Goal: Task Accomplishment & Management: Manage account settings

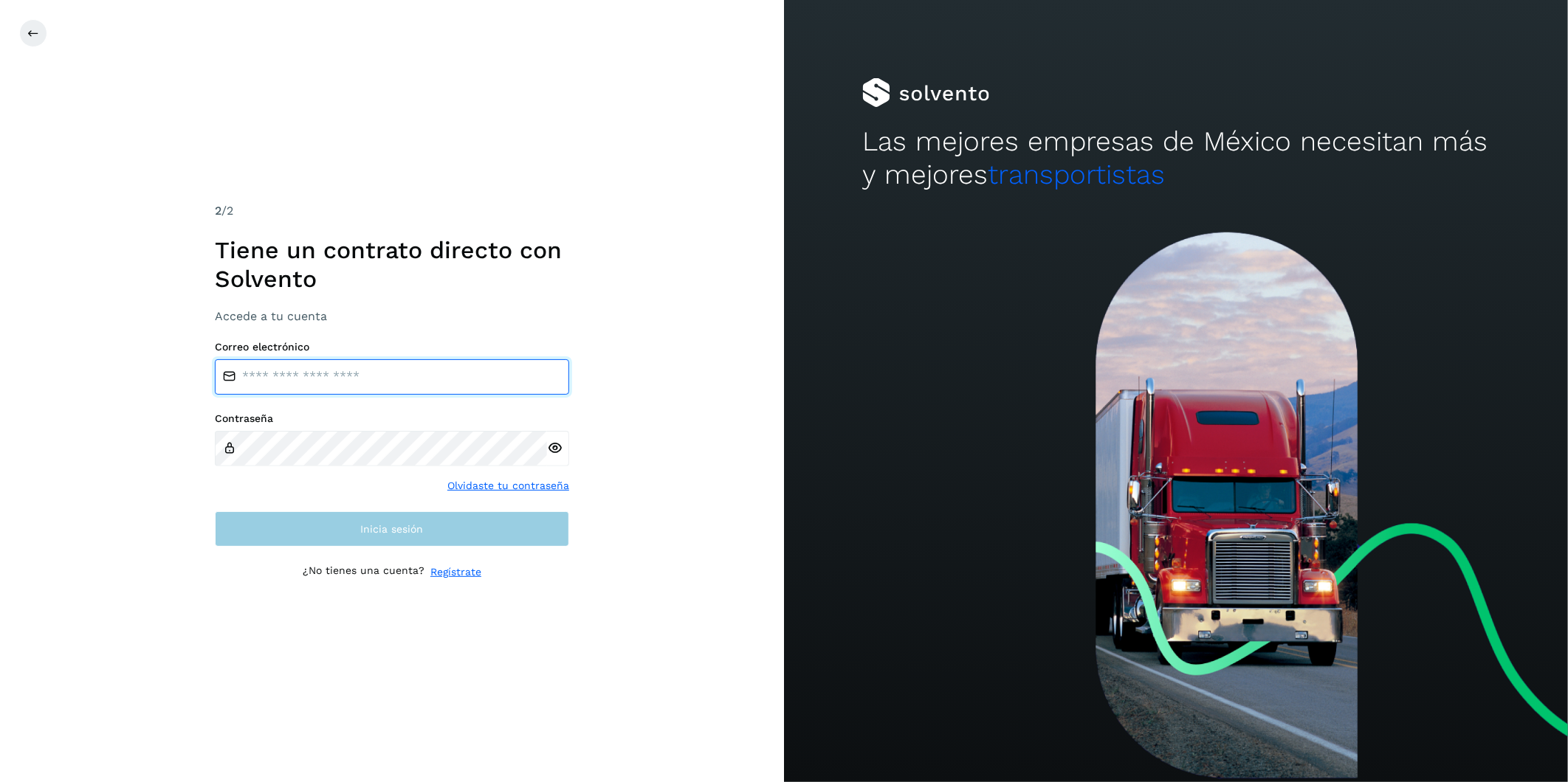
type input "**********"
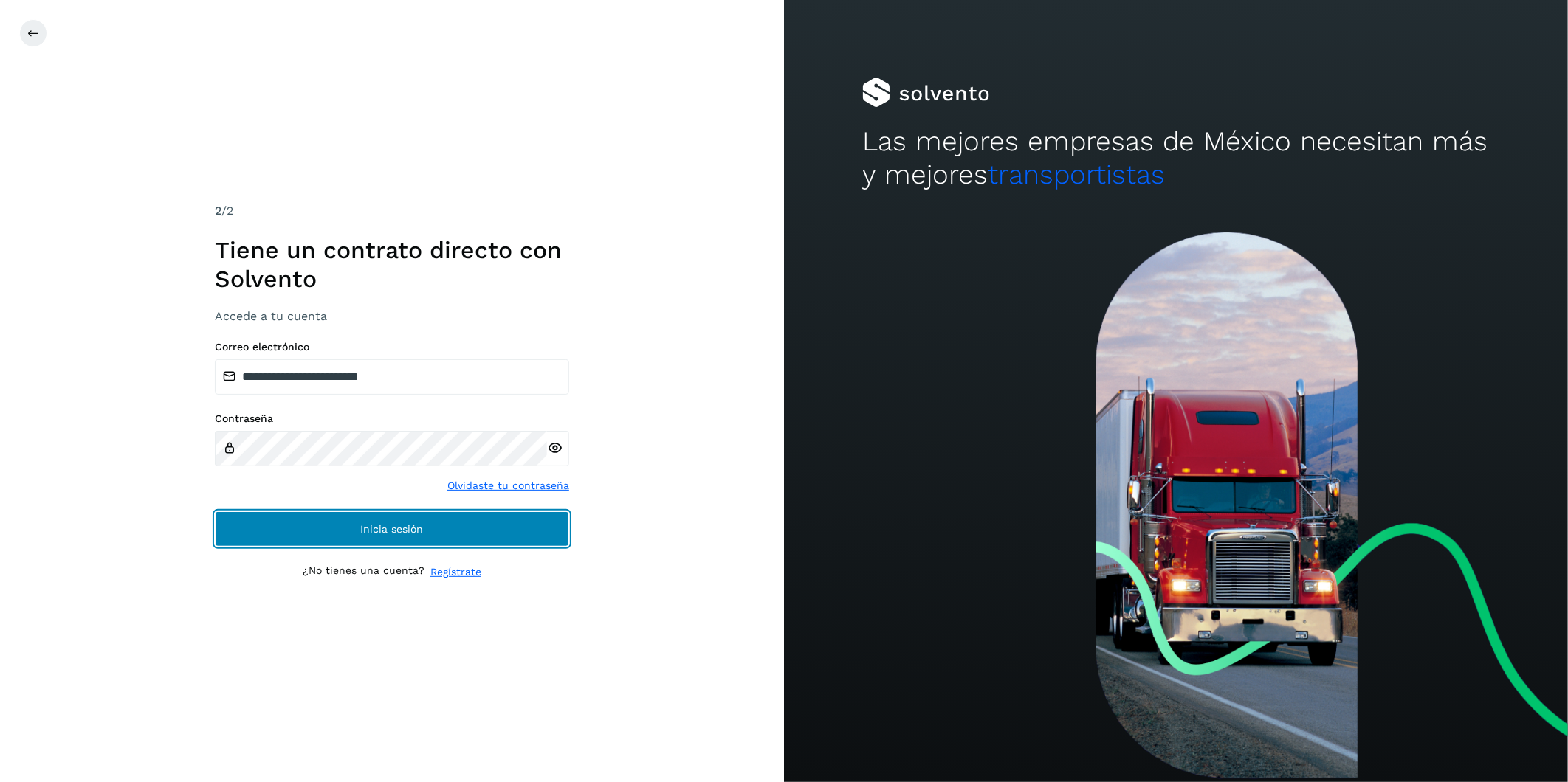
click at [427, 486] on button "Inicia sesión" at bounding box center [392, 528] width 354 height 35
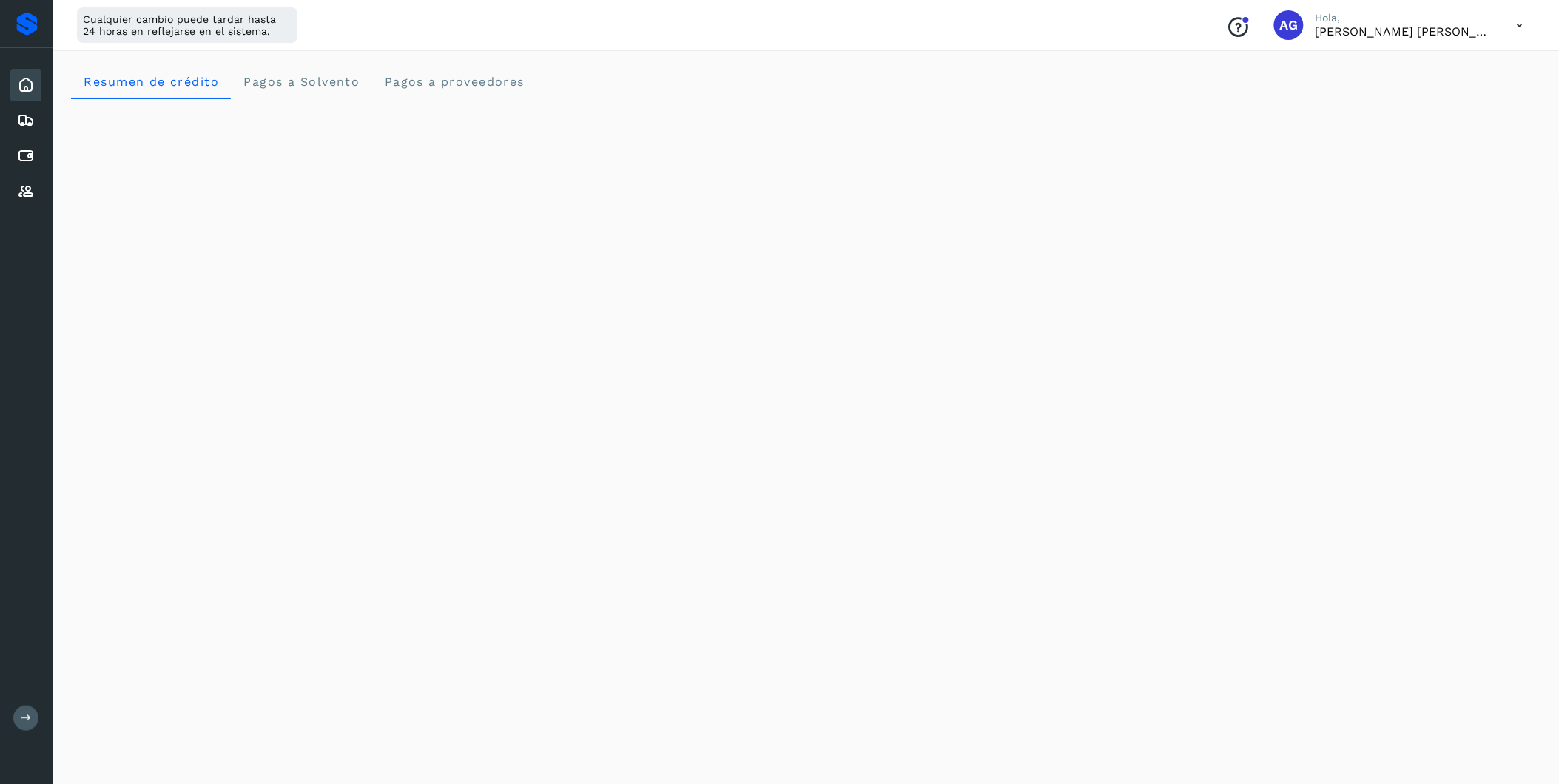
click at [26, 488] on icon at bounding box center [26, 718] width 11 height 11
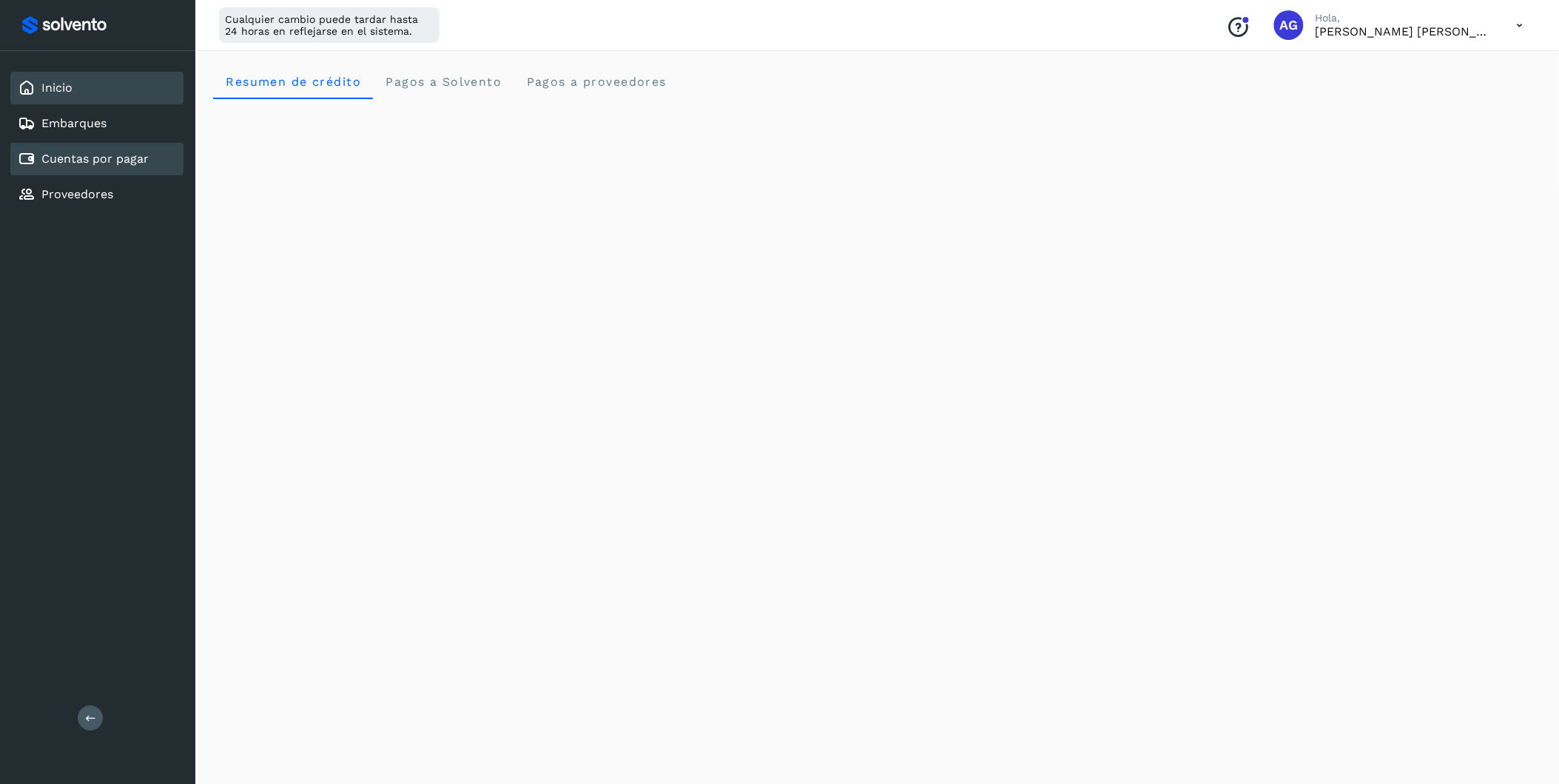
click at [112, 160] on link "Cuentas por pagar" at bounding box center [94, 159] width 107 height 14
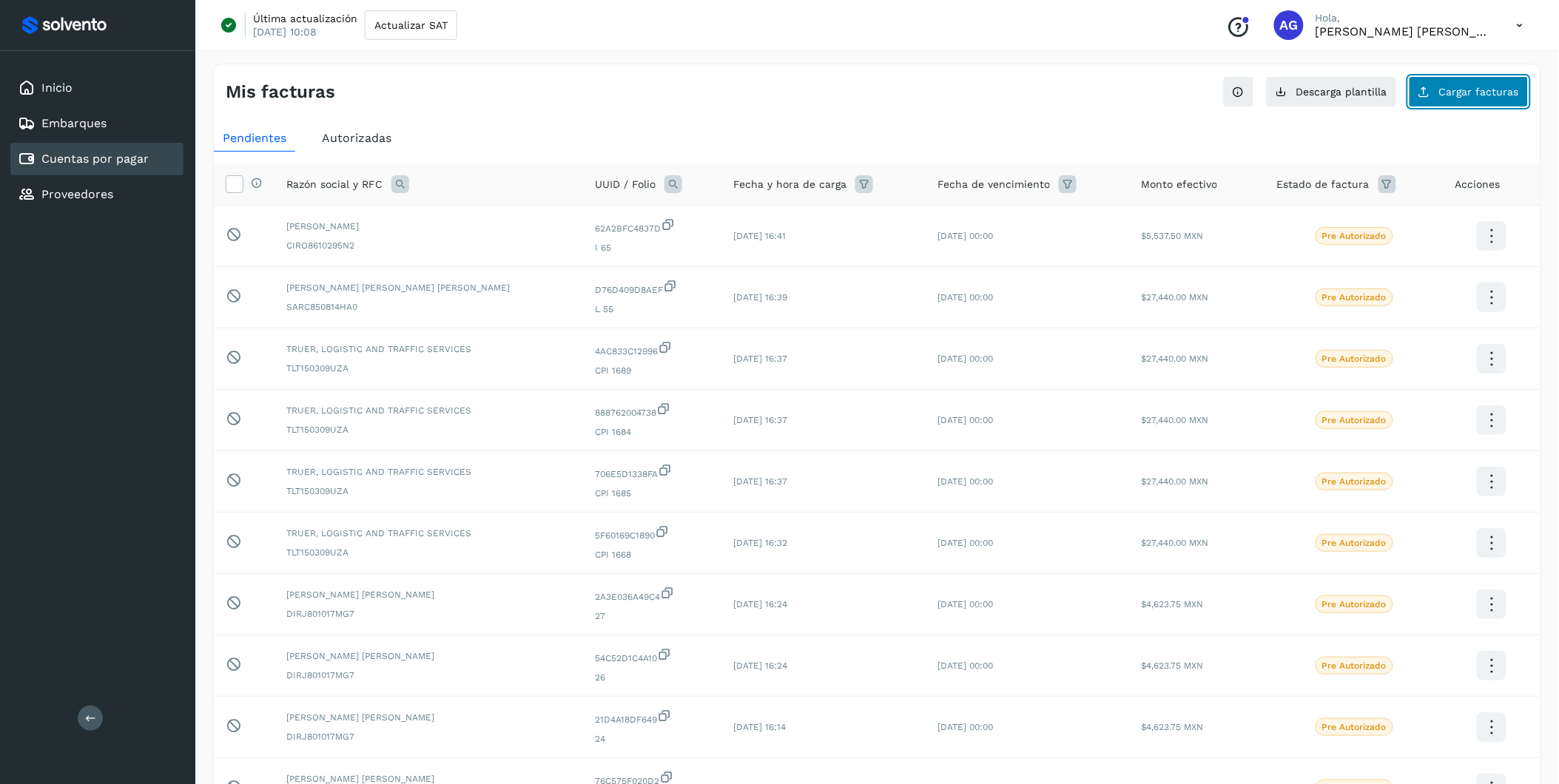
click at [1045, 100] on button "Cargar facturas" at bounding box center [1469, 92] width 120 height 31
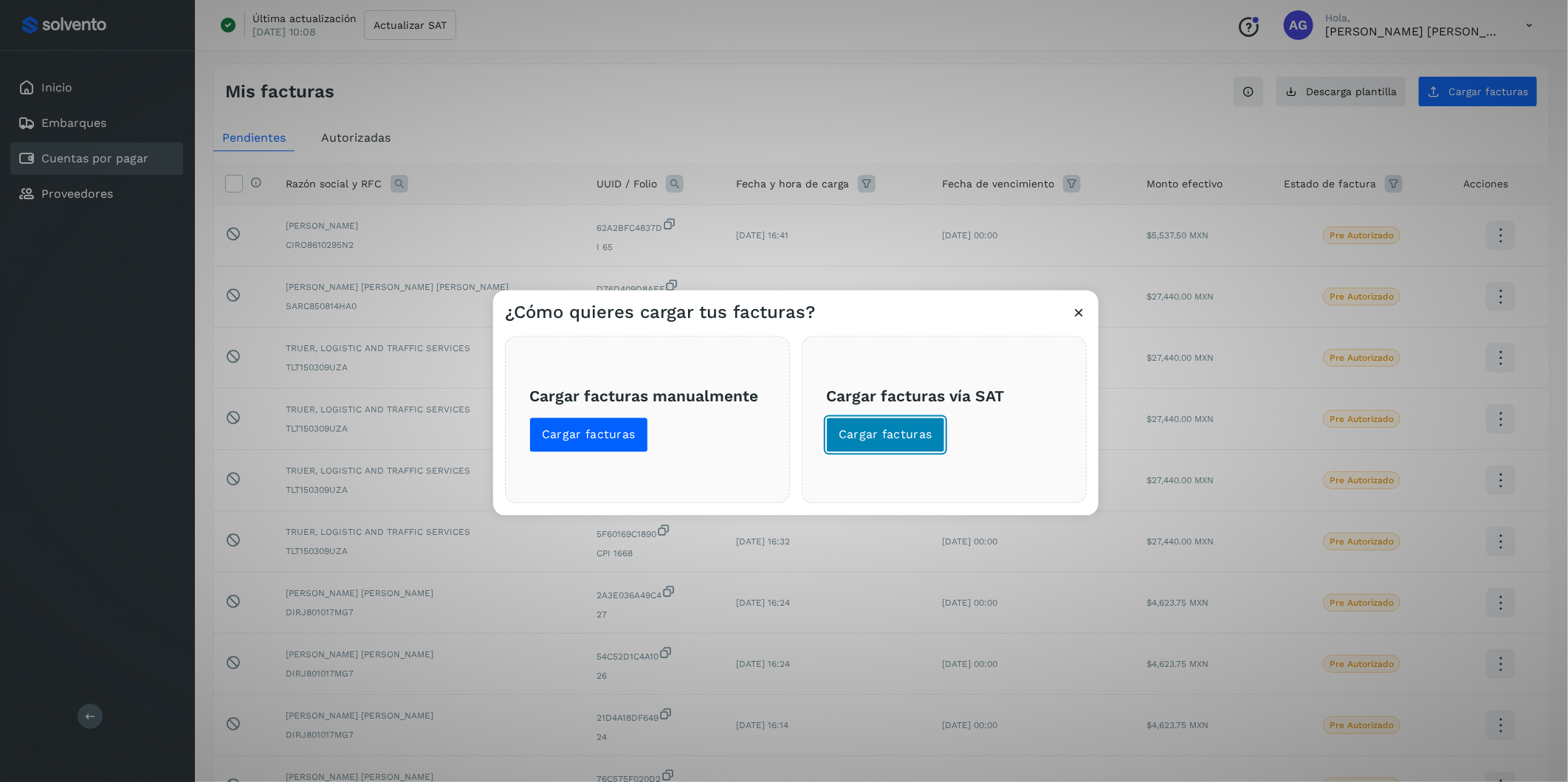
click at [908, 444] on button "Cargar facturas" at bounding box center [885, 435] width 119 height 35
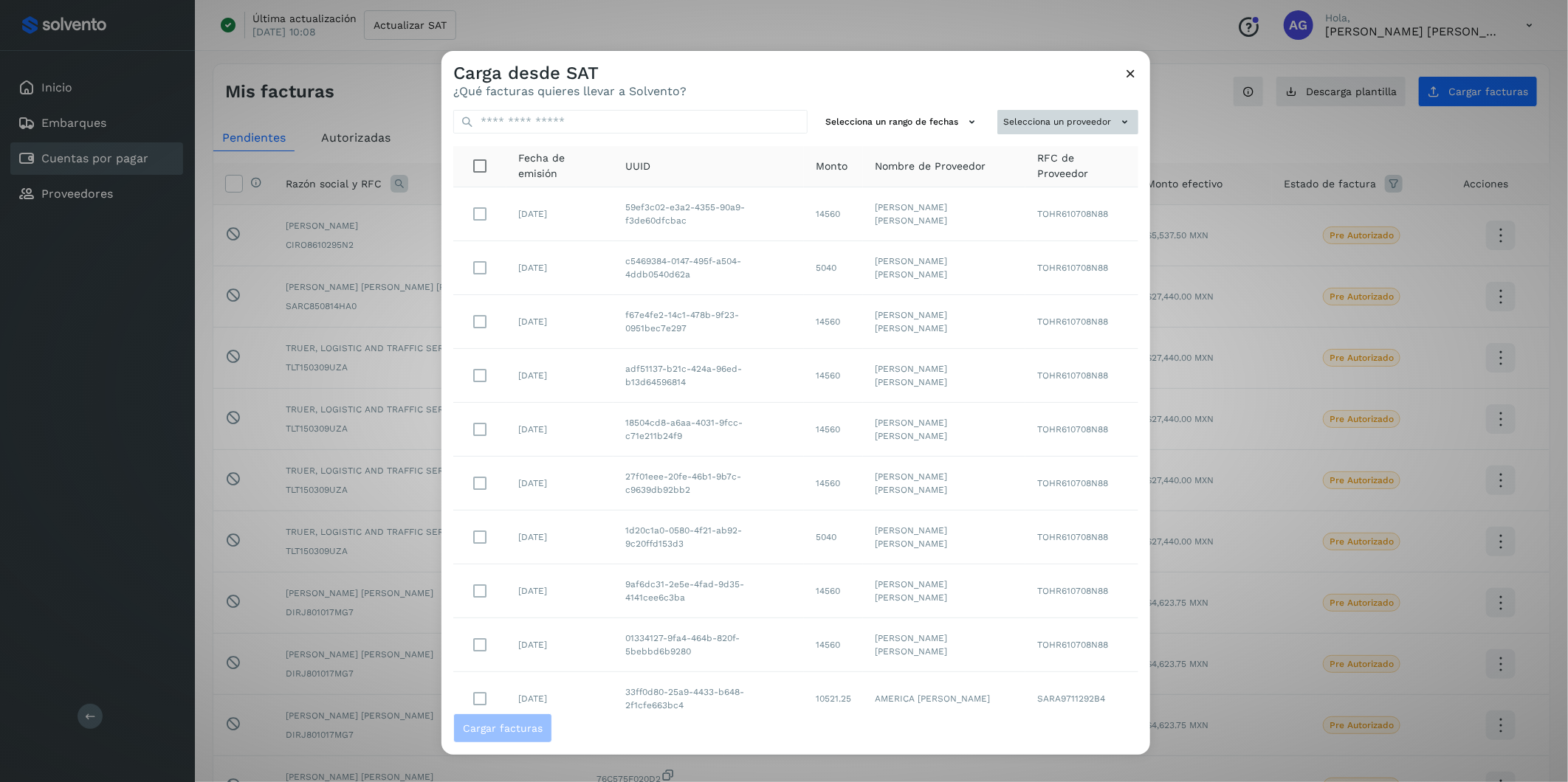
click at [1035, 120] on button "Selecciona un proveedor" at bounding box center [1068, 122] width 141 height 24
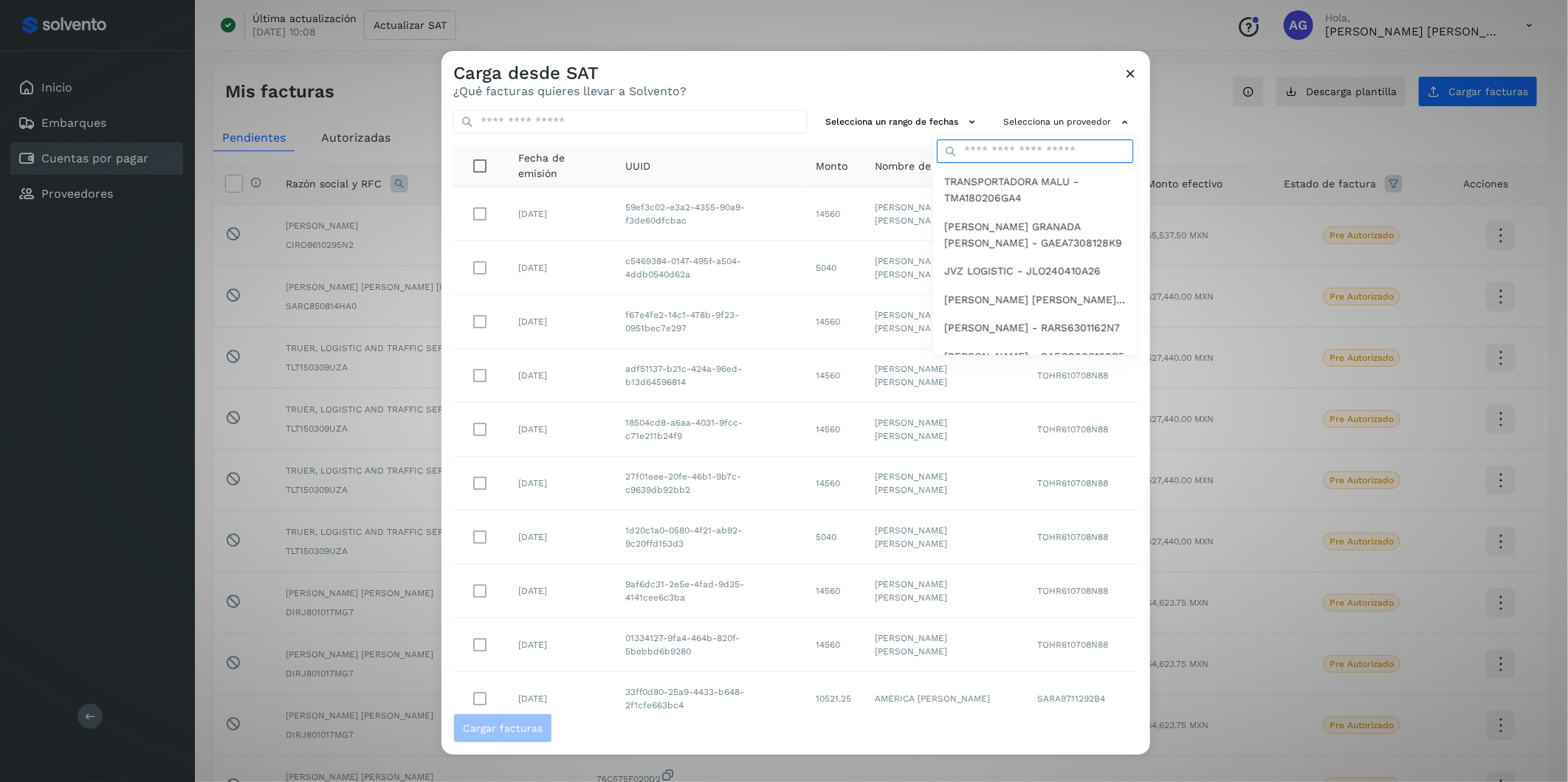
click at [1031, 156] on input "text" at bounding box center [1035, 151] width 197 height 24
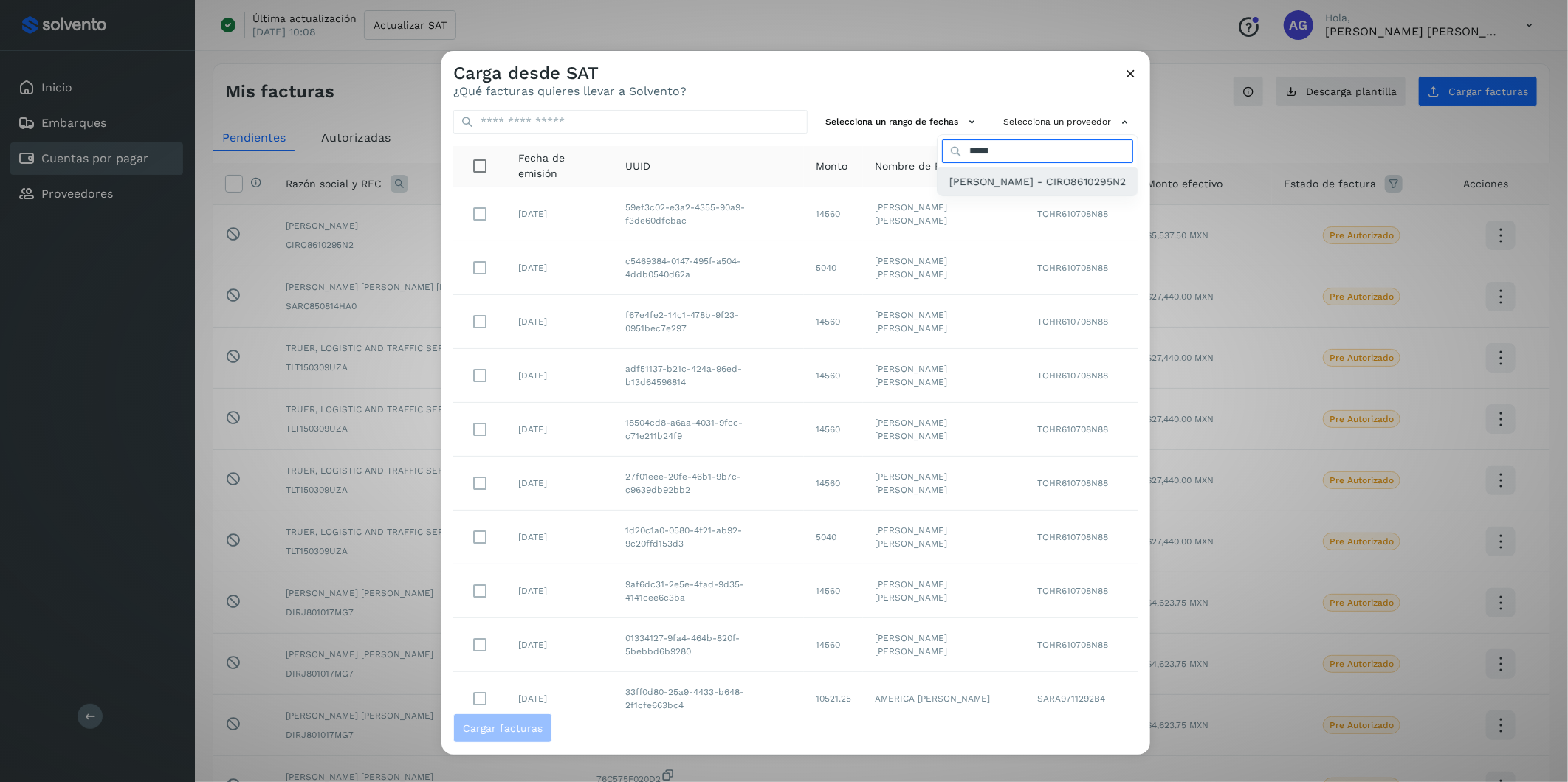
type input "*****"
click at [1004, 190] on span "[PERSON_NAME] - CIRO8610295N2" at bounding box center [1038, 181] width 176 height 16
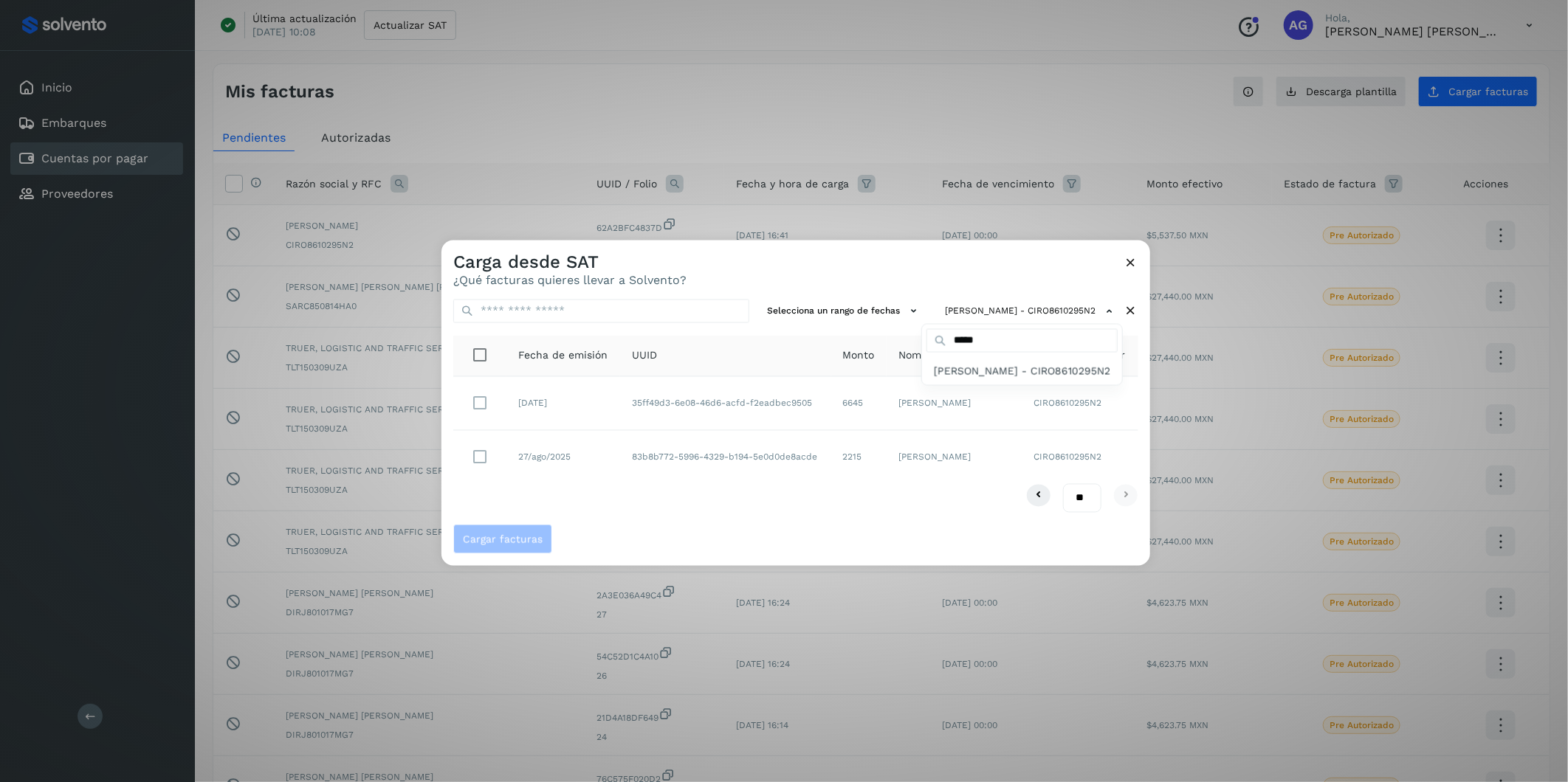
click at [479, 403] on div at bounding box center [1225, 632] width 1568 height 782
click at [533, 486] on span "Cargar facturas" at bounding box center [502, 538] width 80 height 10
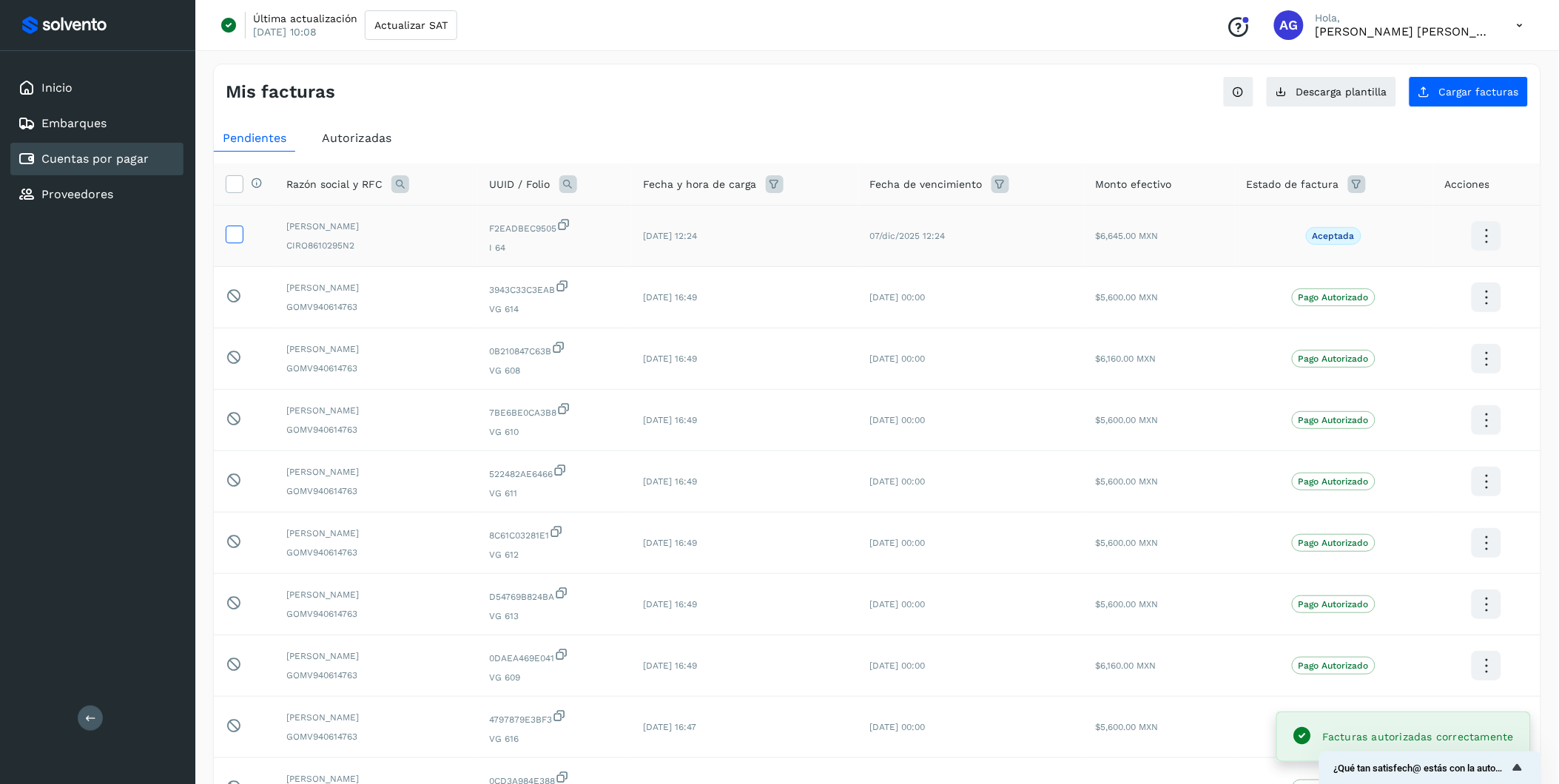
click at [232, 236] on icon at bounding box center [234, 233] width 15 height 15
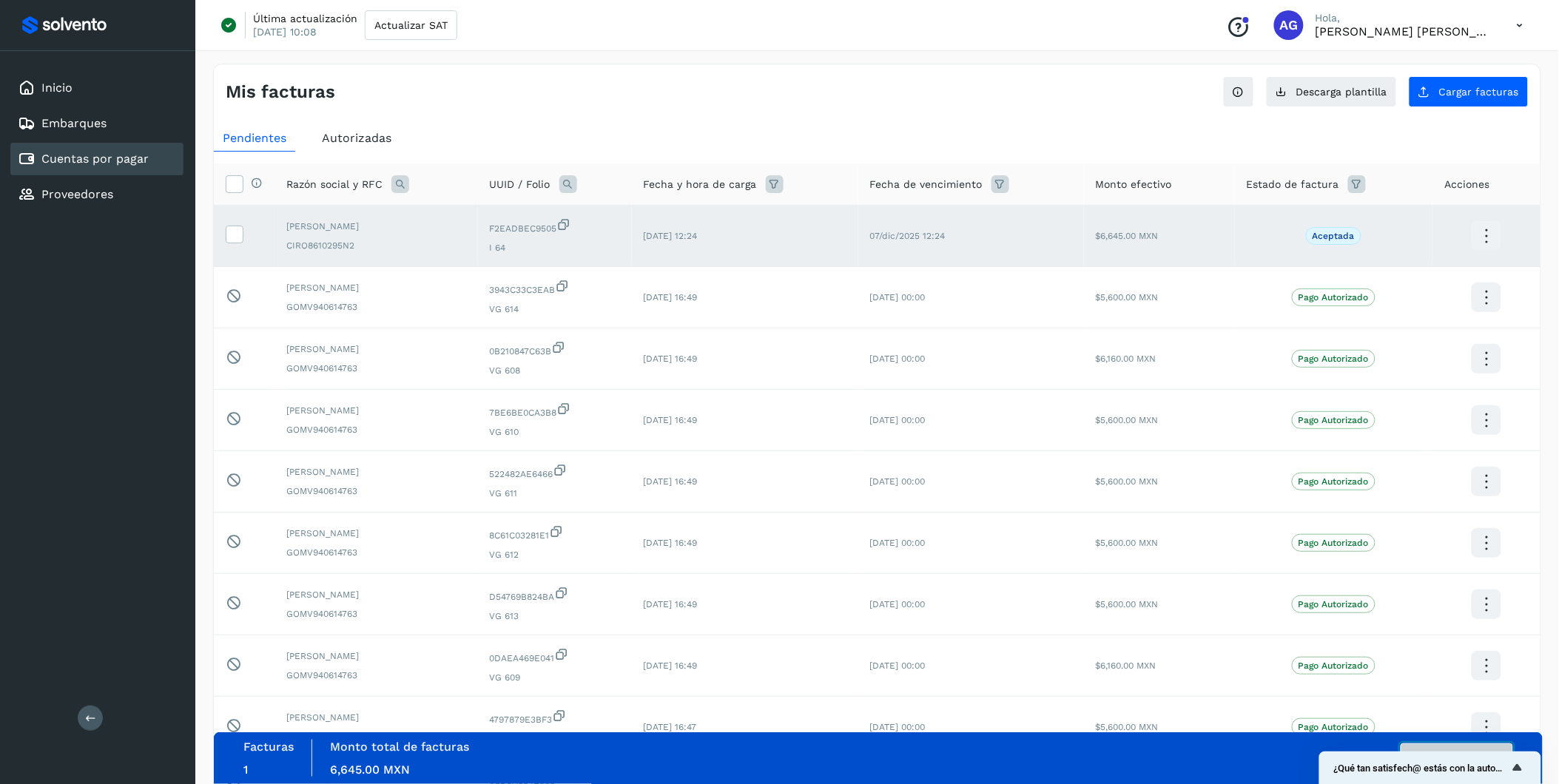
click at [1045, 488] on button "Autorizar facturas" at bounding box center [1457, 758] width 112 height 30
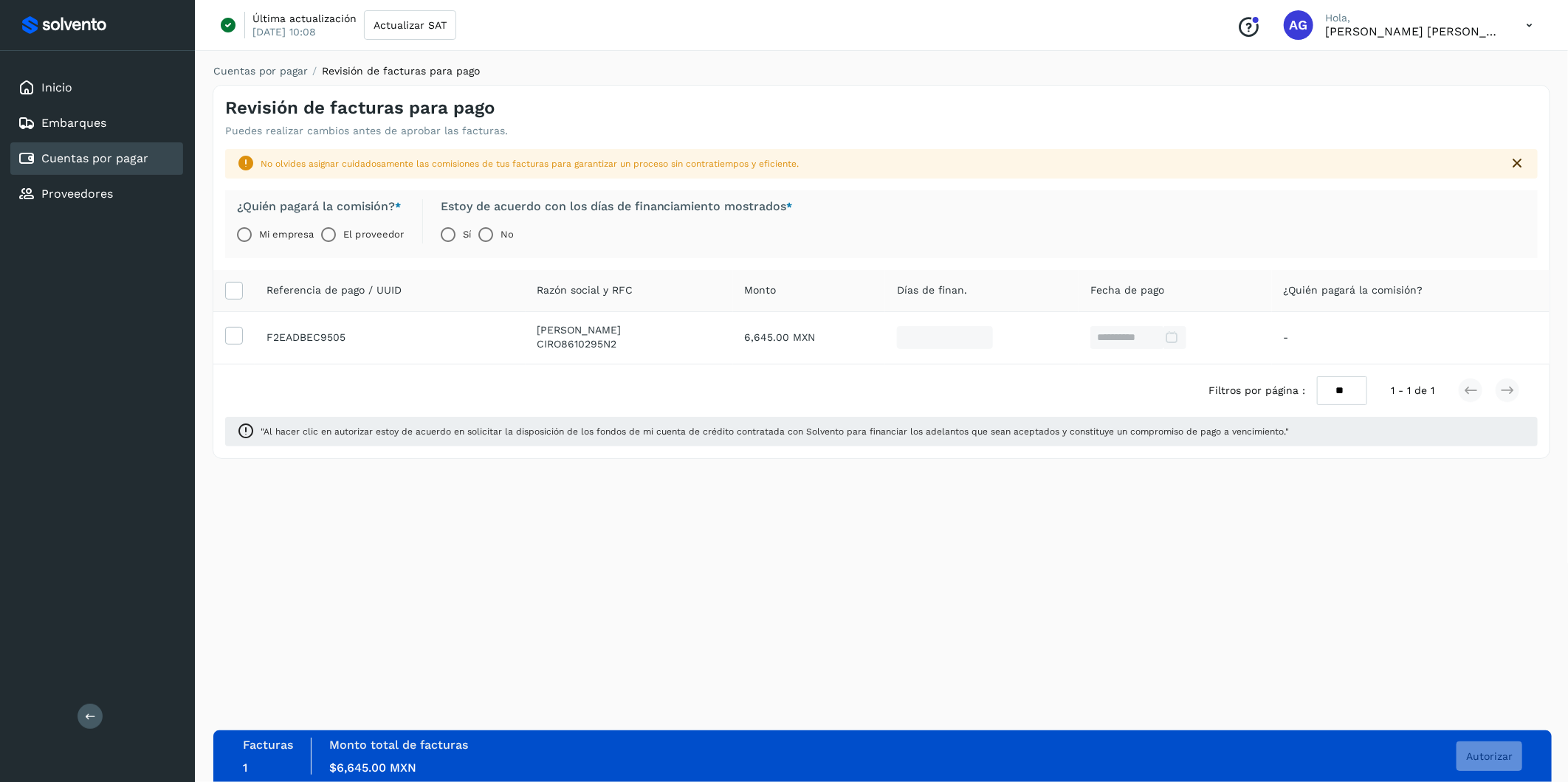
click at [347, 235] on label "El proveedor" at bounding box center [374, 234] width 61 height 30
click at [1042, 486] on span "Autorizar" at bounding box center [1489, 756] width 46 height 10
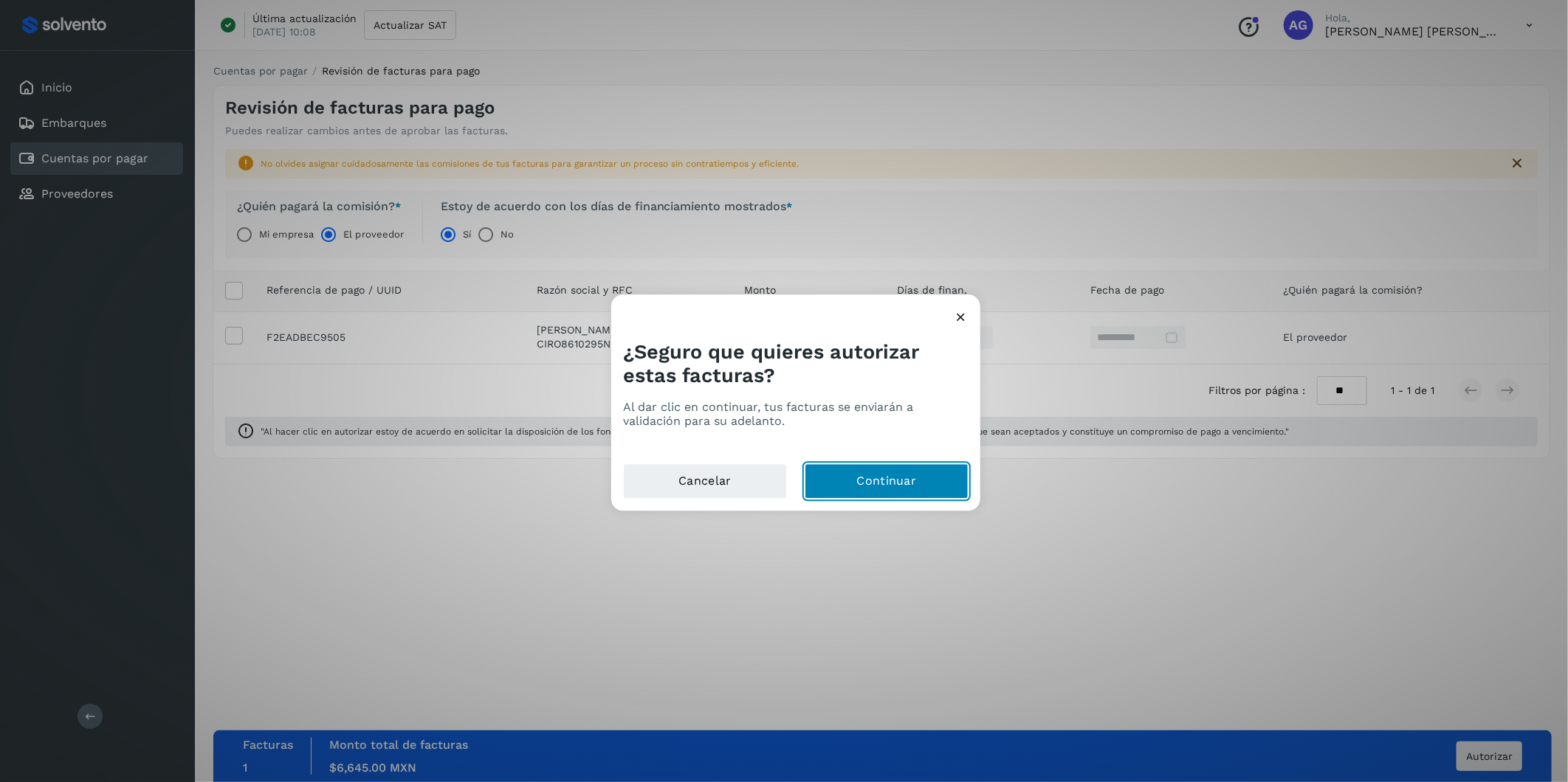
click at [889, 482] on button "Continuar" at bounding box center [887, 481] width 164 height 35
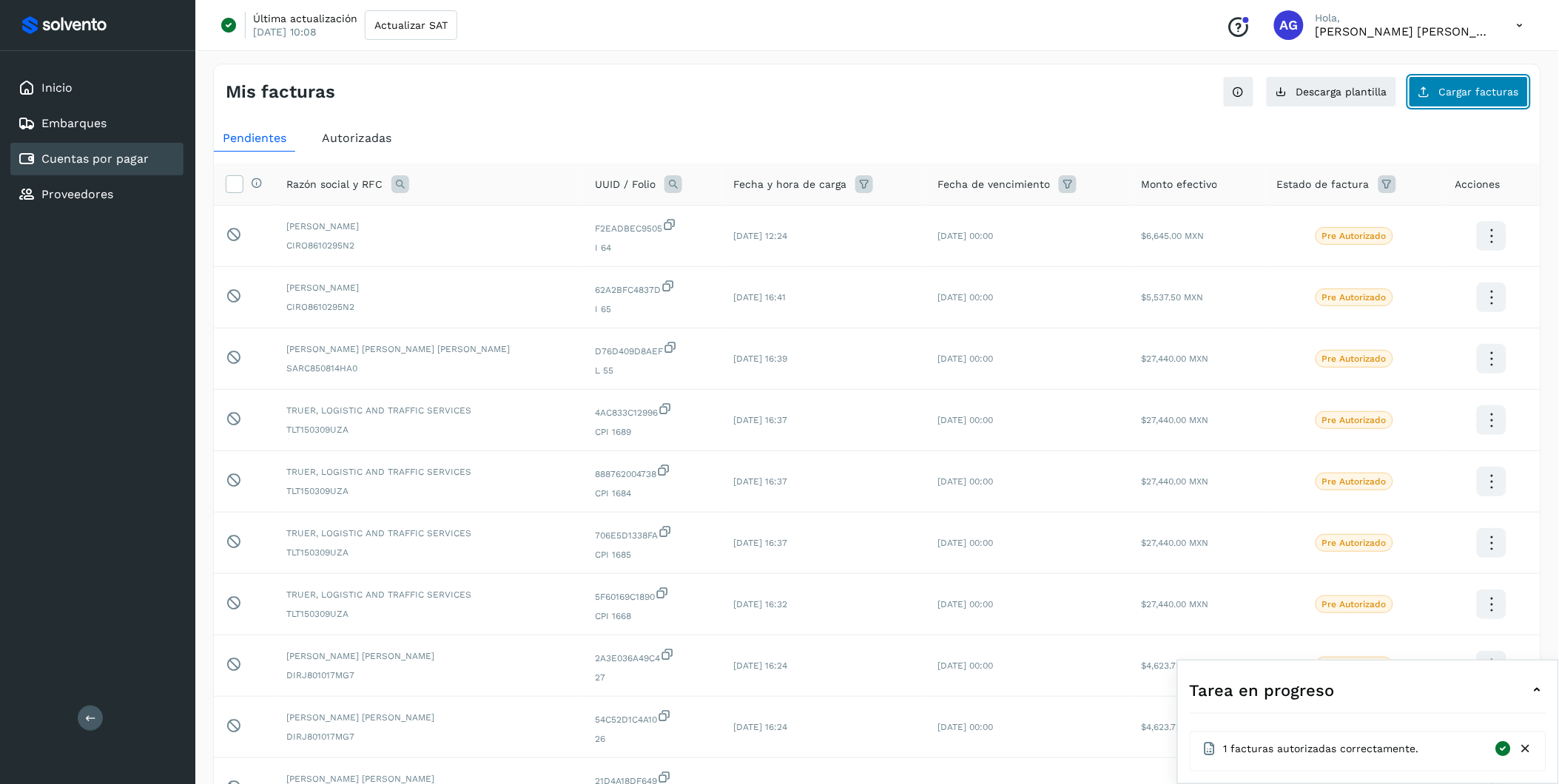
click at [1045, 99] on button "Cargar facturas" at bounding box center [1469, 92] width 120 height 31
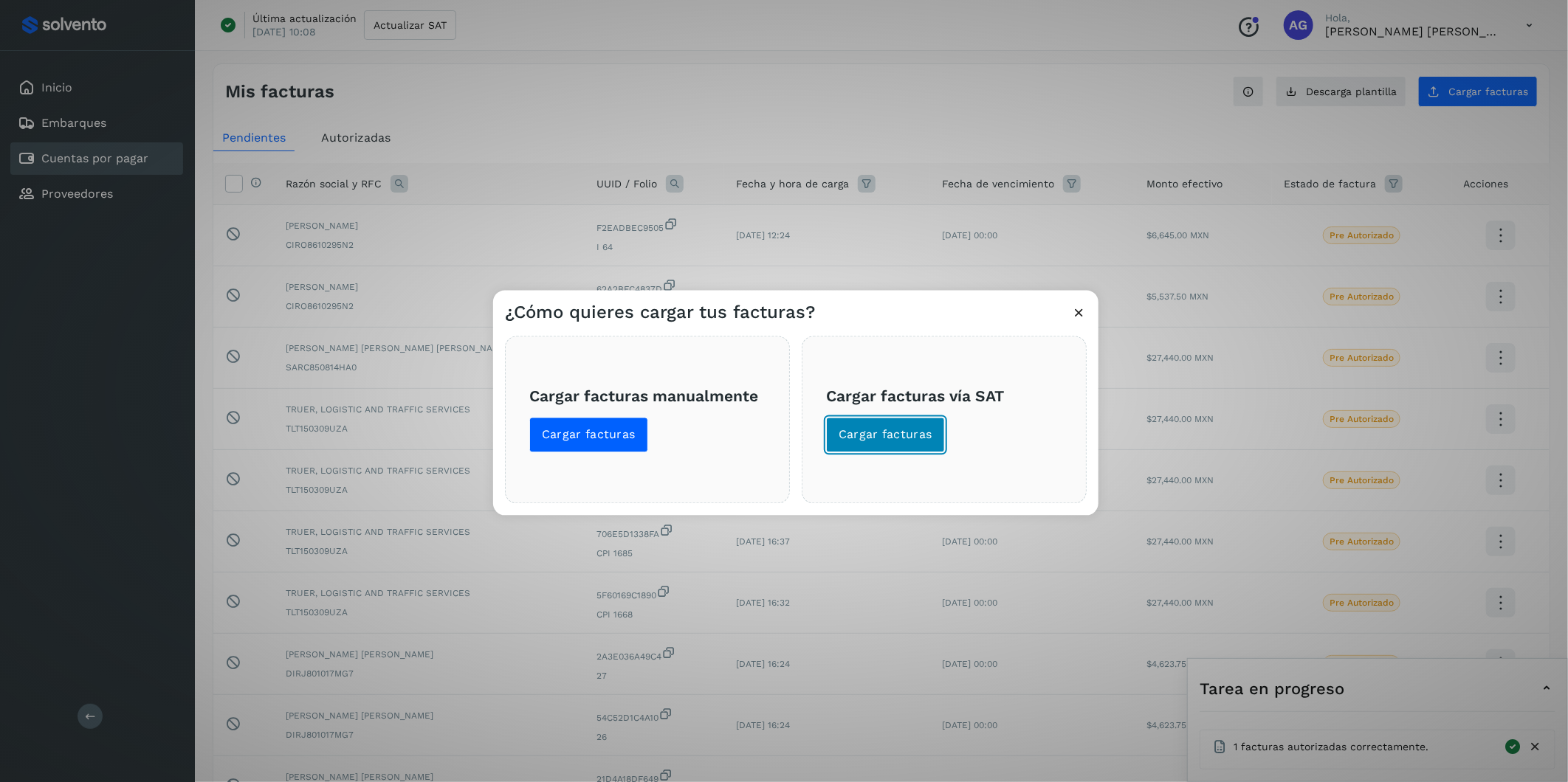
click at [930, 432] on button "Cargar facturas" at bounding box center [885, 435] width 119 height 35
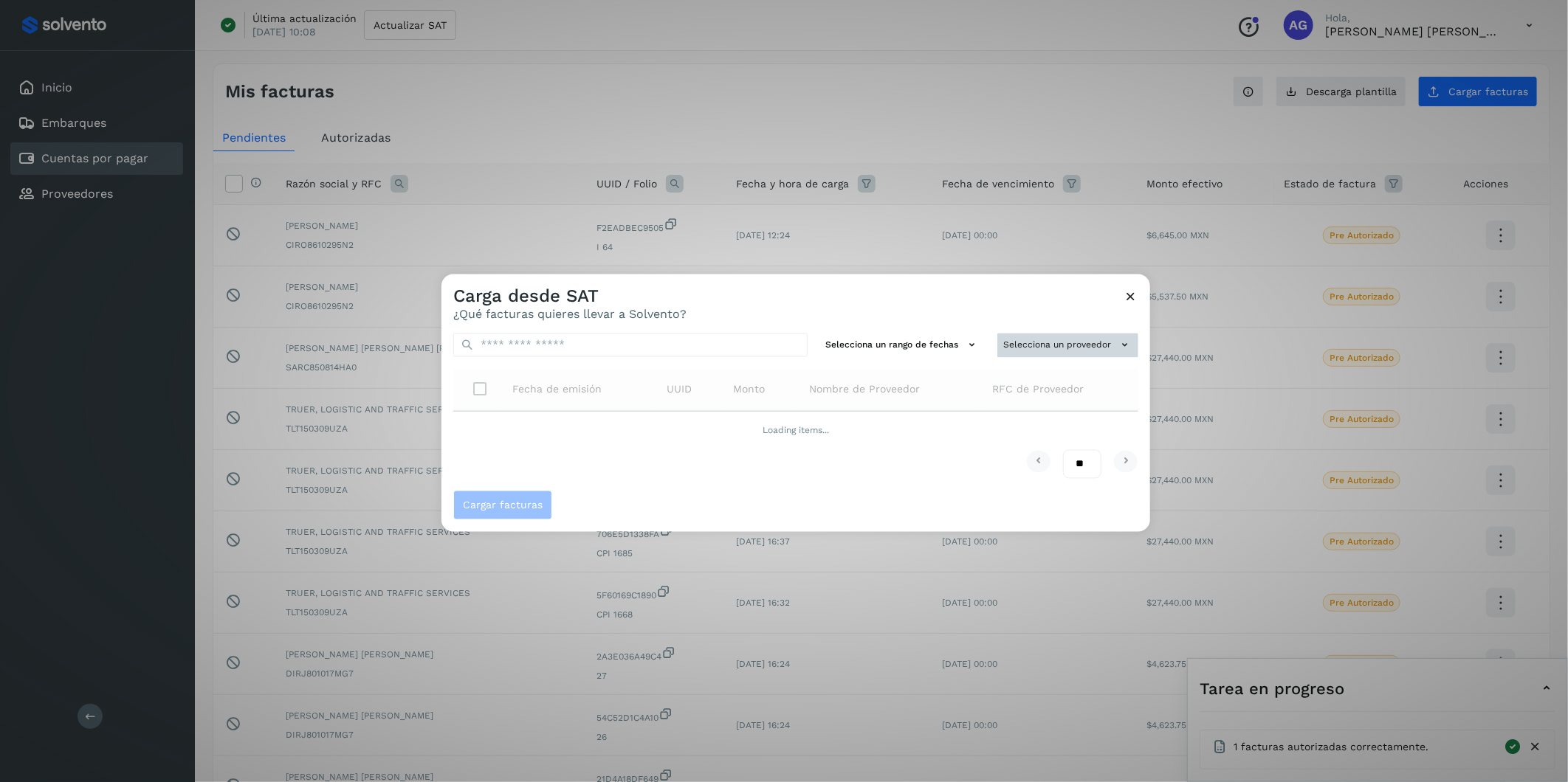
click at [1041, 343] on button "Selecciona un proveedor" at bounding box center [1068, 345] width 141 height 24
click at [1000, 377] on input "text" at bounding box center [1043, 374] width 181 height 24
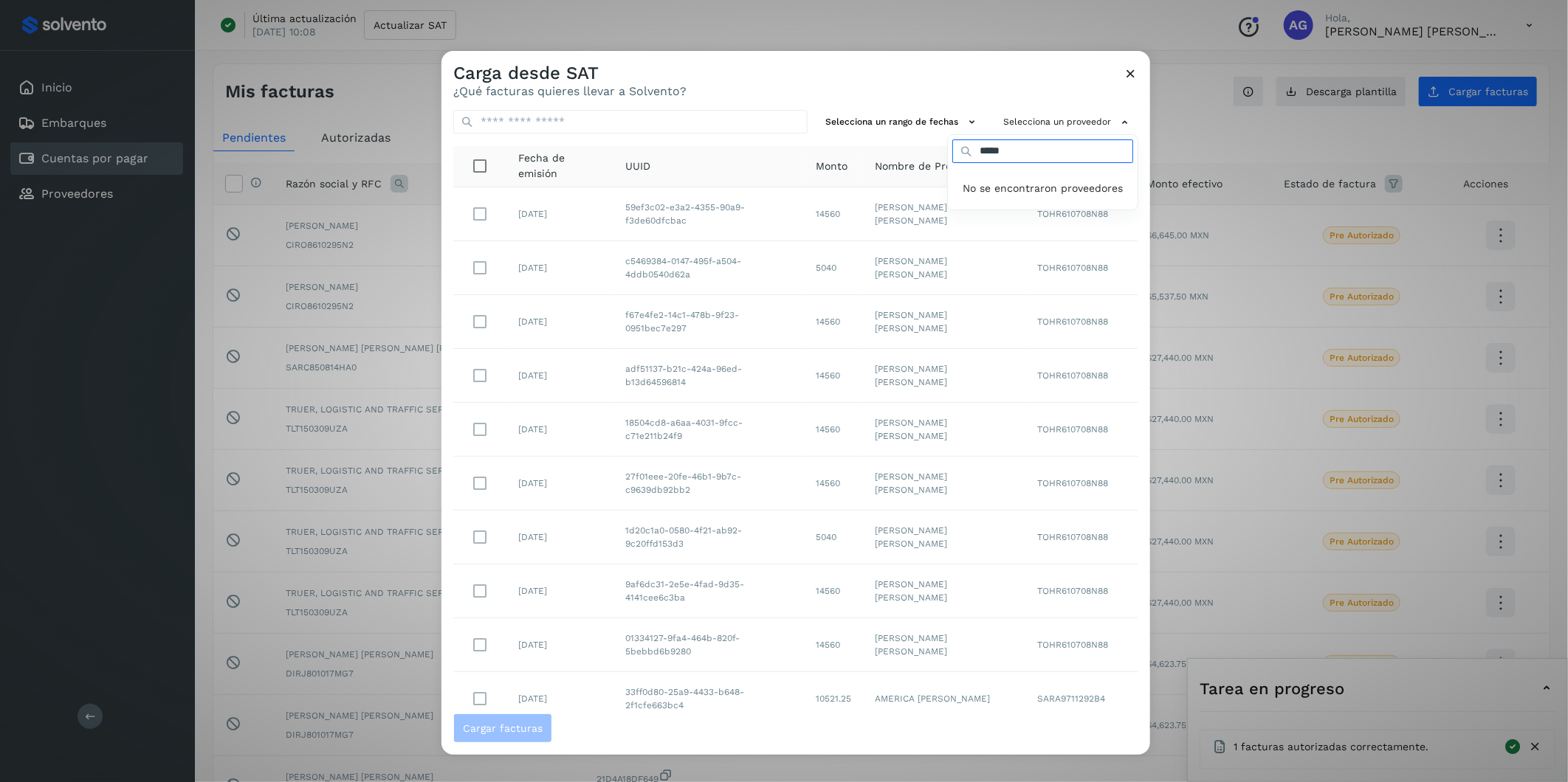
drag, startPoint x: 1035, startPoint y: 153, endPoint x: 762, endPoint y: 151, distance: 273.0
click at [998, 134] on div "Selecciona un proveedor ***** No se encontraron proveedores" at bounding box center [1068, 122] width 141 height 24
type input "****"
click at [997, 0] on html "Tarea en progreso 1 facturas autorizadas correctamente. Inicio Embarques Cuenta…" at bounding box center [784, 477] width 1568 height 955
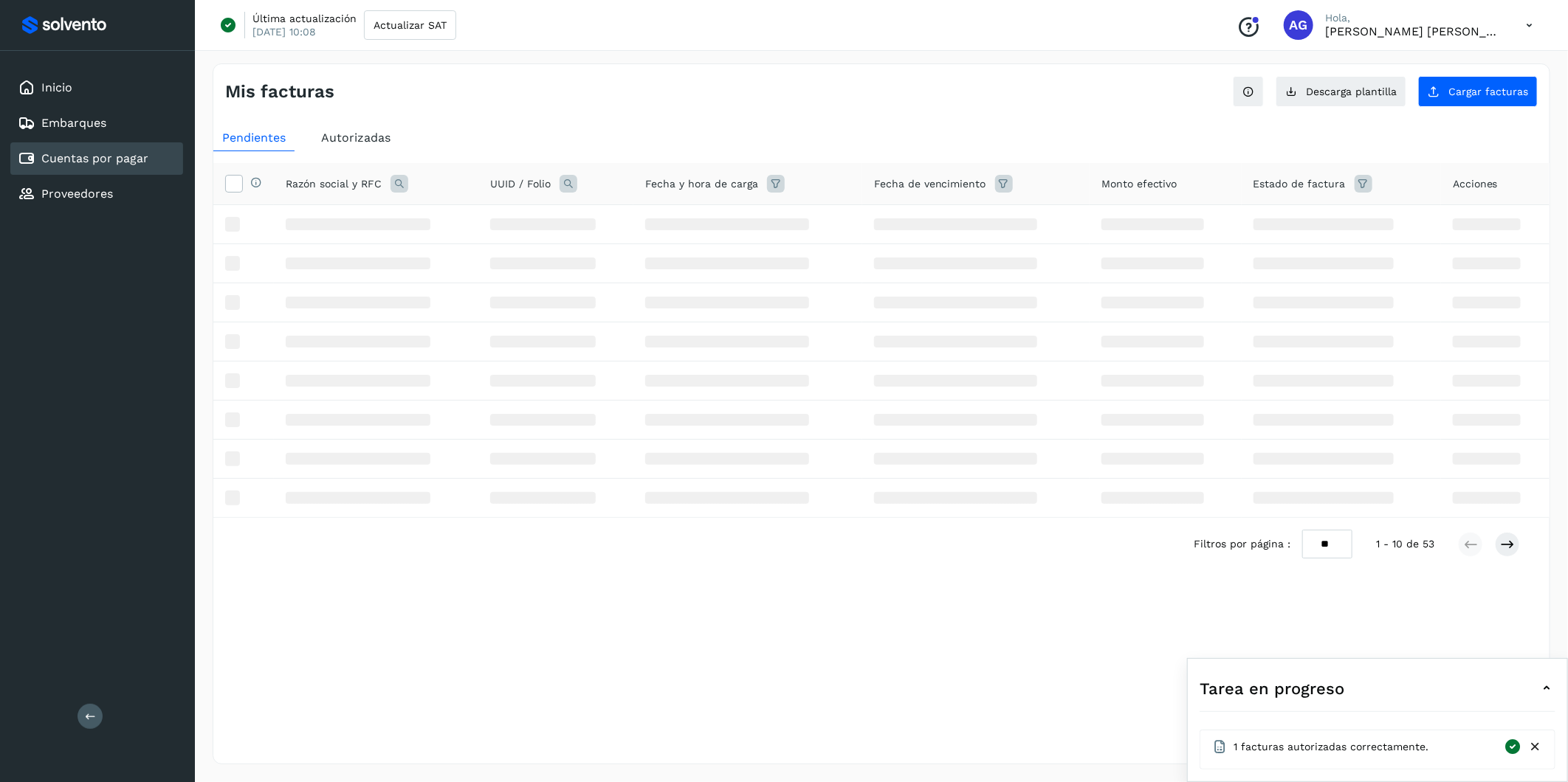
click at [1042, 42] on div "Última actualización [DATE] 10:08 Actualizar SAT Conoce nuestros beneficios [PE…" at bounding box center [881, 391] width 1373 height 782
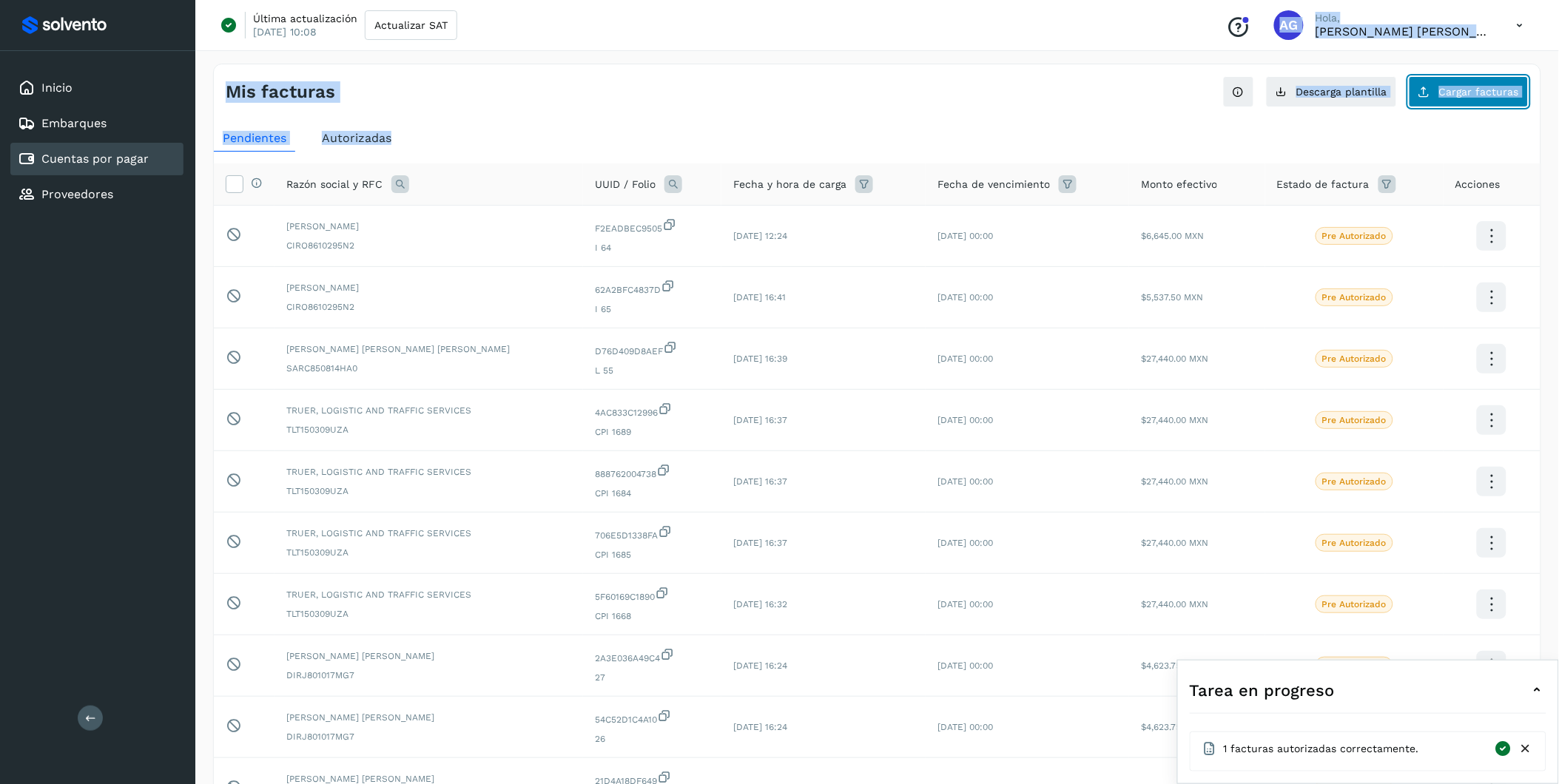
drag, startPoint x: 1179, startPoint y: 42, endPoint x: 1446, endPoint y: 99, distance: 273.0
click at [1045, 99] on button "Cargar facturas" at bounding box center [1469, 92] width 120 height 31
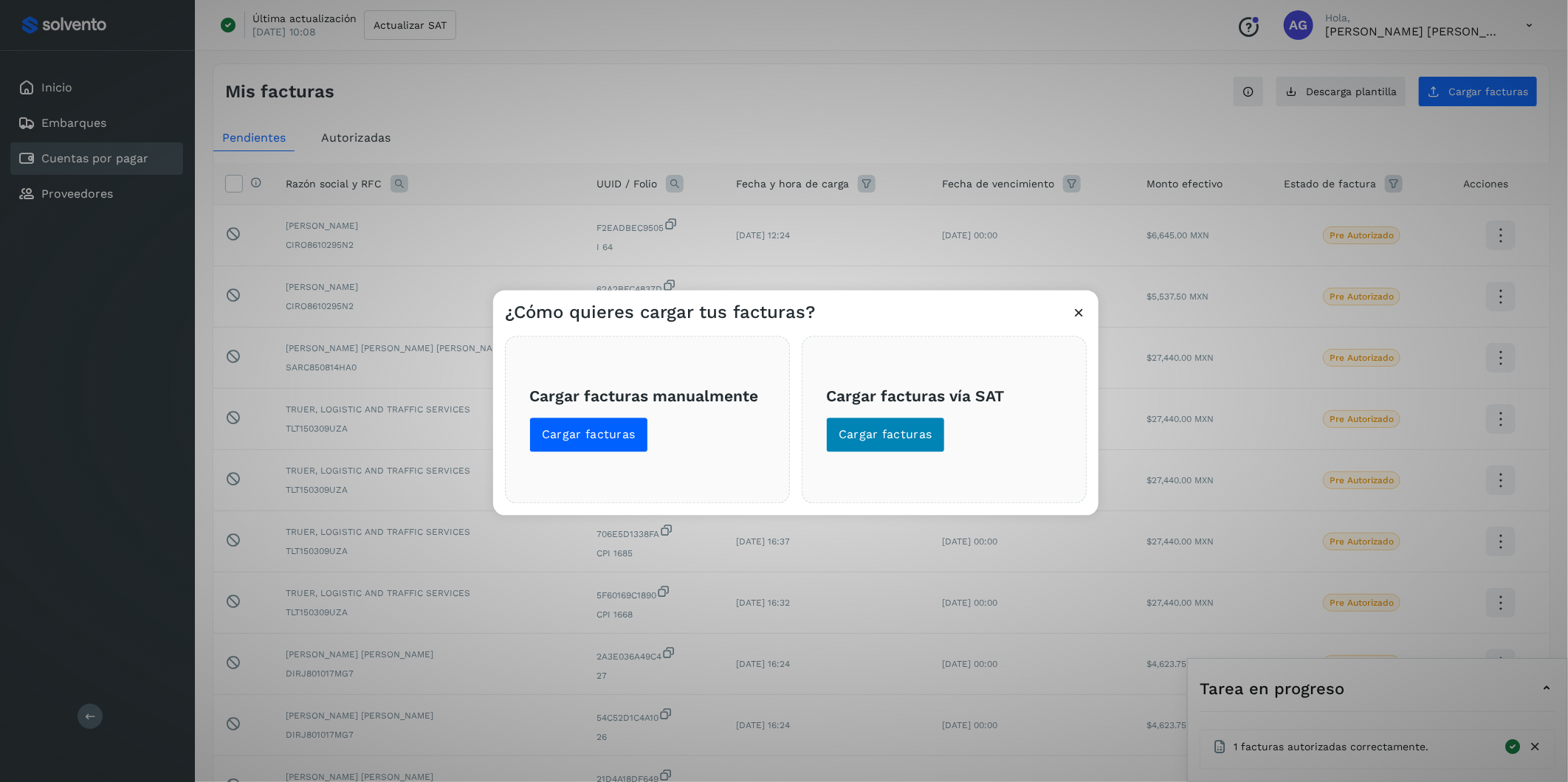
drag, startPoint x: 914, startPoint y: 415, endPoint x: 914, endPoint y: 425, distance: 10.0
click at [914, 421] on span "Cargar facturas vía SAT Cargar facturas" at bounding box center [944, 419] width 236 height 66
drag, startPoint x: 914, startPoint y: 425, endPoint x: 914, endPoint y: 440, distance: 15.0
click at [914, 440] on span "Cargar facturas" at bounding box center [886, 435] width 94 height 16
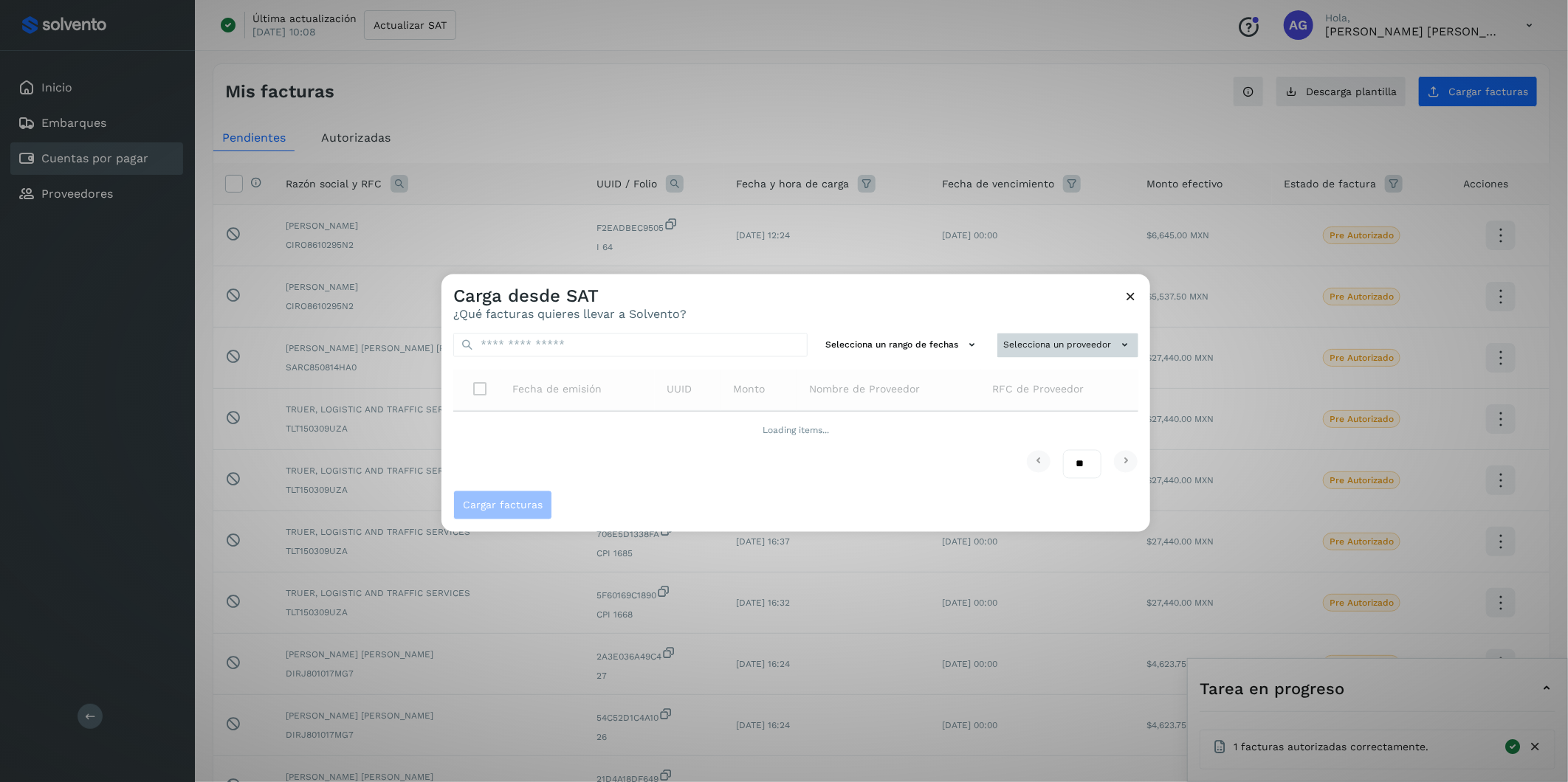
click at [1014, 354] on button "Selecciona un proveedor" at bounding box center [1068, 345] width 141 height 24
click at [999, 378] on input "text" at bounding box center [1043, 374] width 181 height 24
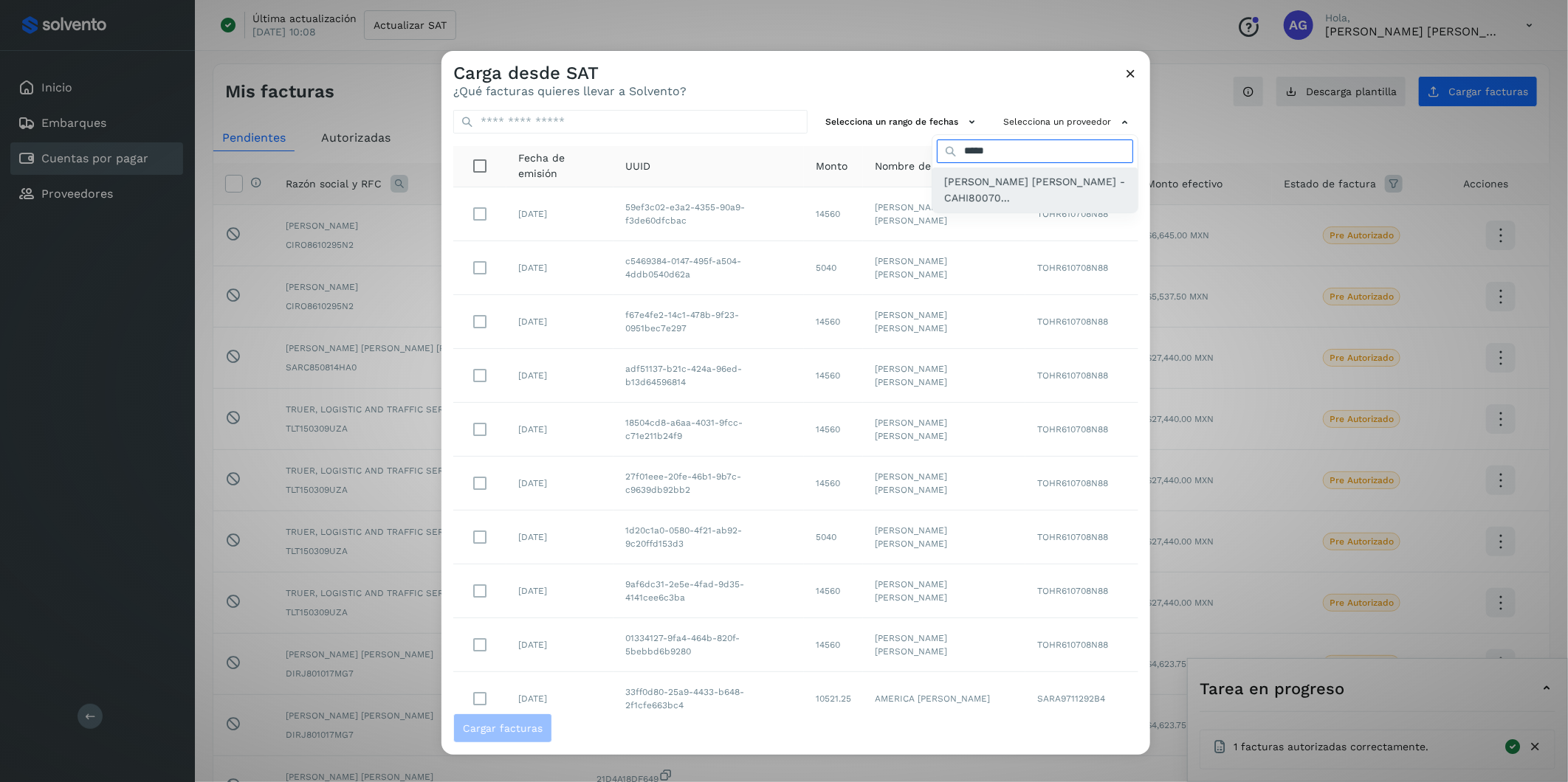
type input "****"
click at [961, 182] on span "[PERSON_NAME] [PERSON_NAME] - CAHI80070..." at bounding box center [1035, 190] width 181 height 33
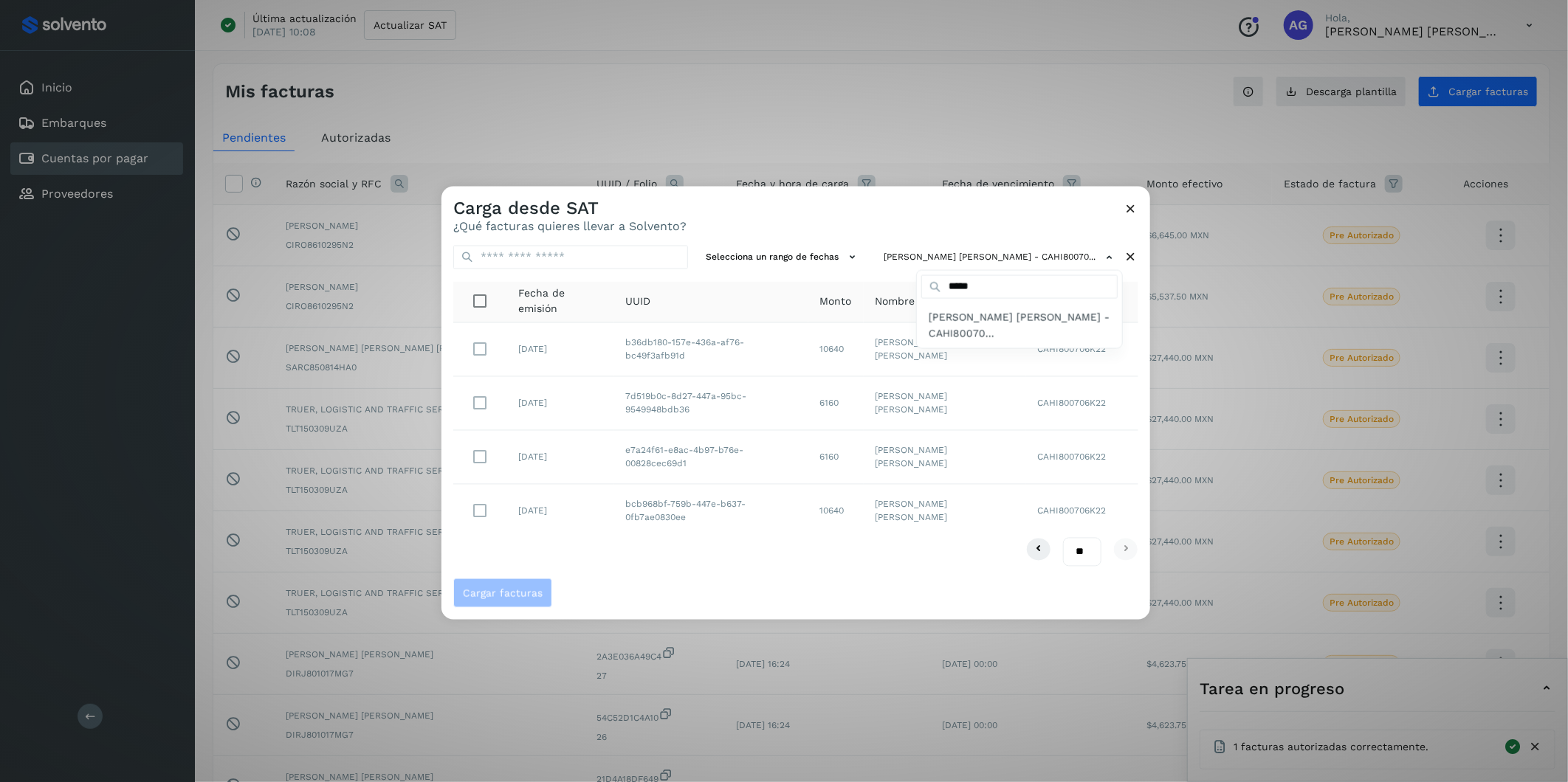
click at [483, 486] on div at bounding box center [1225, 577] width 1568 height 782
click at [511, 486] on button "Cargar facturas" at bounding box center [503, 592] width 99 height 30
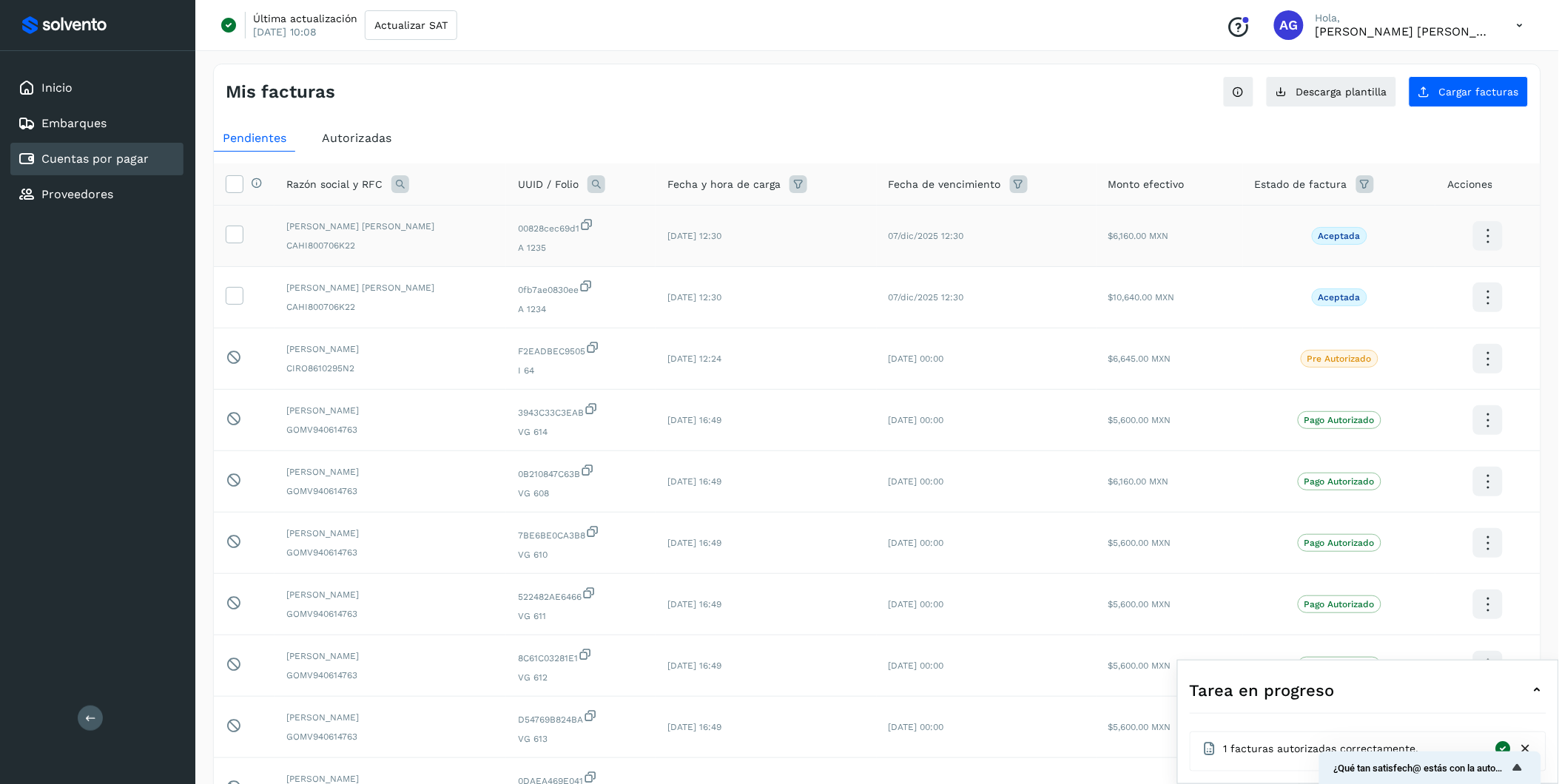
drag, startPoint x: 240, startPoint y: 234, endPoint x: 246, endPoint y: 241, distance: 9.2
click at [240, 235] on icon at bounding box center [234, 233] width 15 height 15
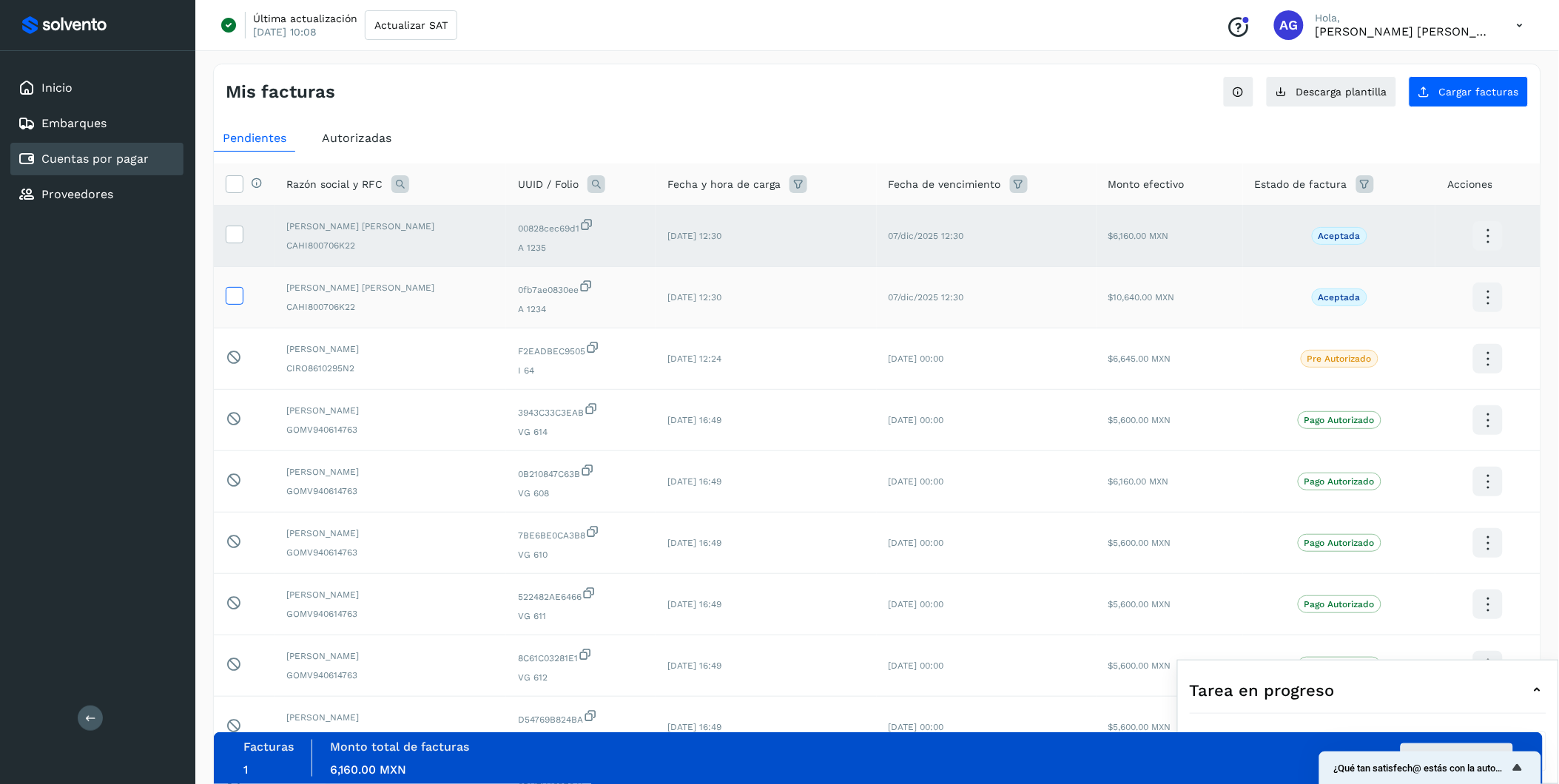
click at [234, 298] on icon at bounding box center [234, 295] width 15 height 15
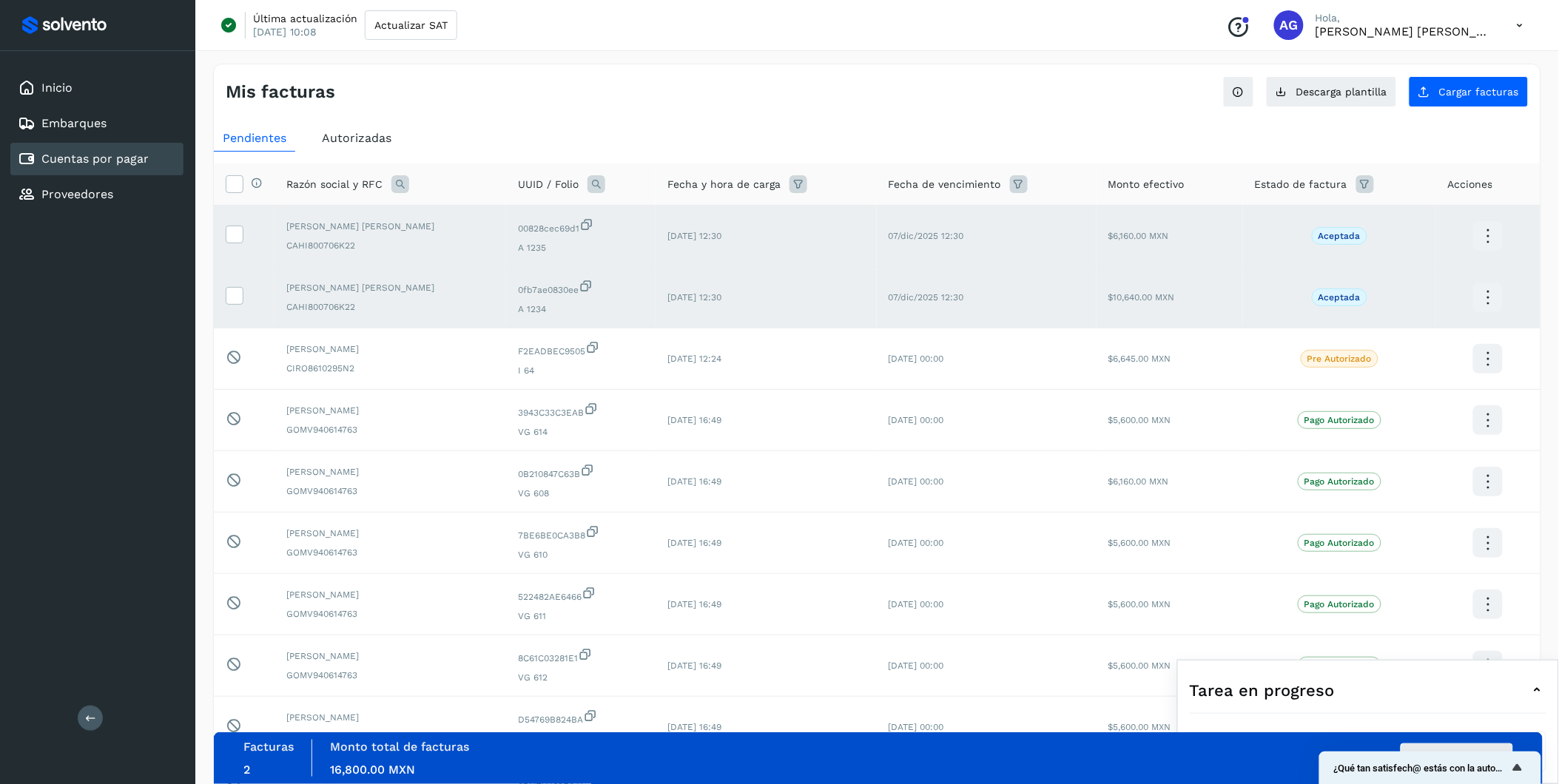
click at [1045, 488] on button "Autorizar facturas" at bounding box center [1457, 758] width 112 height 30
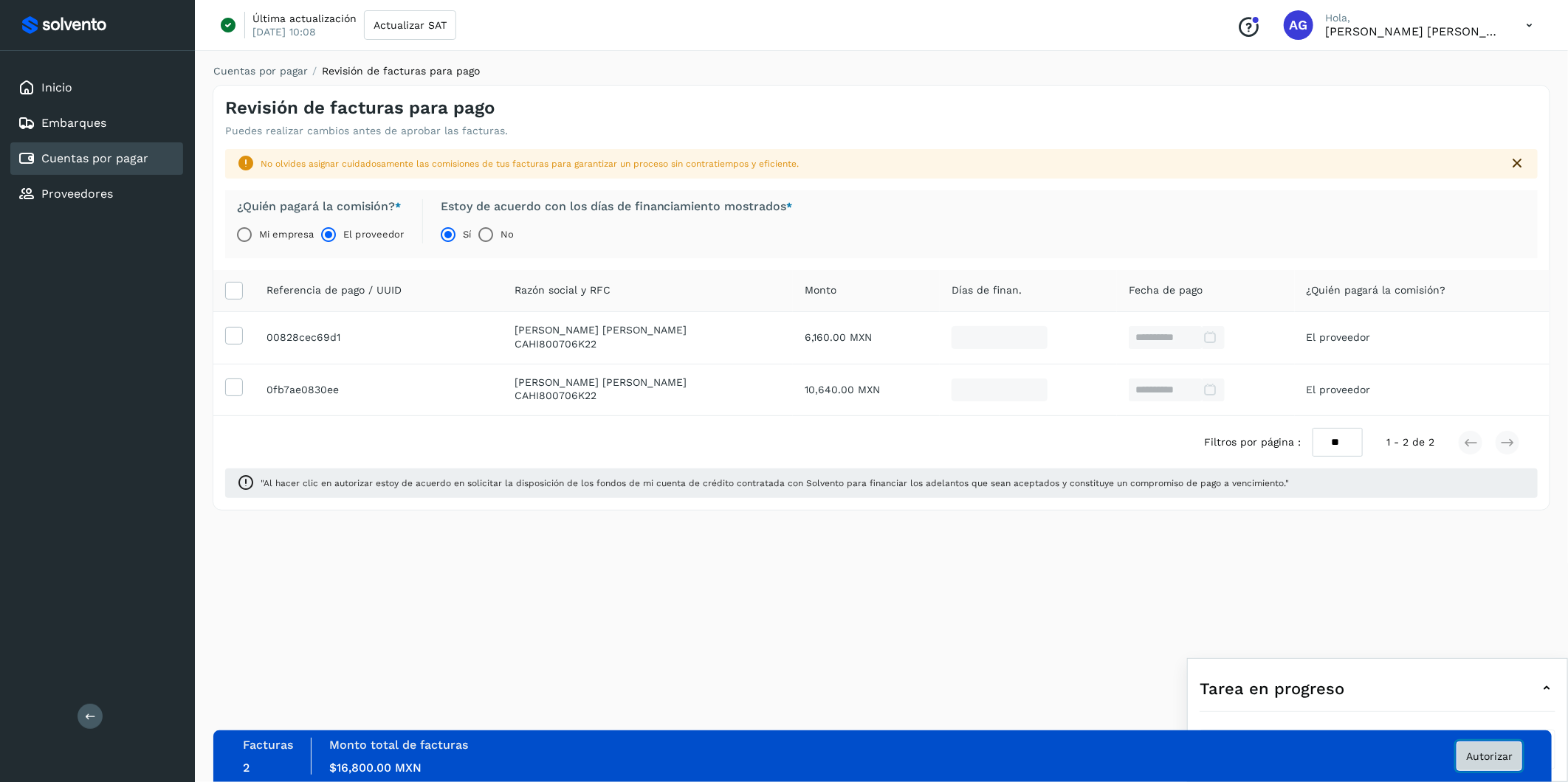
click at [1042, 486] on button "Autorizar" at bounding box center [1489, 756] width 66 height 30
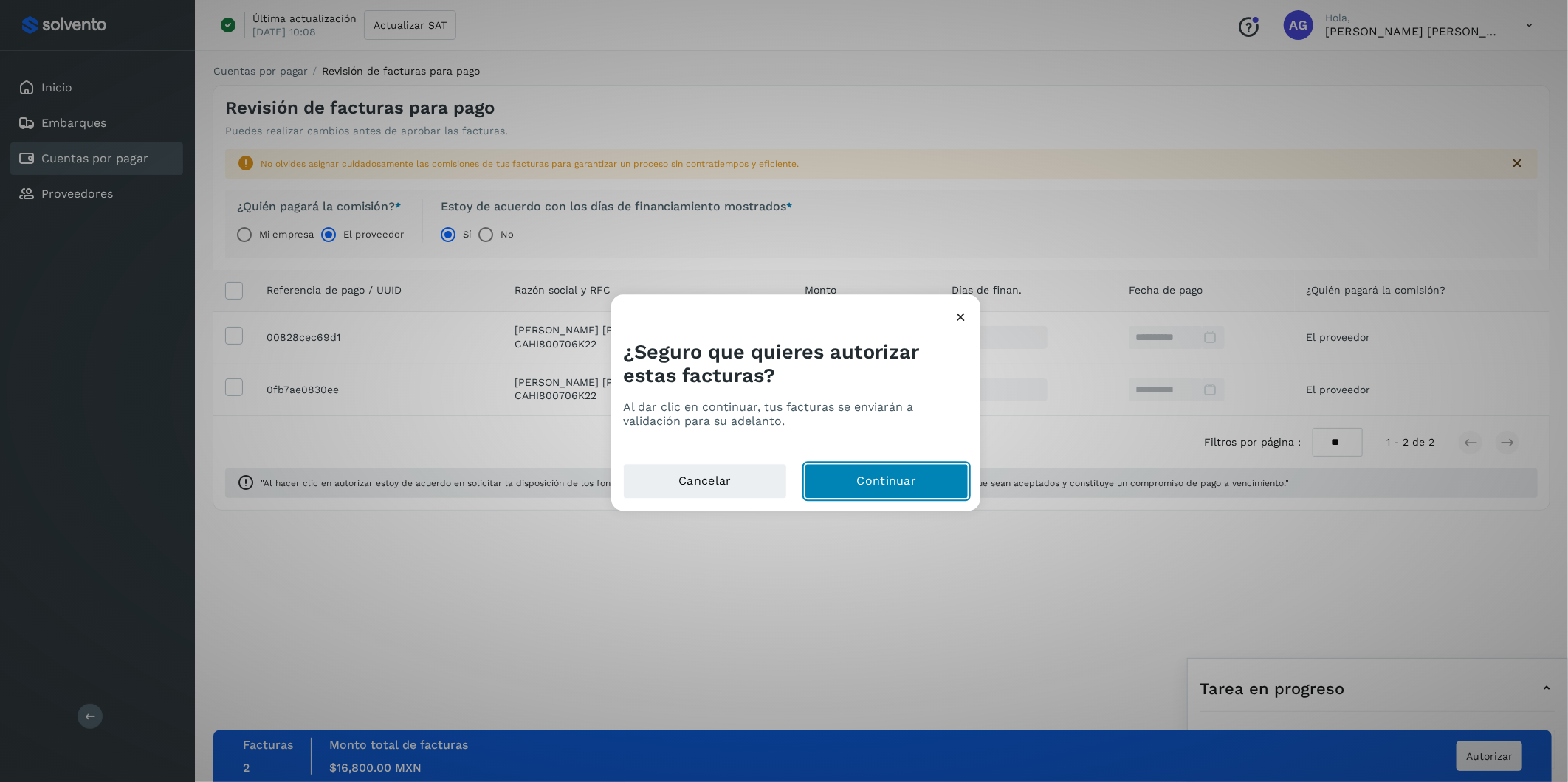
click at [860, 479] on button "Continuar" at bounding box center [887, 481] width 164 height 35
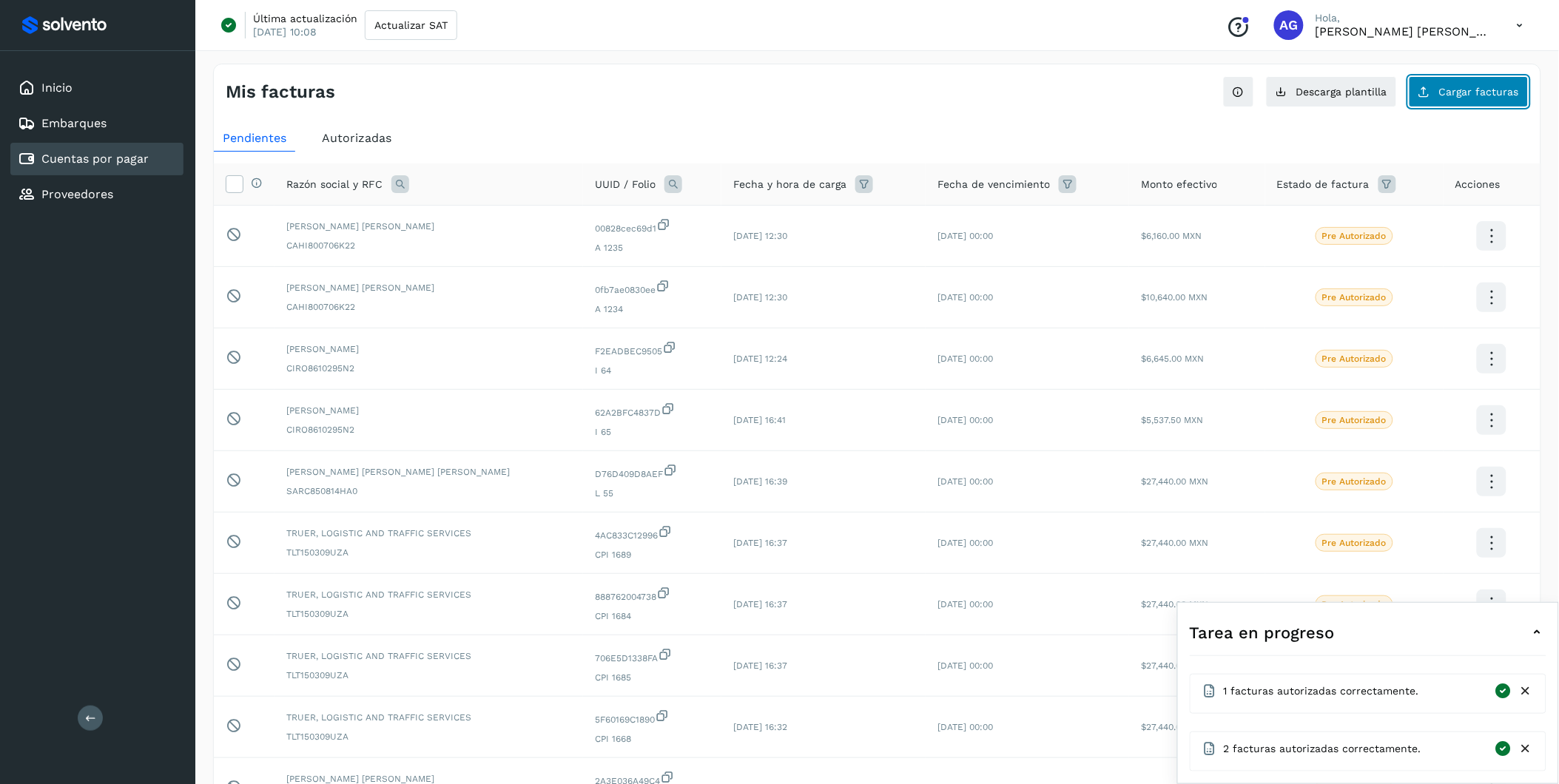
click at [1045, 93] on span "Cargar facturas" at bounding box center [1479, 92] width 80 height 10
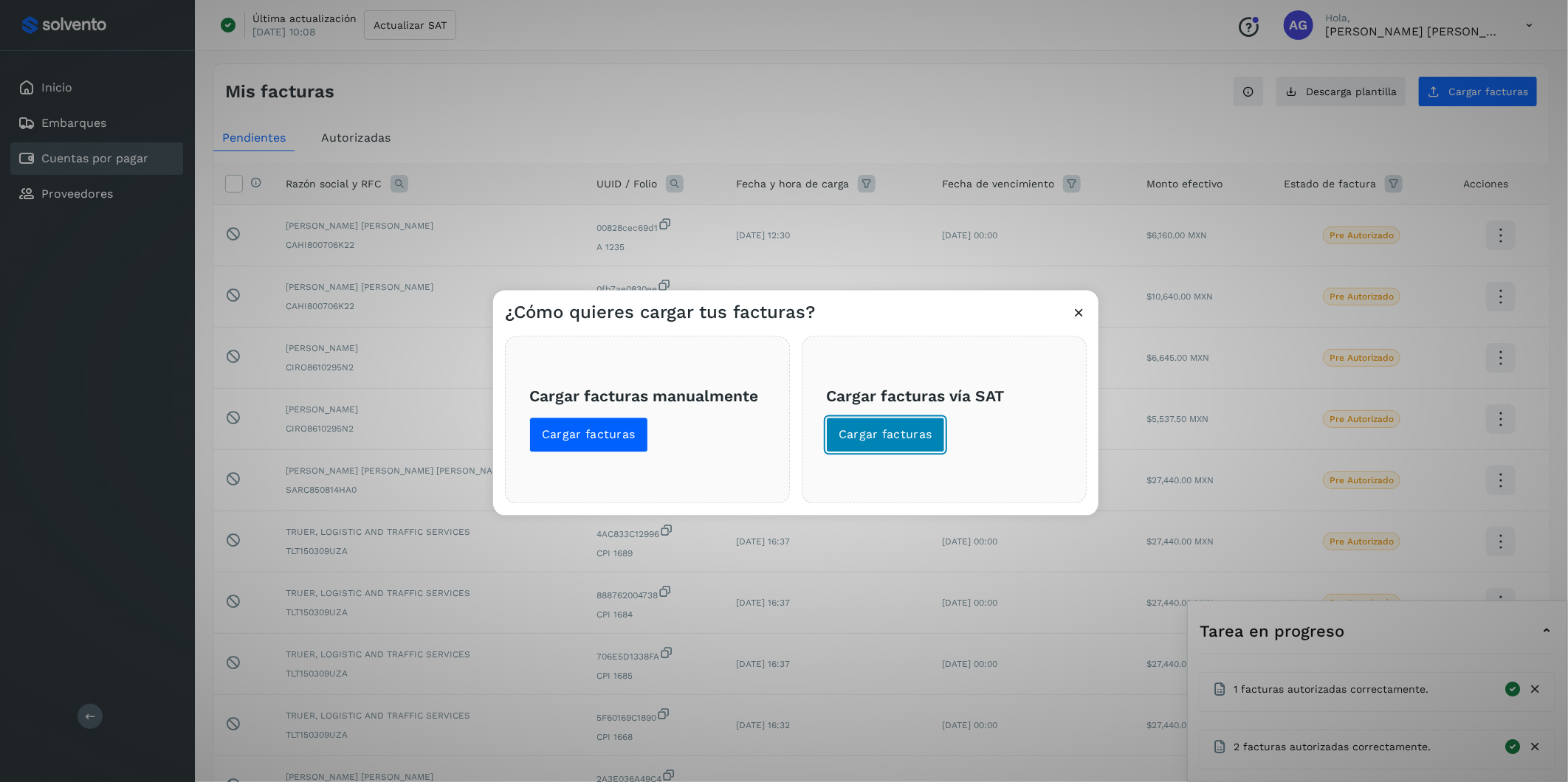
click at [901, 430] on span "Cargar facturas" at bounding box center [886, 435] width 94 height 16
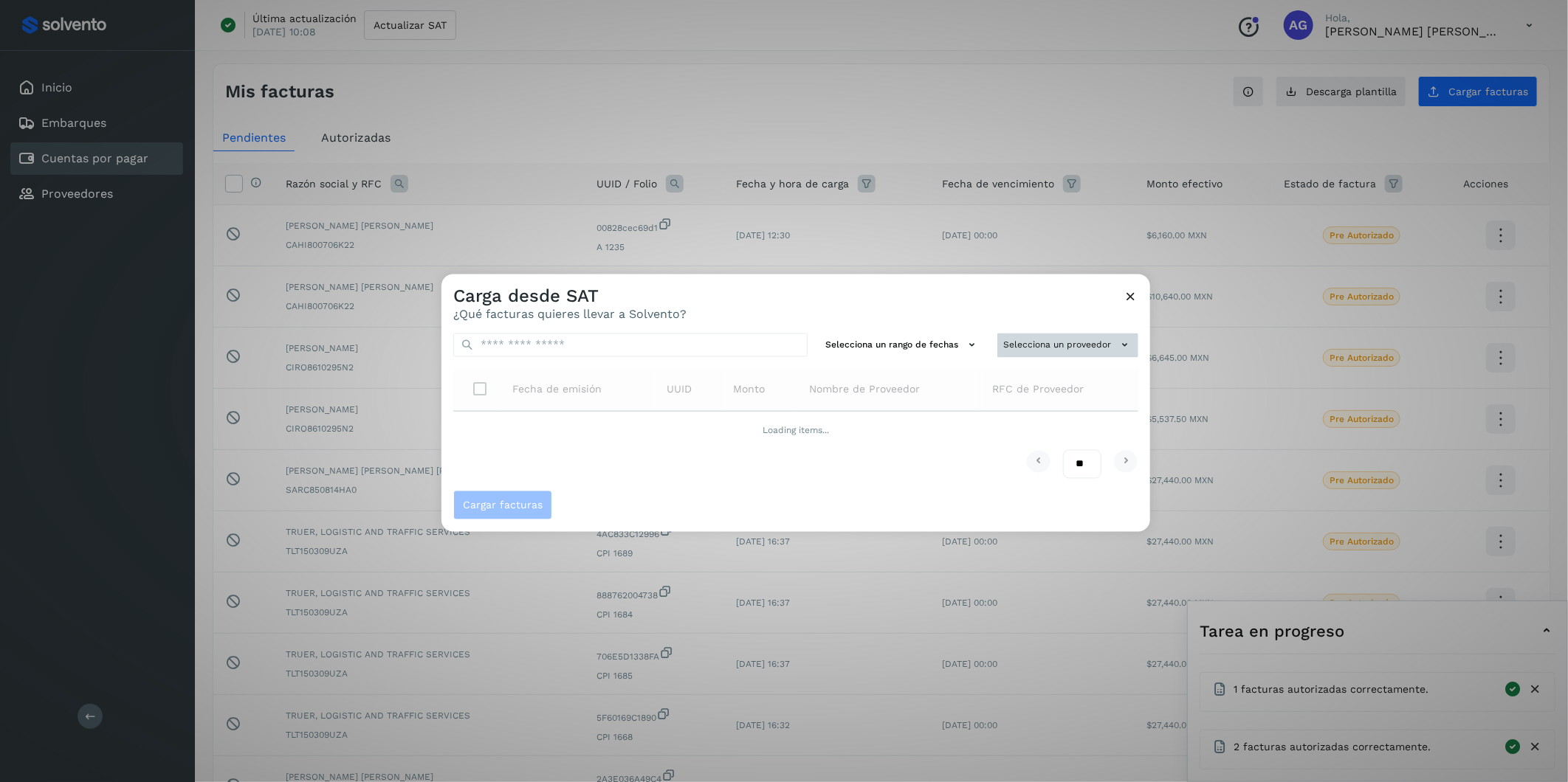
click at [1031, 345] on button "Selecciona un proveedor" at bounding box center [1068, 345] width 141 height 24
click at [999, 380] on input "text" at bounding box center [1043, 374] width 181 height 24
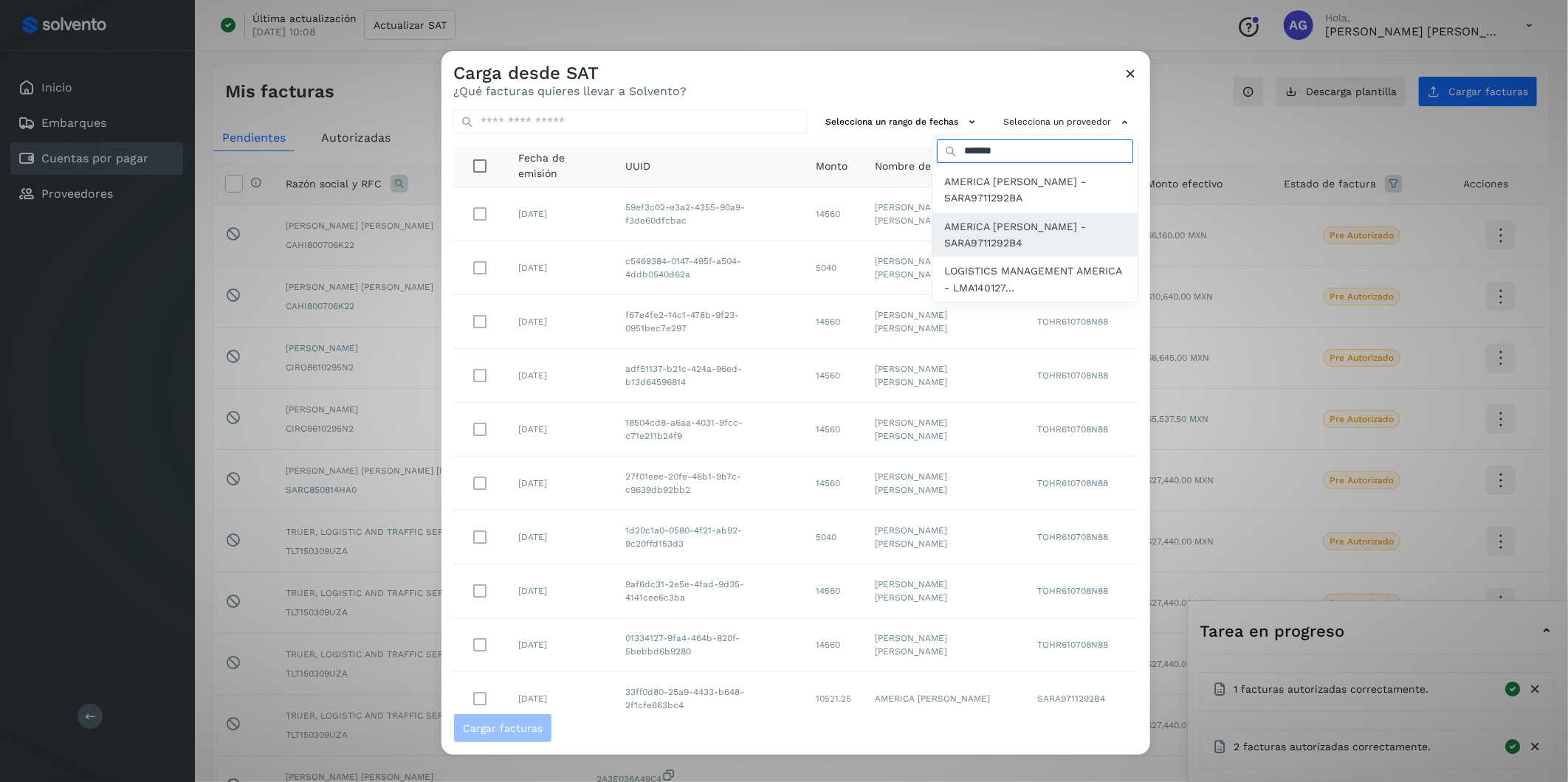
type input "*******"
click at [956, 234] on span "AMERICA [PERSON_NAME] - SARA9711292B4" at bounding box center [1035, 235] width 181 height 33
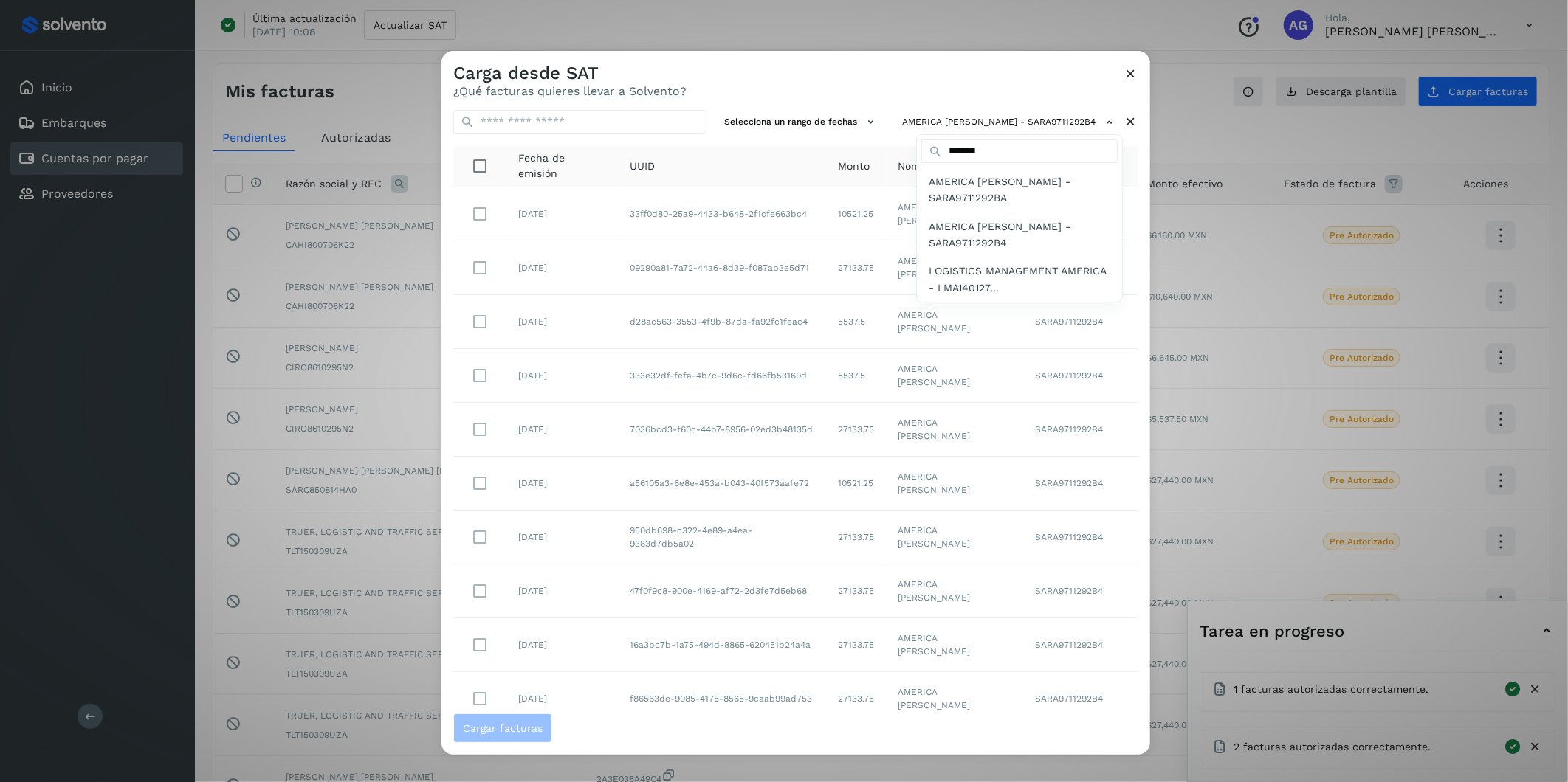
drag, startPoint x: 1146, startPoint y: 419, endPoint x: 1139, endPoint y: 513, distance: 94.3
click at [1042, 486] on div at bounding box center [1225, 442] width 1568 height 782
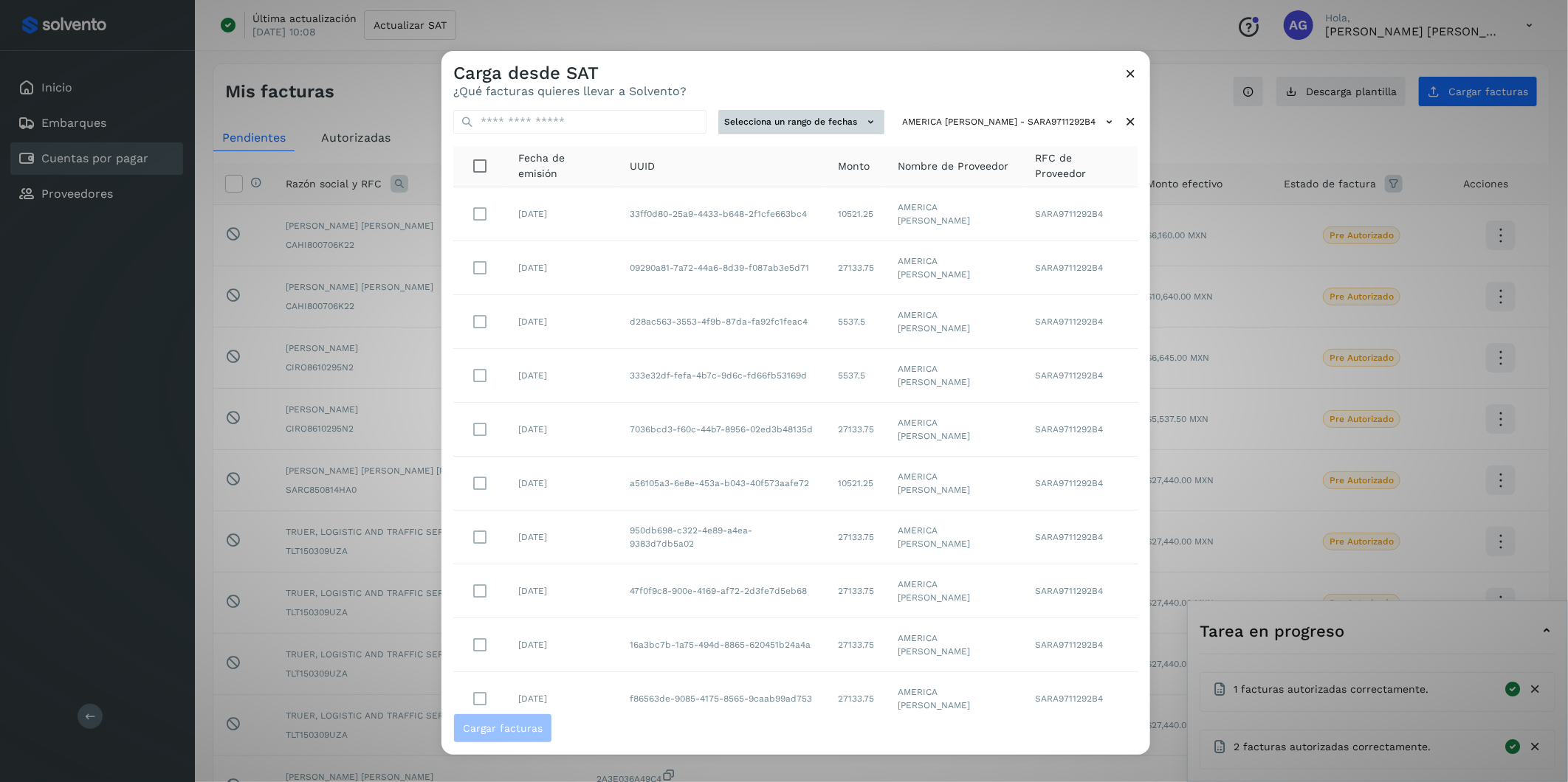
drag, startPoint x: 807, startPoint y: 126, endPoint x: 813, endPoint y: 132, distance: 8.5
click at [813, 132] on button "Selecciona un rango de fechas" at bounding box center [801, 122] width 166 height 24
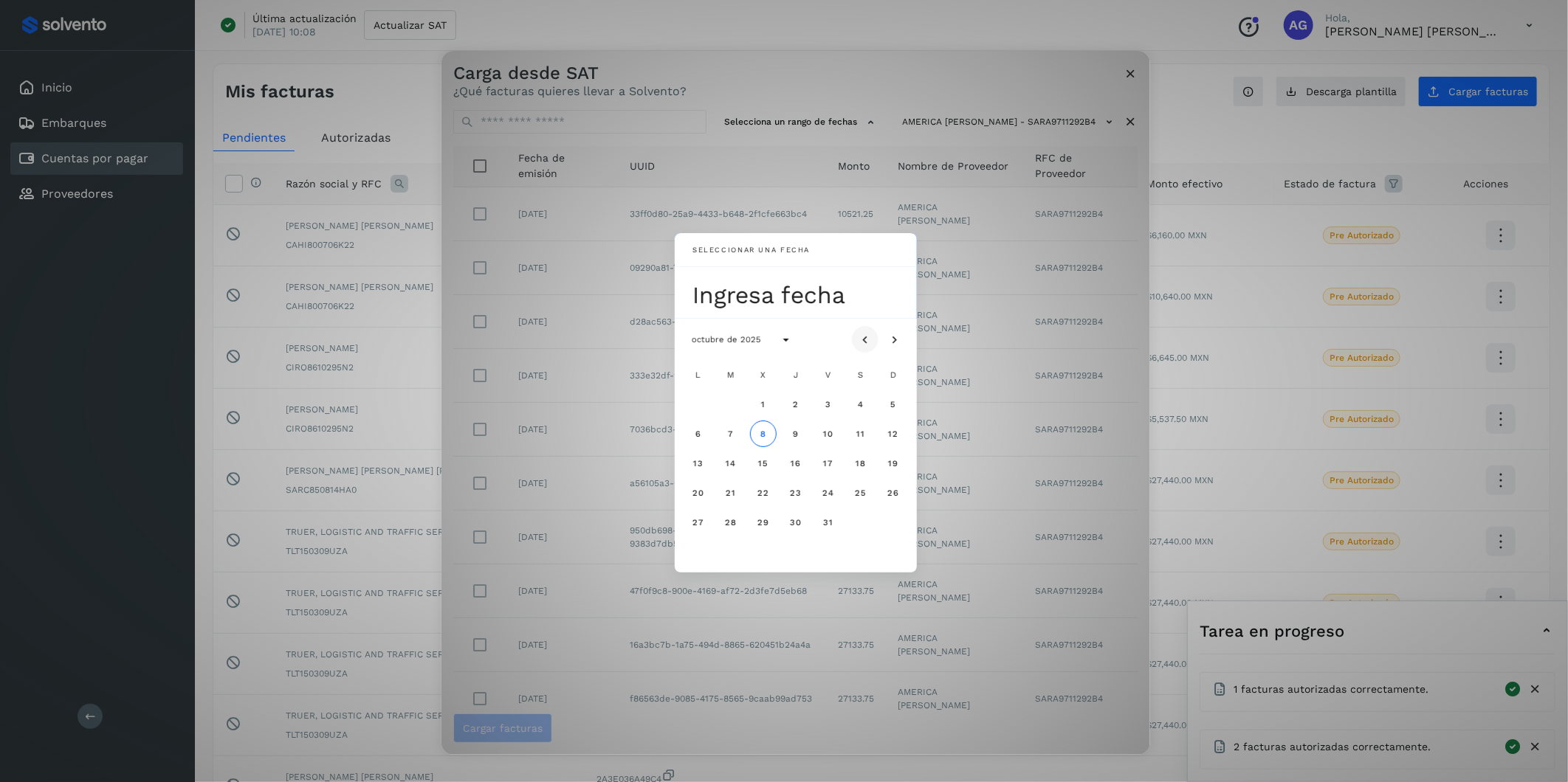
drag, startPoint x: 864, startPoint y: 337, endPoint x: 864, endPoint y: 352, distance: 15.0
click at [864, 338] on icon "Mes anterior" at bounding box center [864, 339] width 15 height 15
click at [763, 486] on span "24" at bounding box center [763, 493] width 13 height 10
click at [803, 486] on button "25" at bounding box center [795, 492] width 27 height 26
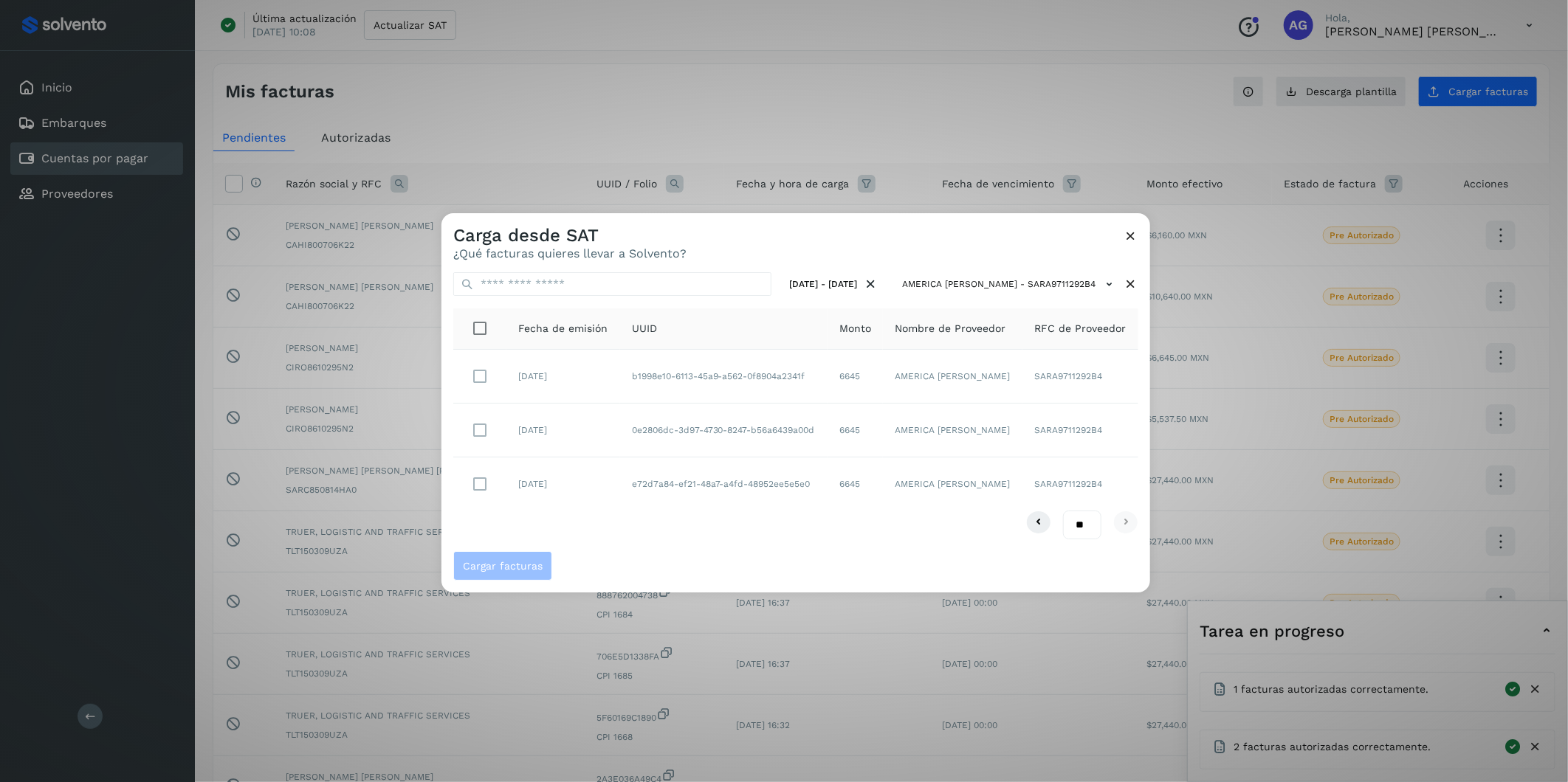
click at [1042, 235] on icon at bounding box center [1130, 236] width 15 height 15
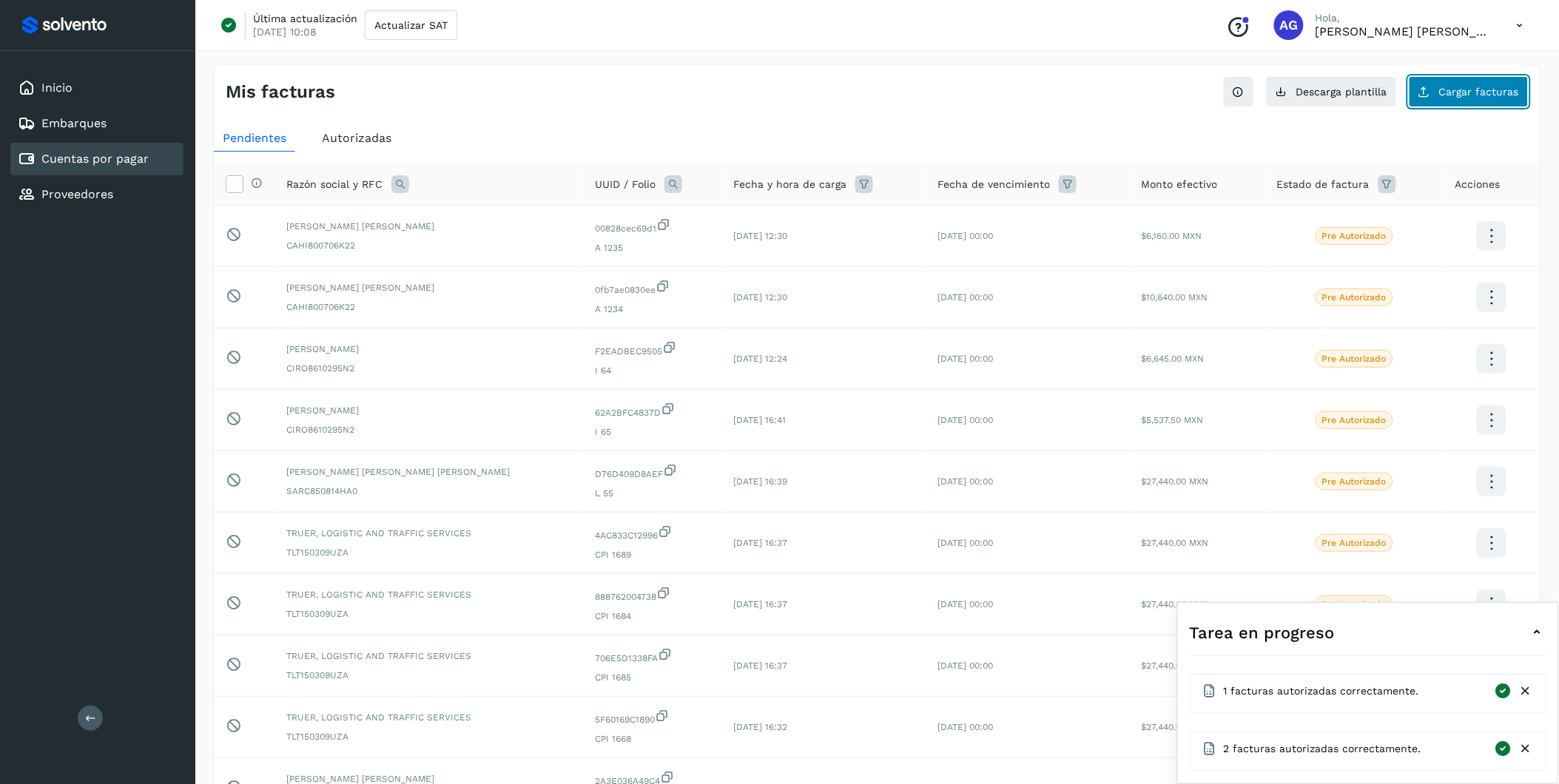
click at [1045, 87] on button "Cargar facturas" at bounding box center [1469, 92] width 120 height 31
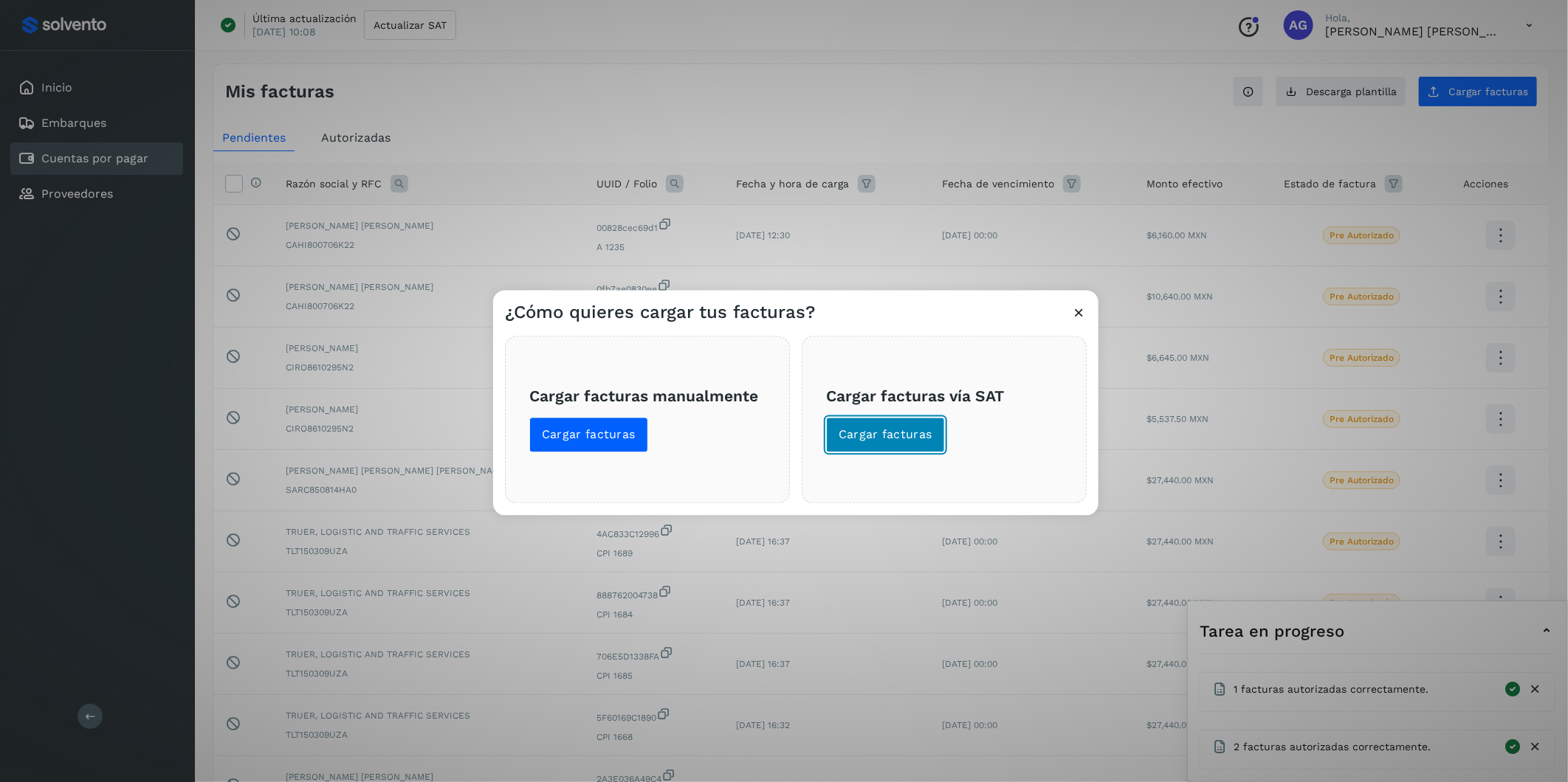
click at [840, 422] on button "Cargar facturas" at bounding box center [885, 435] width 119 height 35
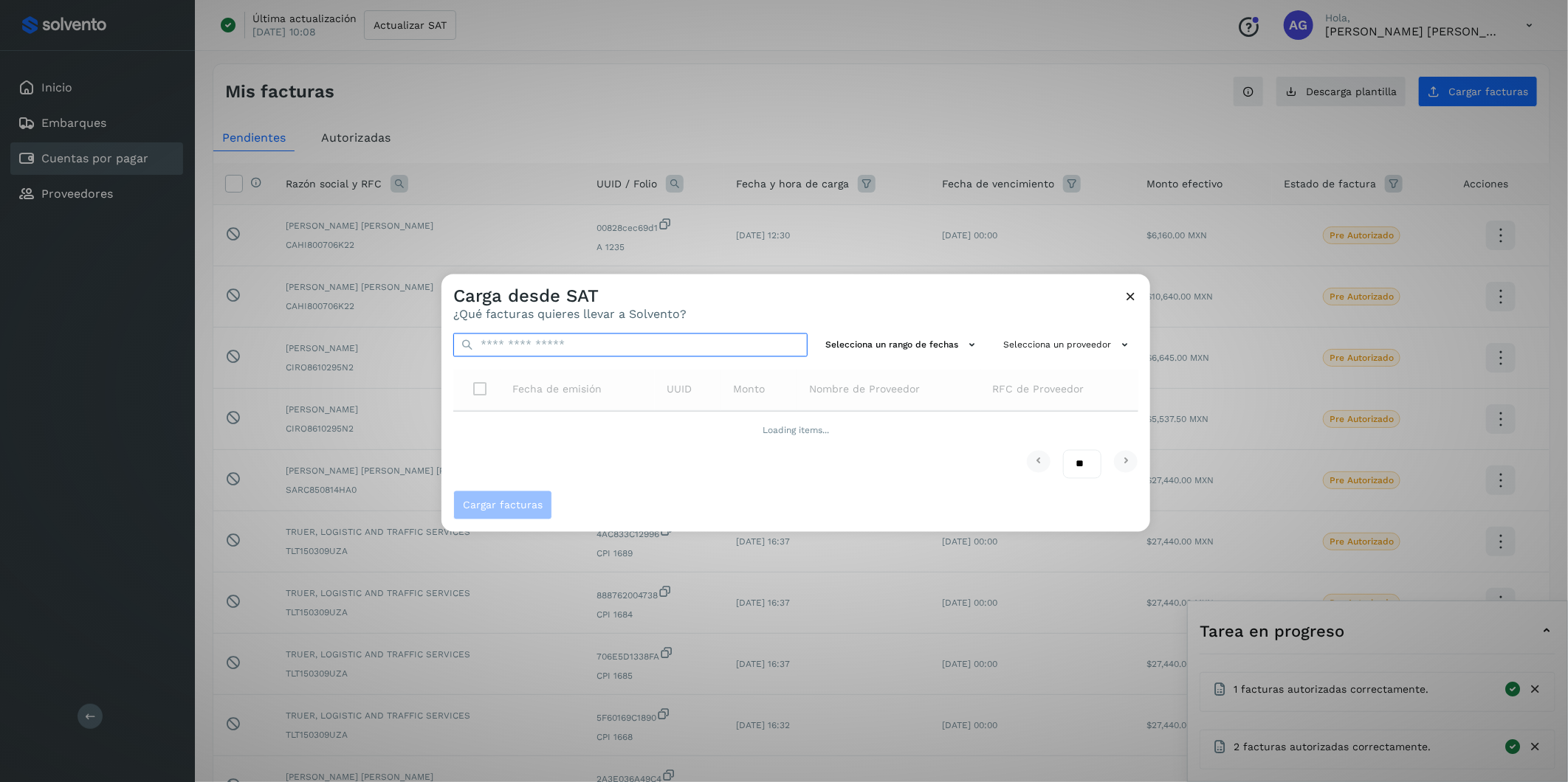
click at [609, 334] on input "text" at bounding box center [630, 345] width 354 height 24
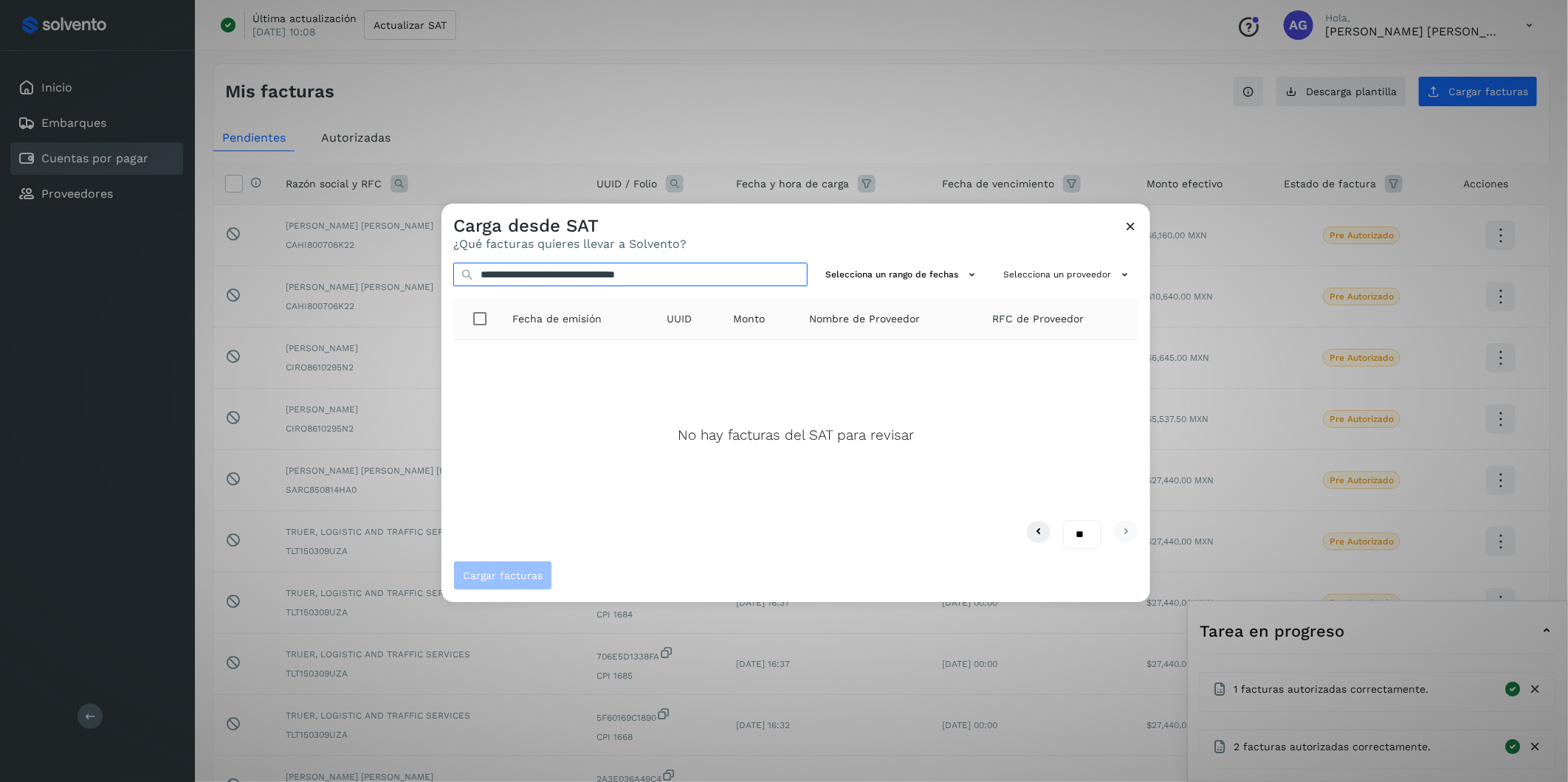
type input "**********"
drag, startPoint x: 706, startPoint y: 392, endPoint x: 868, endPoint y: 341, distance: 169.8
click at [868, 341] on td "No hay facturas del SAT para revisar" at bounding box center [795, 430] width 685 height 180
click at [1042, 220] on icon at bounding box center [1130, 226] width 15 height 15
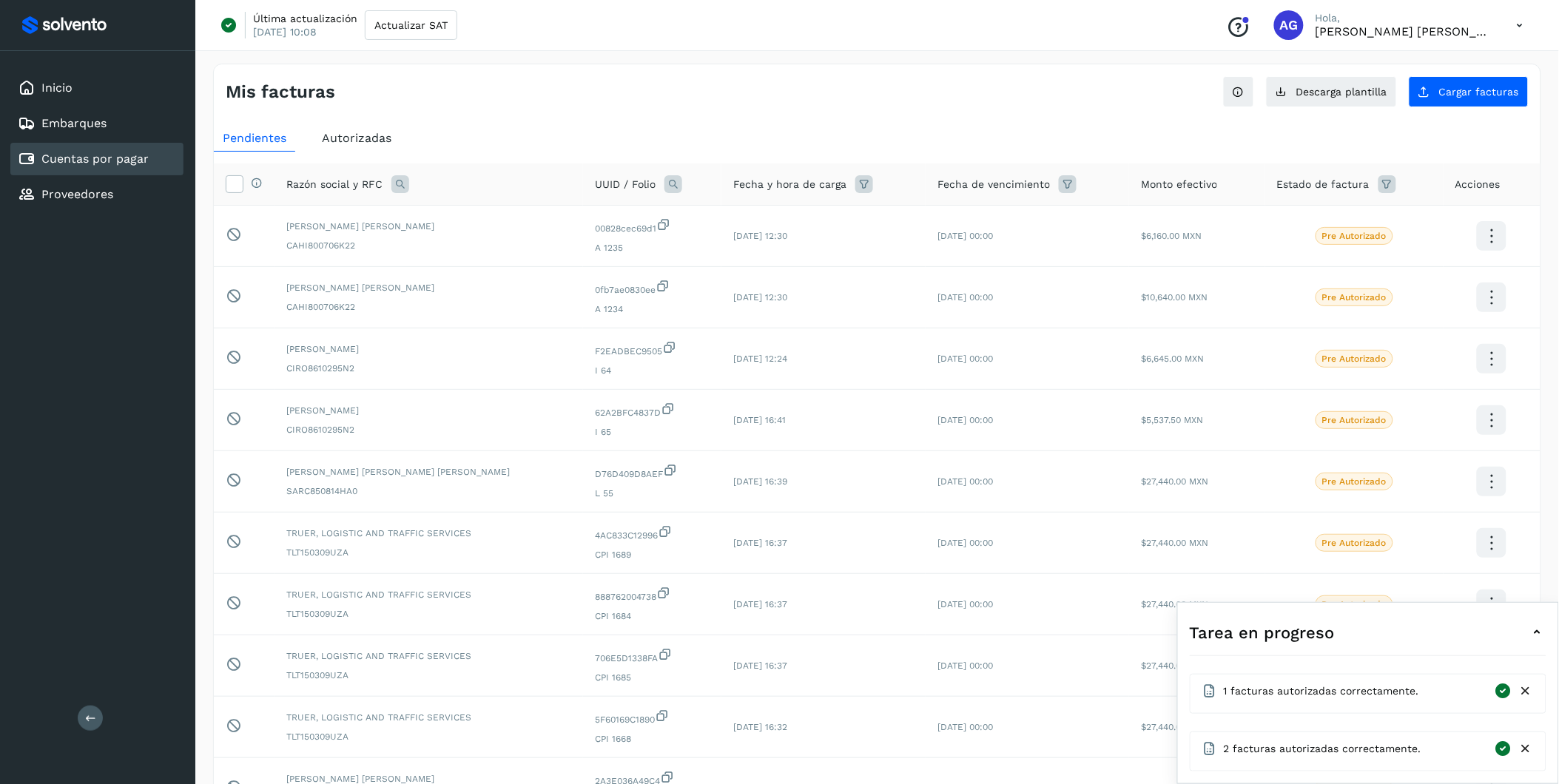
drag, startPoint x: 382, startPoint y: 179, endPoint x: 394, endPoint y: 181, distance: 12.2
click at [383, 180] on div "Razón social y RFC" at bounding box center [429, 184] width 285 height 18
click at [395, 181] on icon at bounding box center [400, 184] width 18 height 18
click at [466, 242] on input "text" at bounding box center [497, 247] width 182 height 24
type input "*"
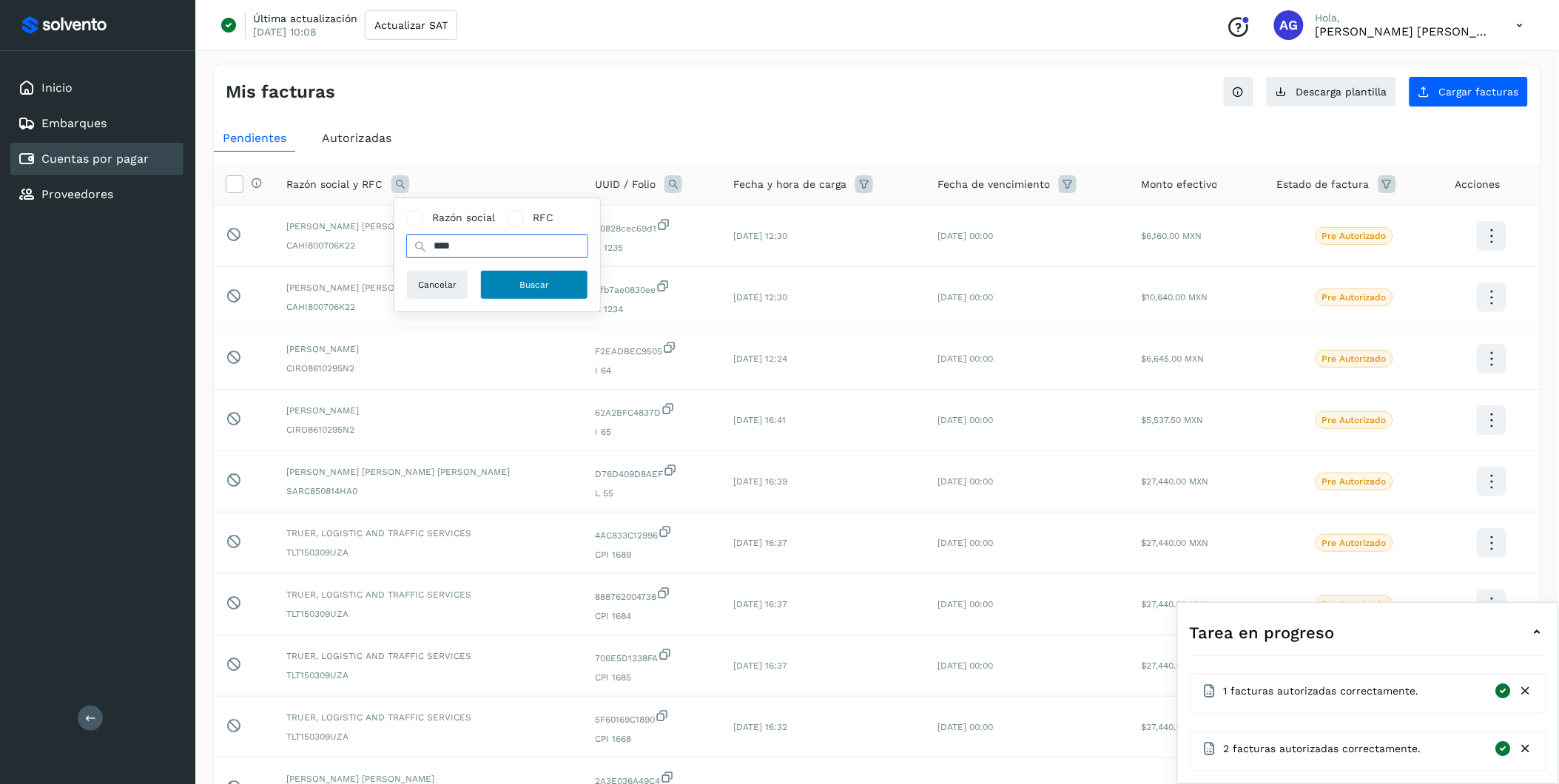
type input "****"
click at [514, 290] on button "Buscar" at bounding box center [534, 284] width 108 height 30
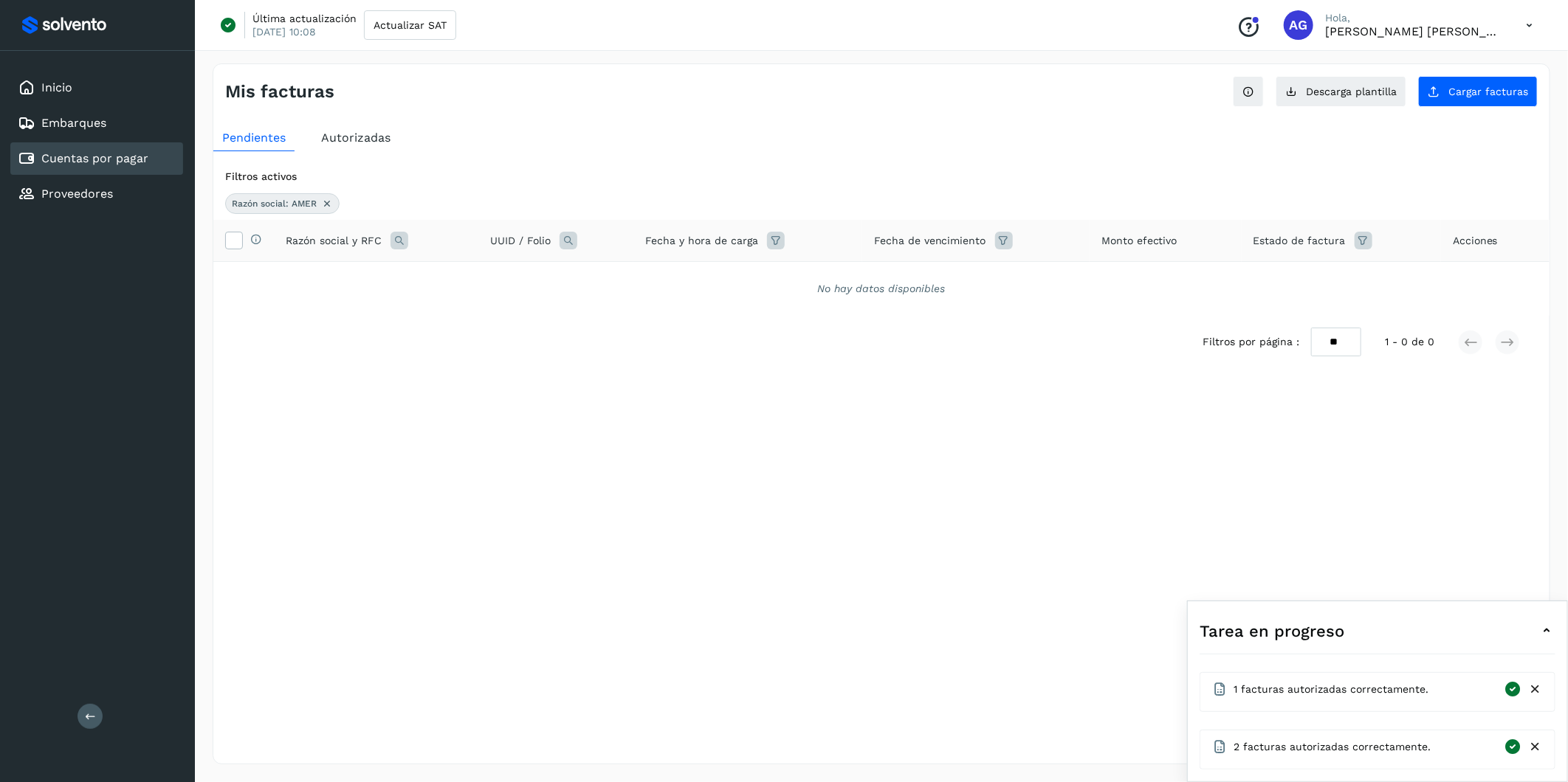
click at [328, 204] on icon at bounding box center [327, 203] width 12 height 12
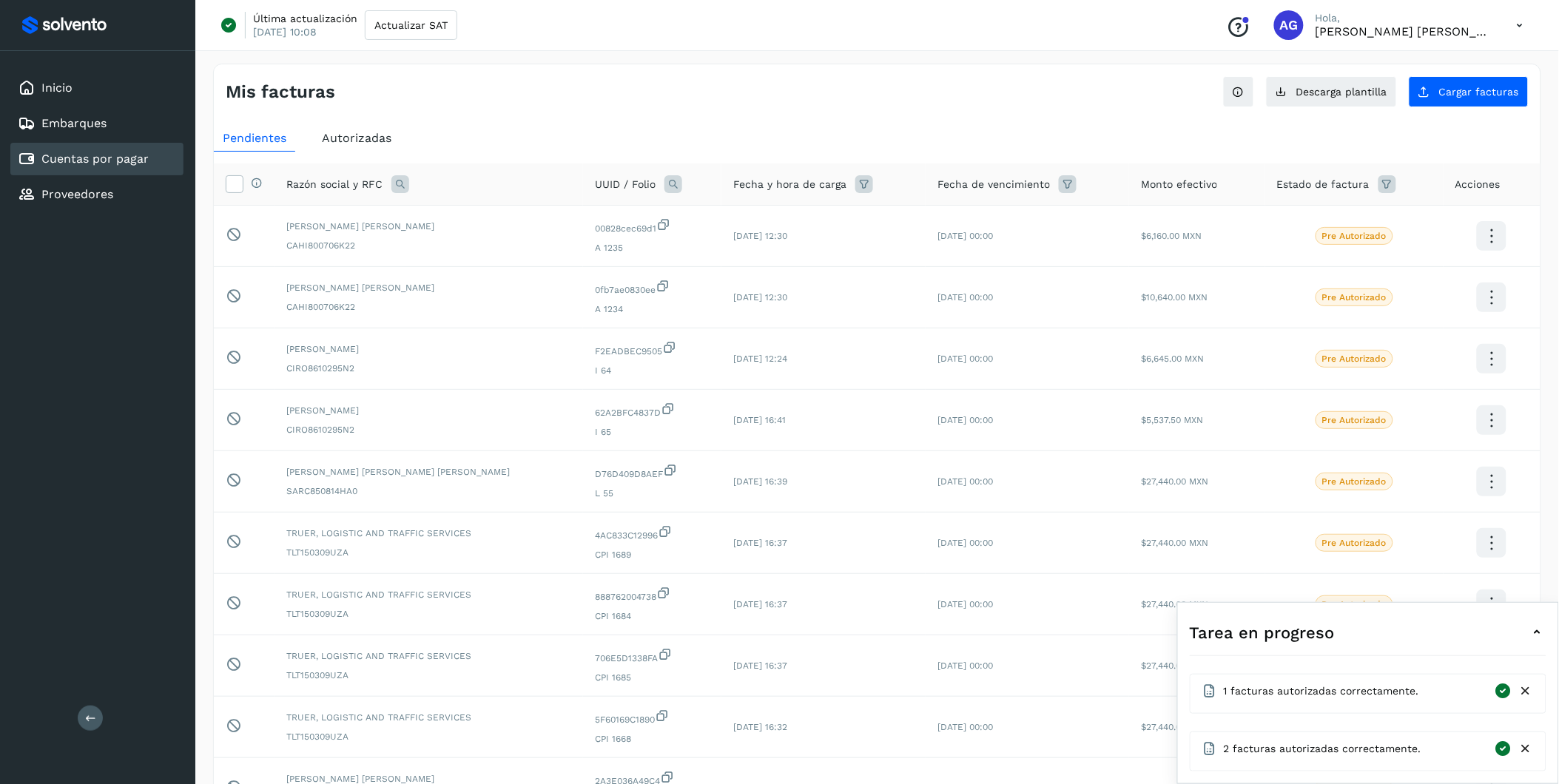
click at [399, 189] on icon at bounding box center [400, 184] width 18 height 18
click at [472, 253] on input "text" at bounding box center [497, 247] width 182 height 24
type input "*******"
click at [517, 293] on button "Buscar" at bounding box center [534, 284] width 108 height 30
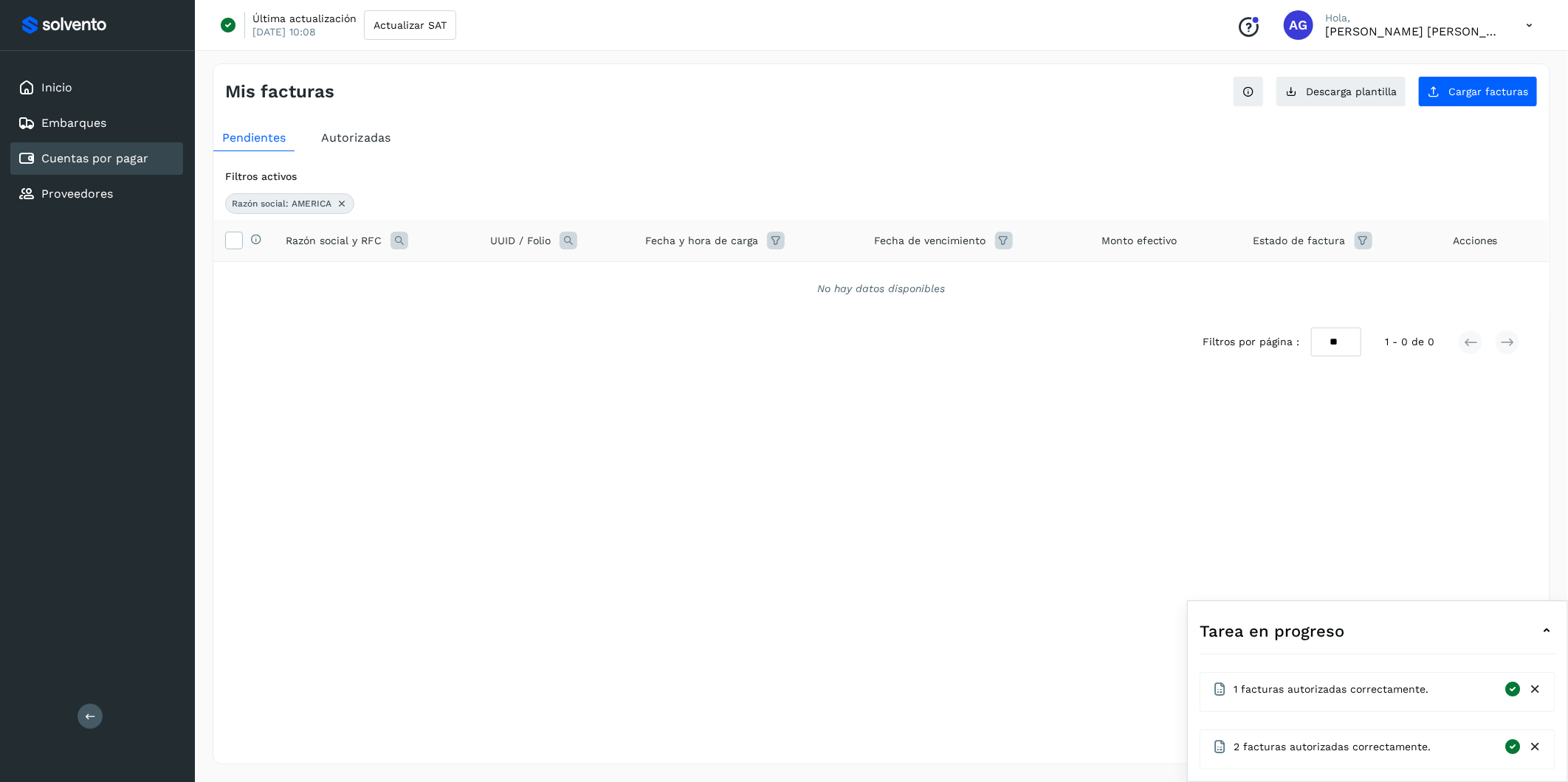
click at [363, 132] on span "Autorizadas" at bounding box center [356, 138] width 69 height 14
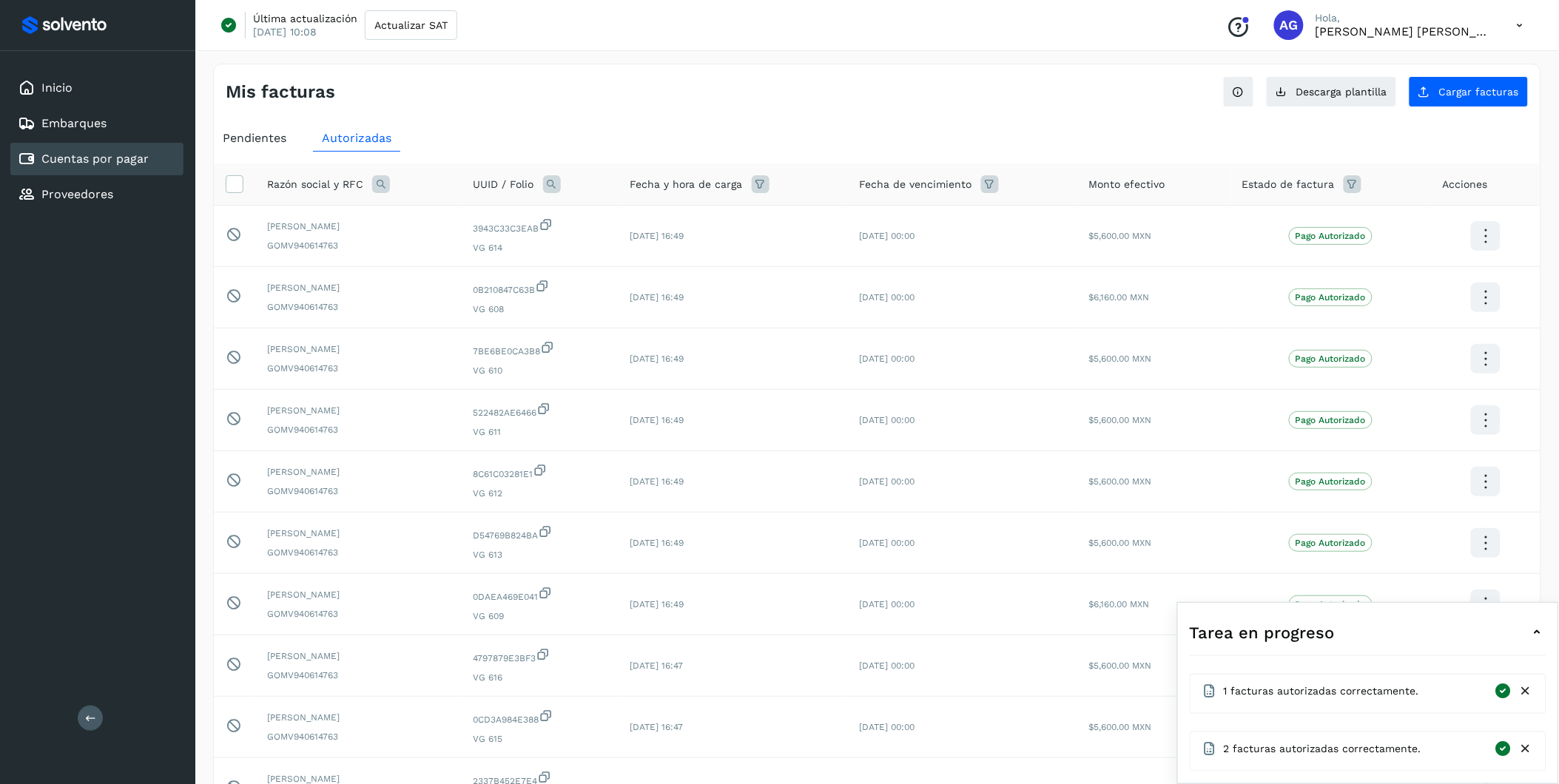
click at [374, 187] on icon at bounding box center [381, 184] width 18 height 18
click at [459, 248] on input "text" at bounding box center [478, 247] width 182 height 24
type input "*******"
click at [496, 284] on button "Buscar" at bounding box center [515, 284] width 108 height 30
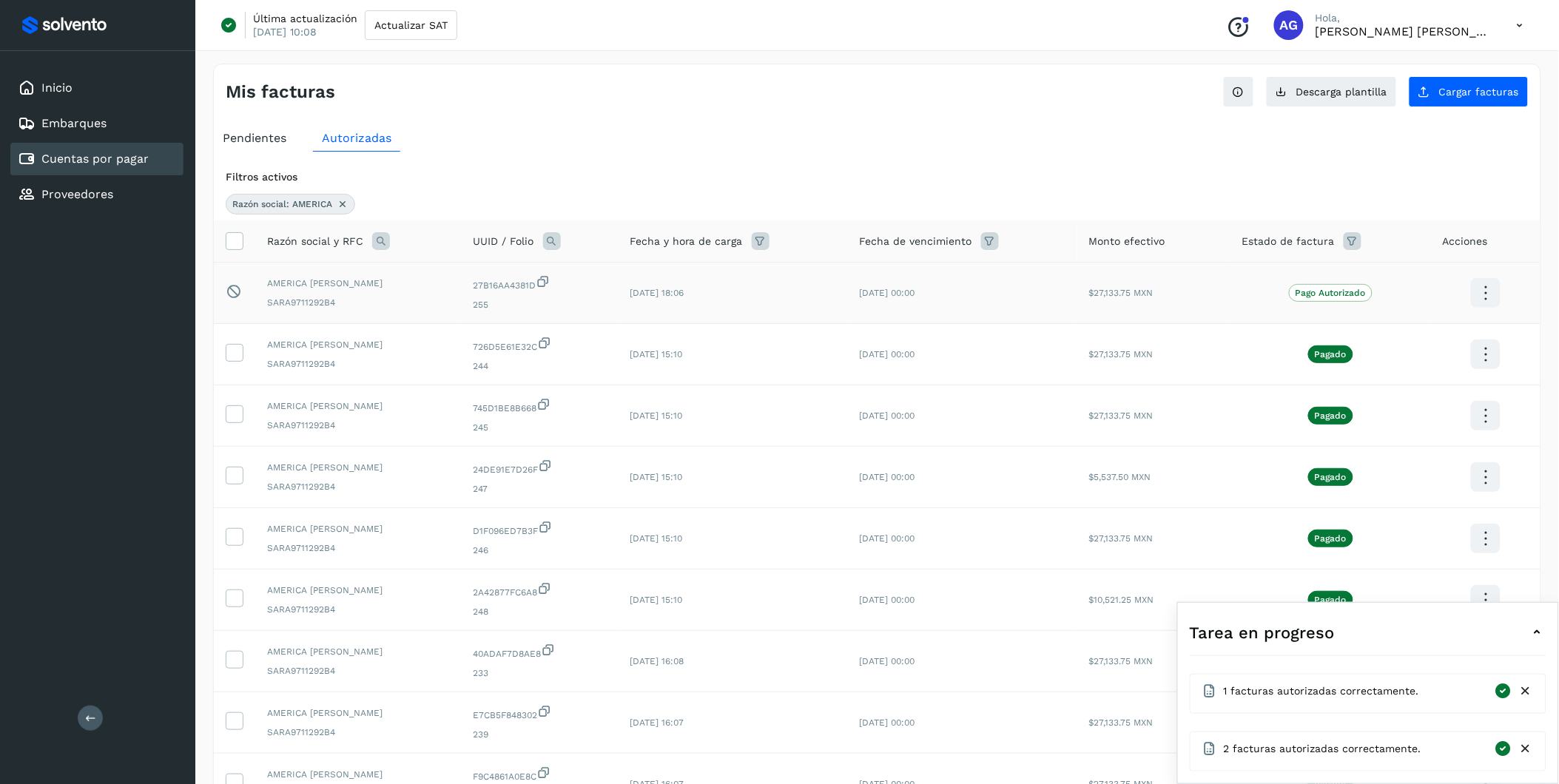
click at [522, 308] on span "255" at bounding box center [540, 305] width 133 height 14
click at [500, 297] on div "27B16AA4381D 255" at bounding box center [540, 292] width 133 height 37
click at [1045, 73] on div "Mis facturas Ver instrucciones para cargar Facturas Descarga plantilla Cargar f…" at bounding box center [878, 86] width 1327 height 43
click at [1045, 93] on span "Cargar facturas" at bounding box center [1479, 92] width 80 height 10
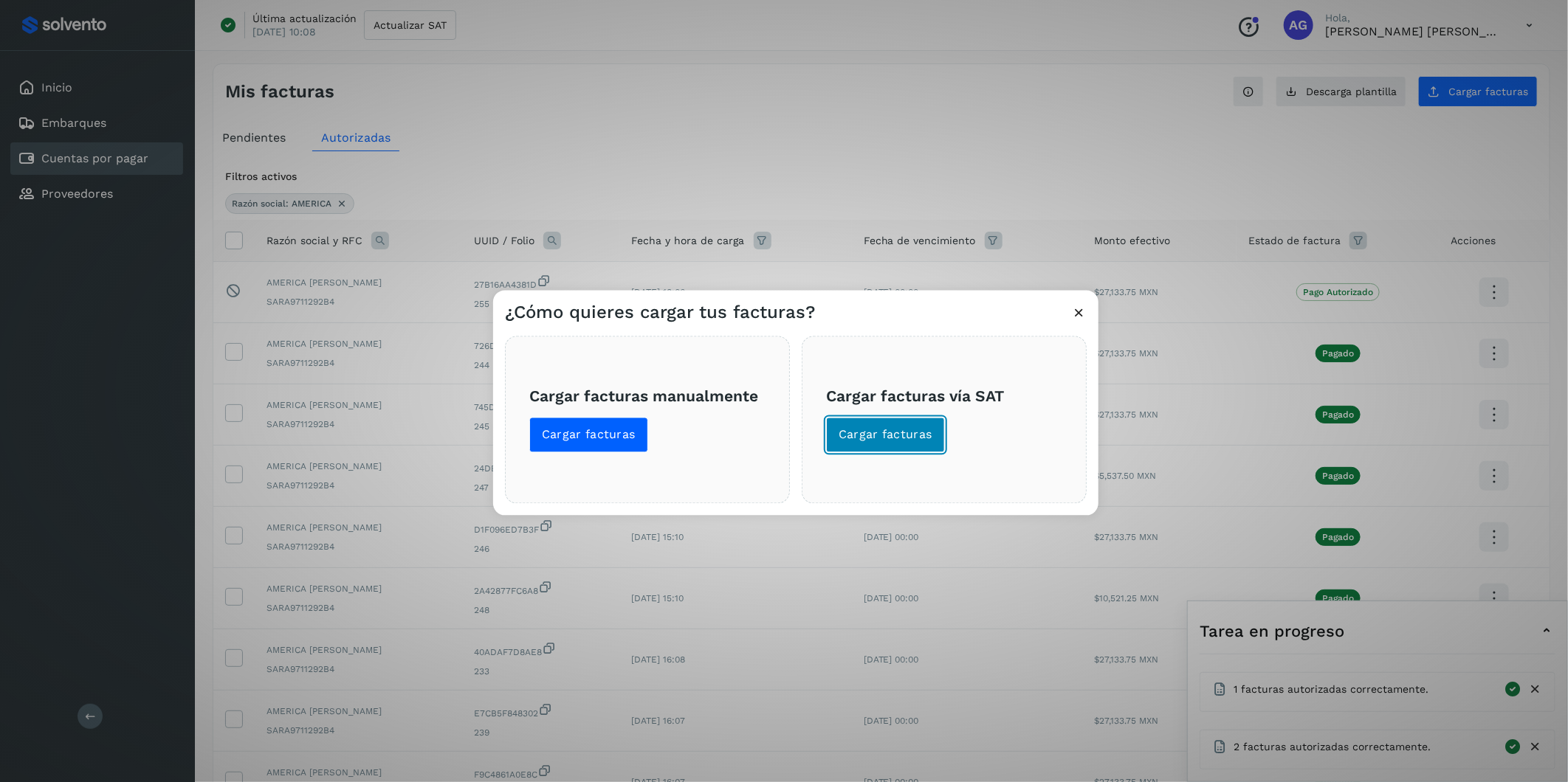
click at [897, 435] on span "Cargar facturas" at bounding box center [886, 435] width 94 height 16
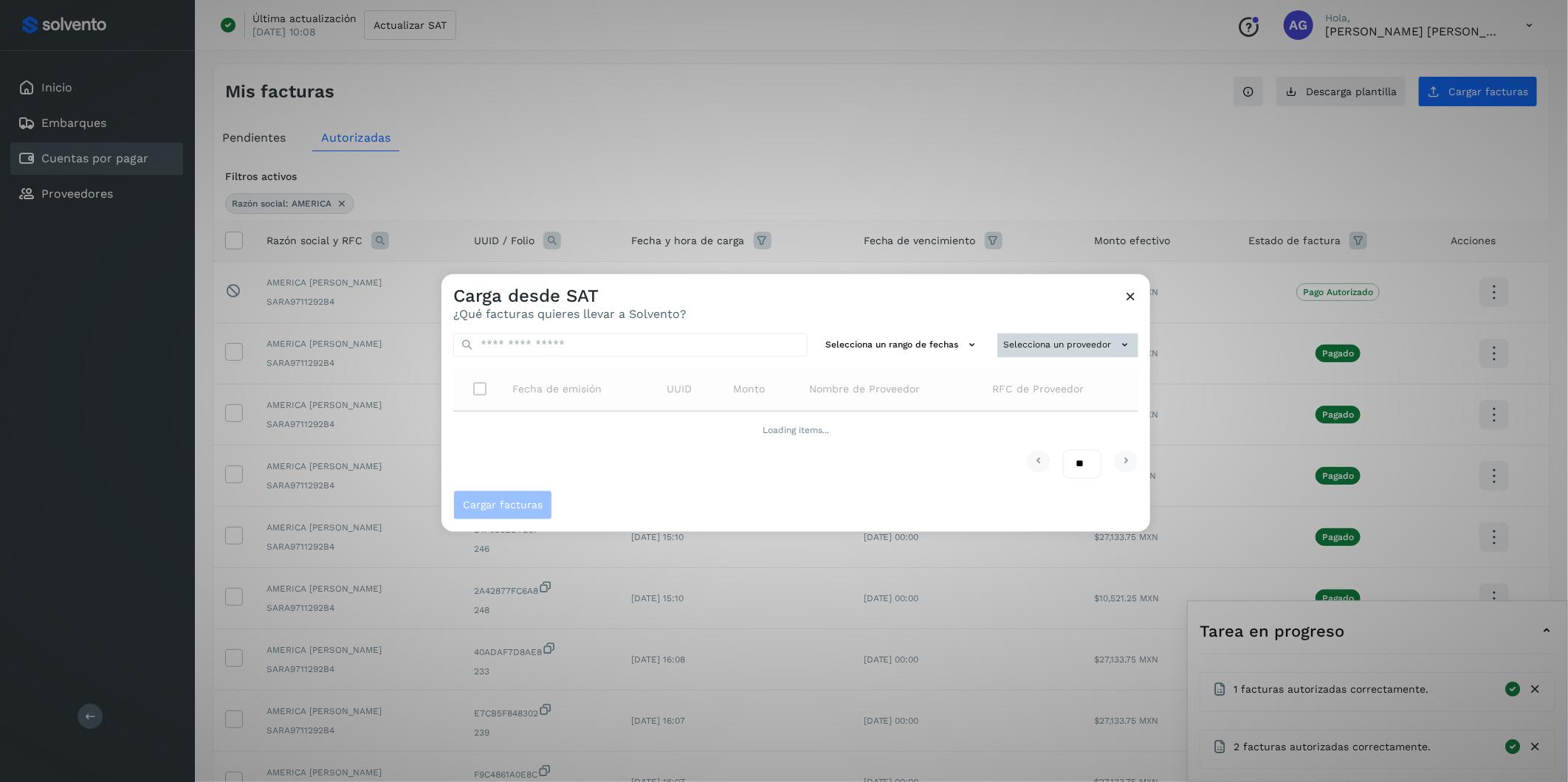
click at [1041, 348] on button "Selecciona un proveedor" at bounding box center [1068, 345] width 141 height 24
click at [1042, 380] on input "text" at bounding box center [1043, 374] width 181 height 24
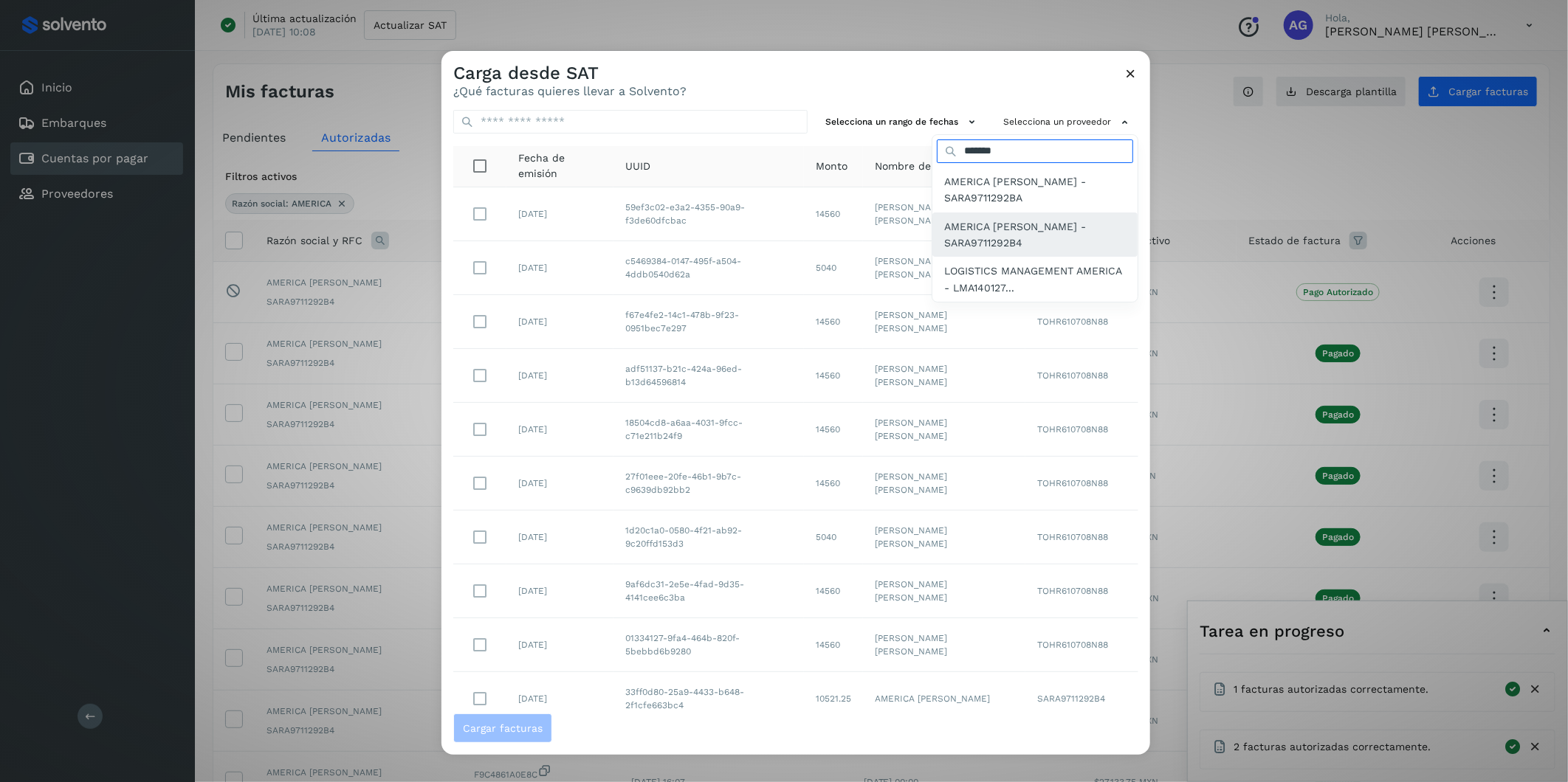
type input "*******"
click at [952, 234] on span "AMERICA [PERSON_NAME] - SARA9711292B4" at bounding box center [1035, 235] width 181 height 33
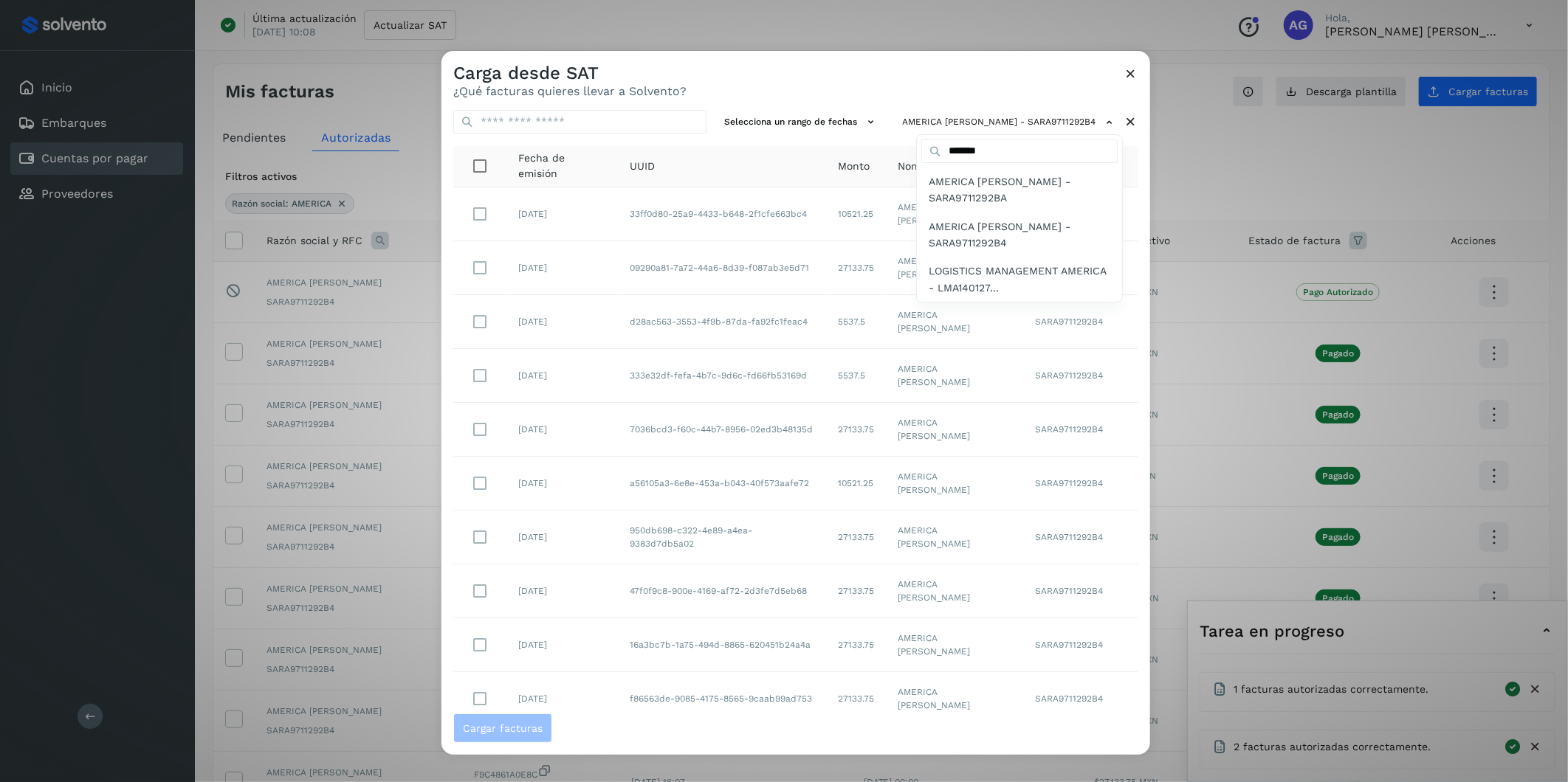
click at [822, 127] on div at bounding box center [1225, 442] width 1568 height 782
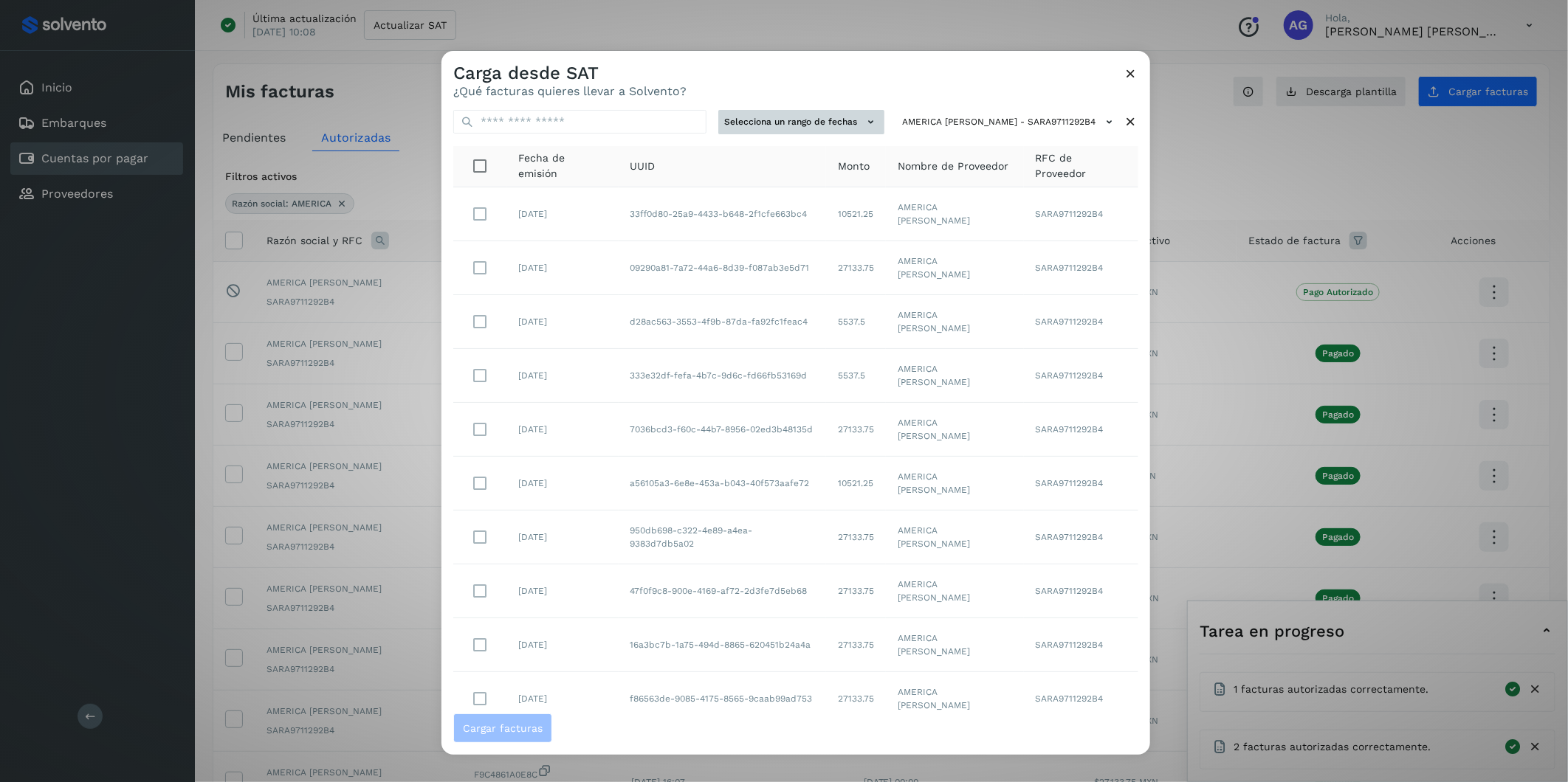
click at [829, 122] on button "Selecciona un rango de fechas" at bounding box center [801, 122] width 166 height 24
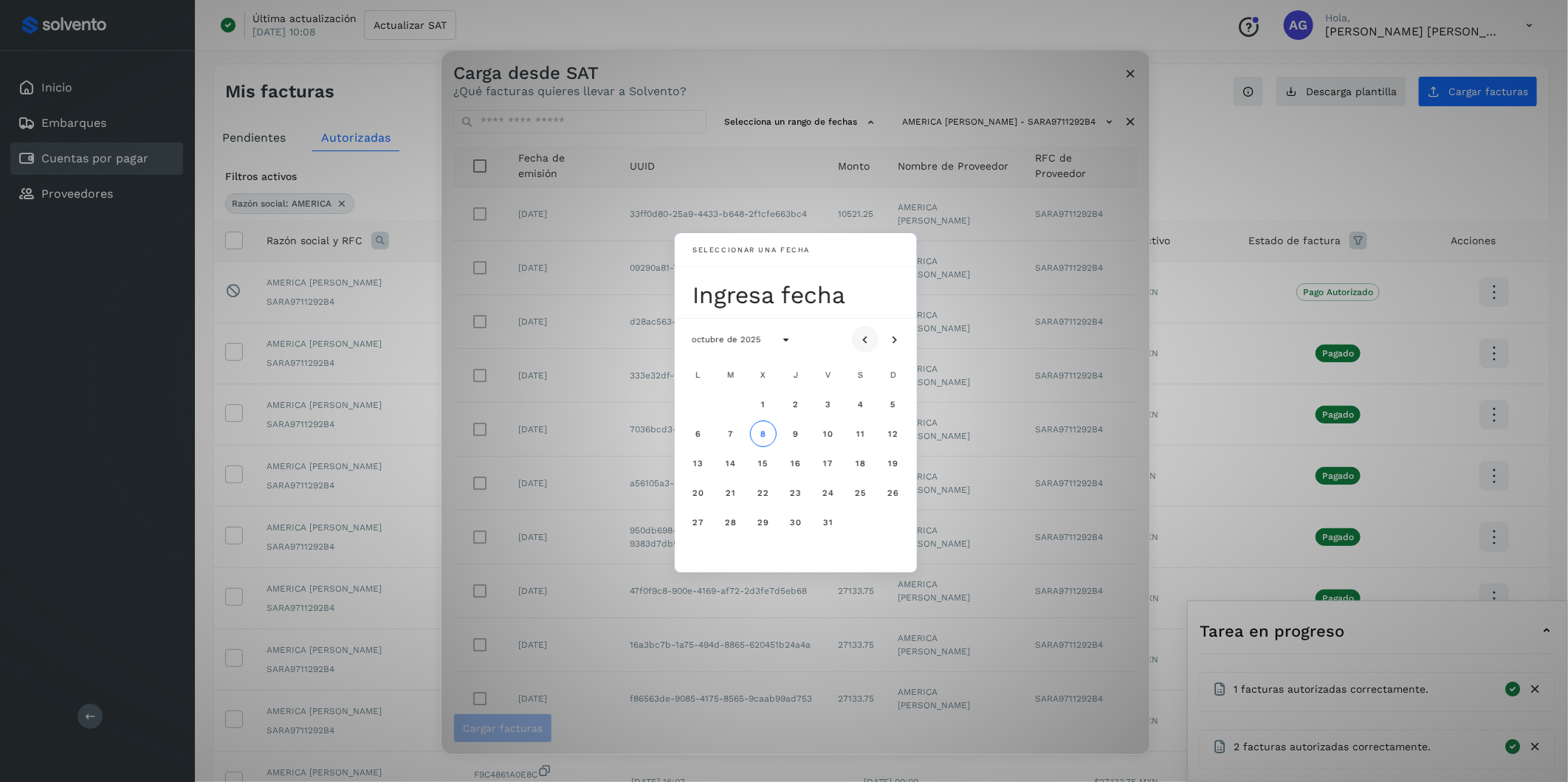
click at [864, 341] on icon "Mes anterior" at bounding box center [864, 339] width 15 height 15
click at [822, 456] on button "19" at bounding box center [828, 463] width 27 height 26
click at [852, 462] on button "20" at bounding box center [860, 463] width 27 height 26
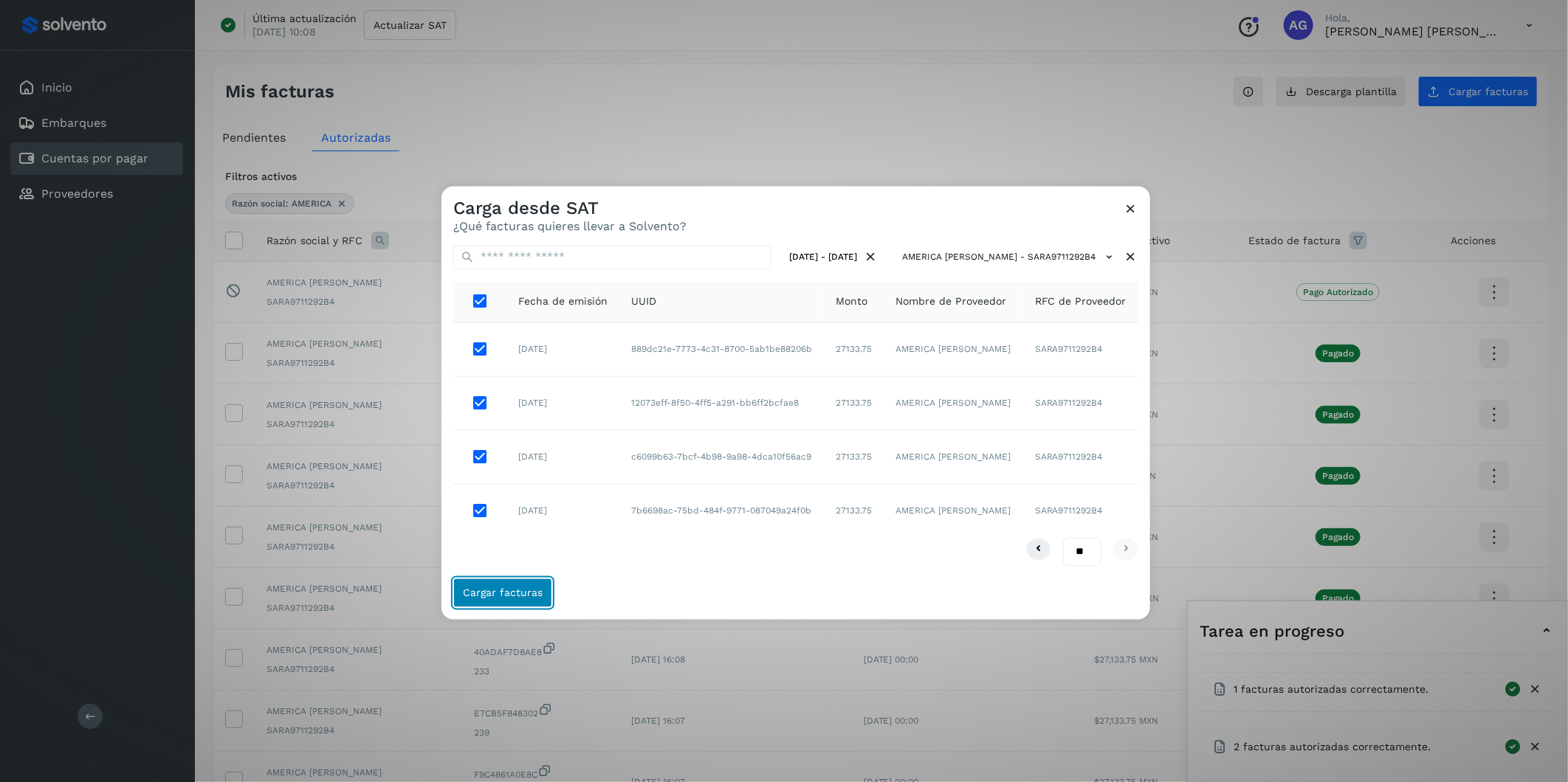
click at [517, 486] on span "Cargar facturas" at bounding box center [502, 592] width 80 height 10
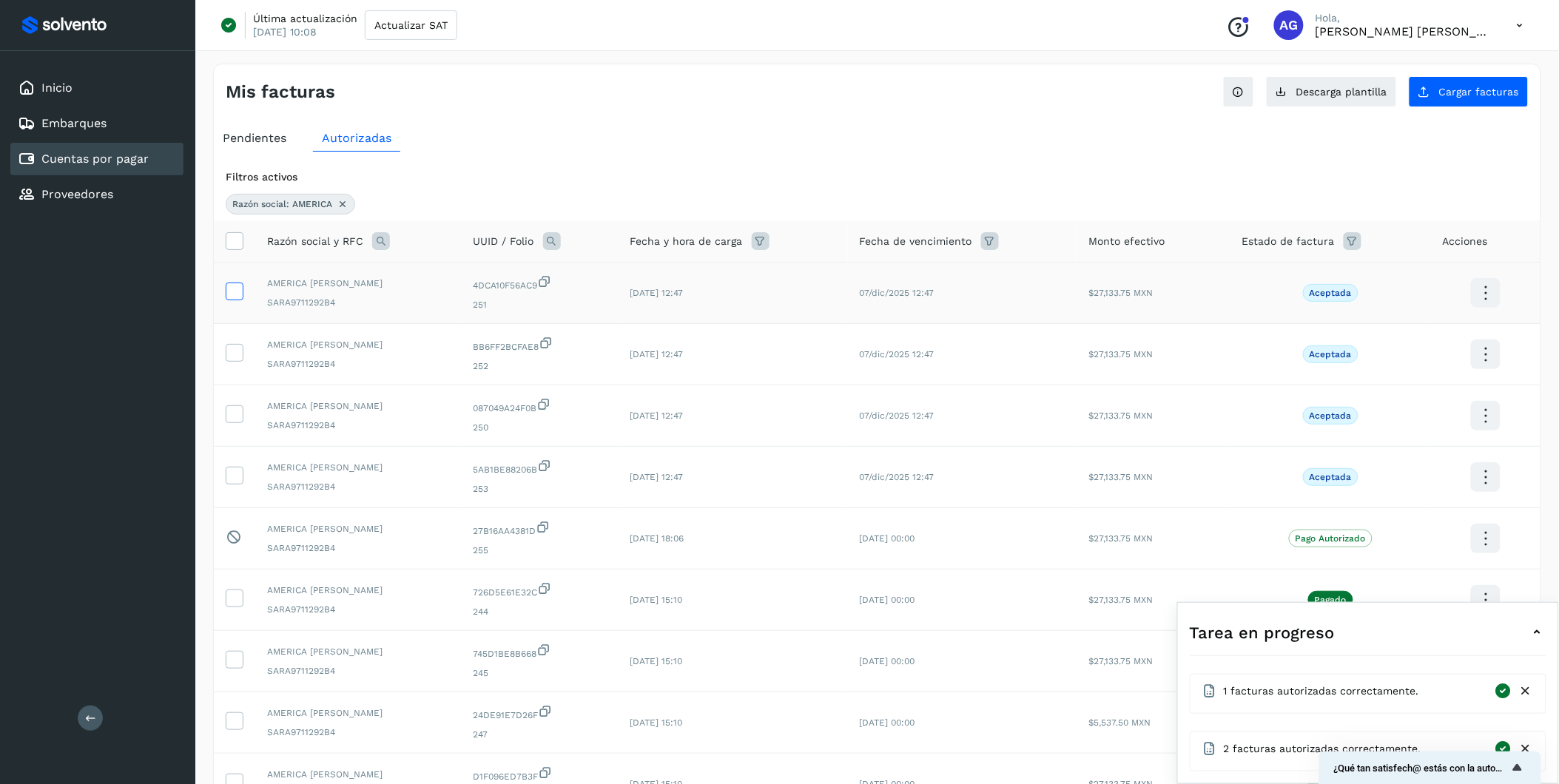
click at [234, 295] on icon at bounding box center [234, 290] width 15 height 15
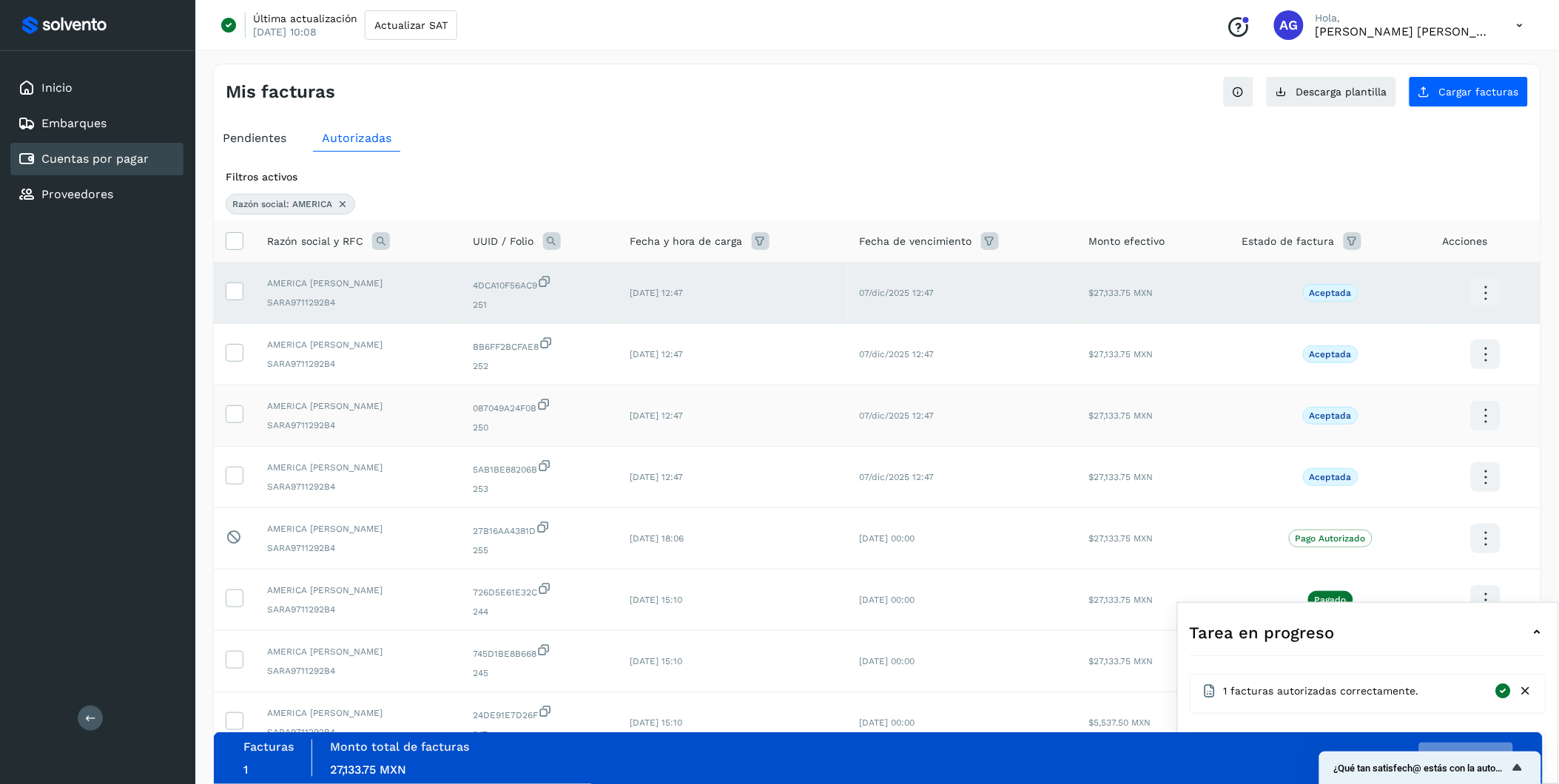
drag, startPoint x: 235, startPoint y: 353, endPoint x: 244, endPoint y: 420, distance: 67.6
click at [235, 355] on icon at bounding box center [234, 352] width 15 height 15
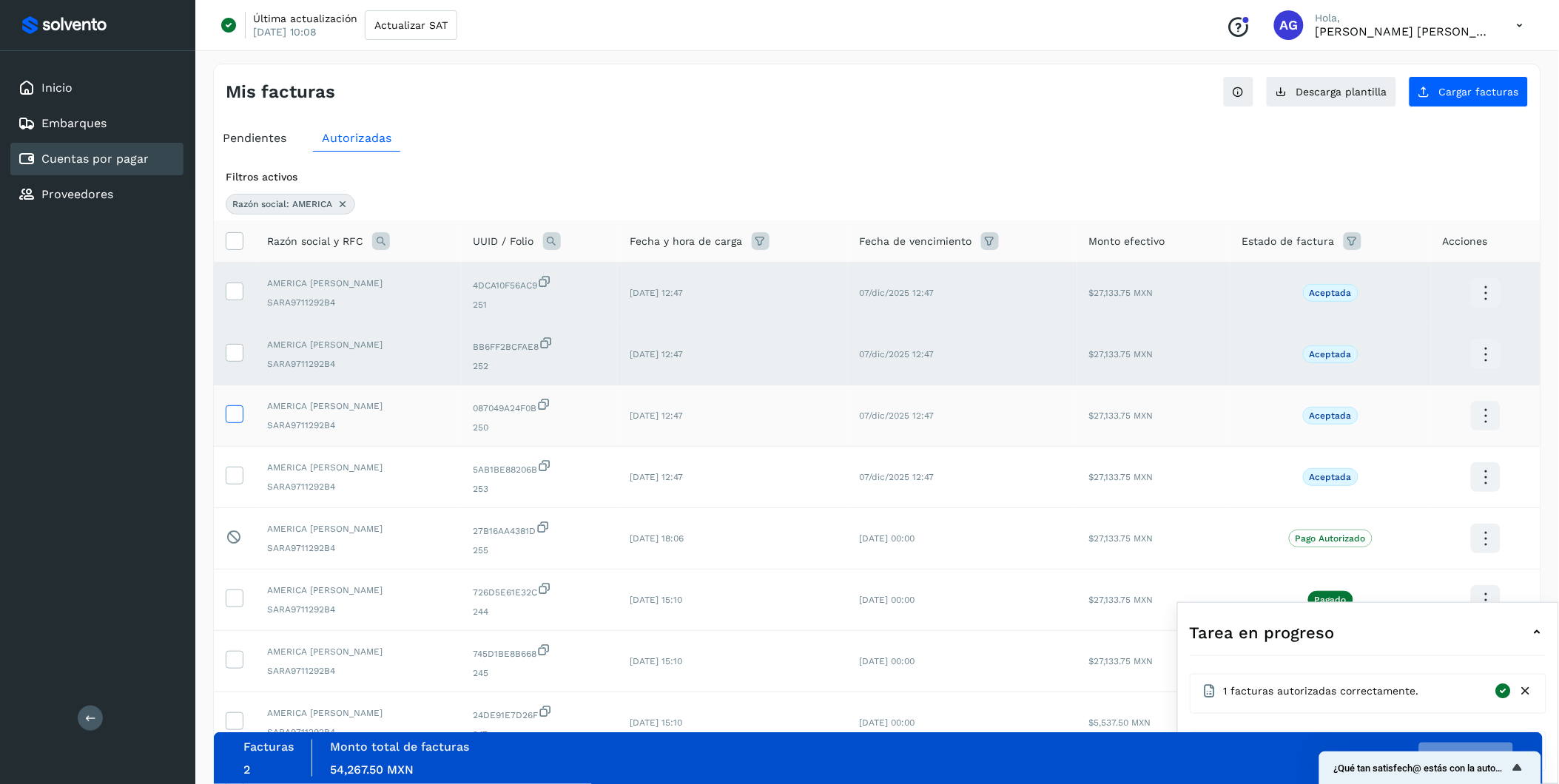
click at [233, 421] on icon at bounding box center [234, 413] width 15 height 15
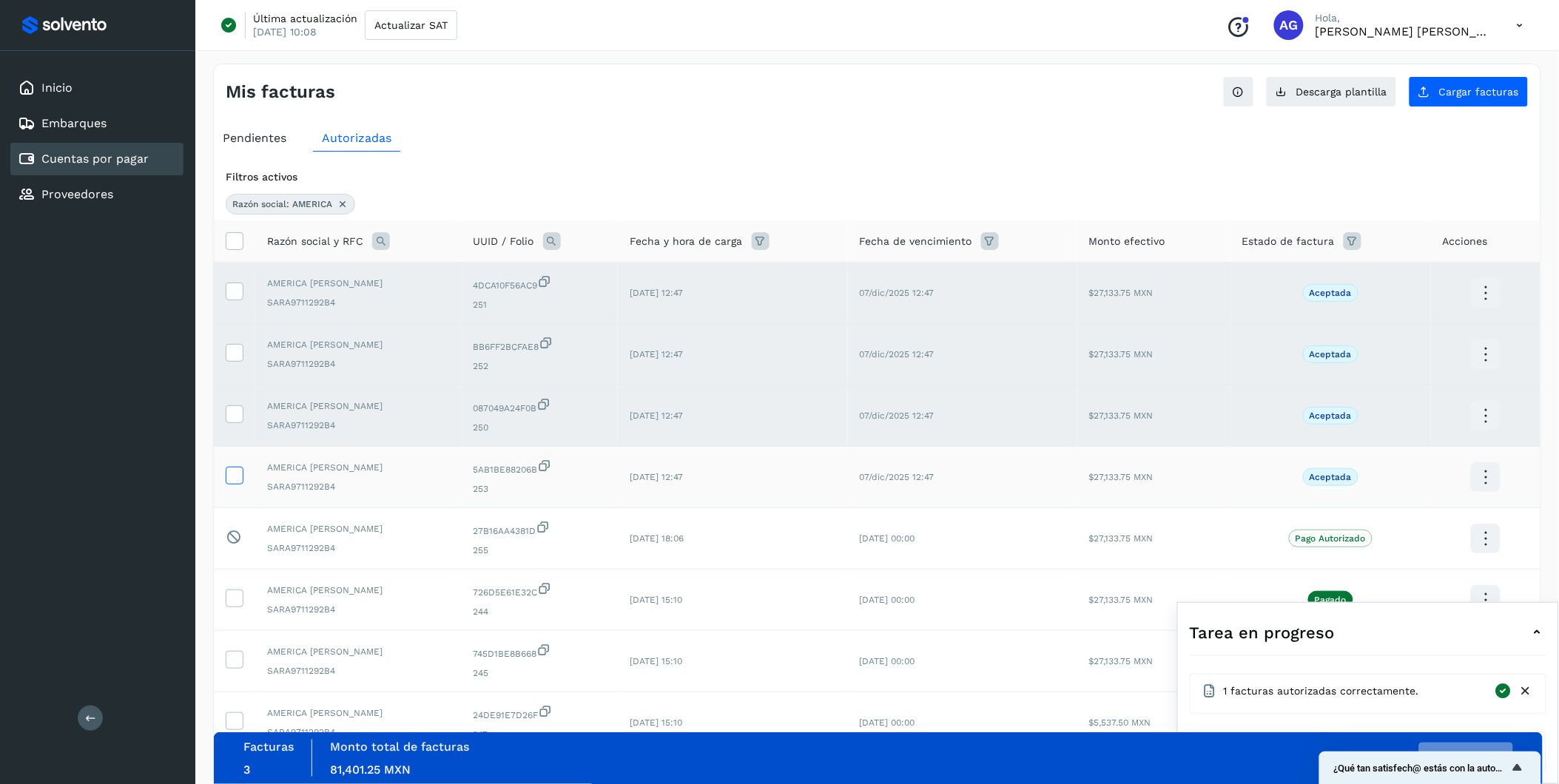
click at [239, 482] on icon at bounding box center [234, 475] width 15 height 15
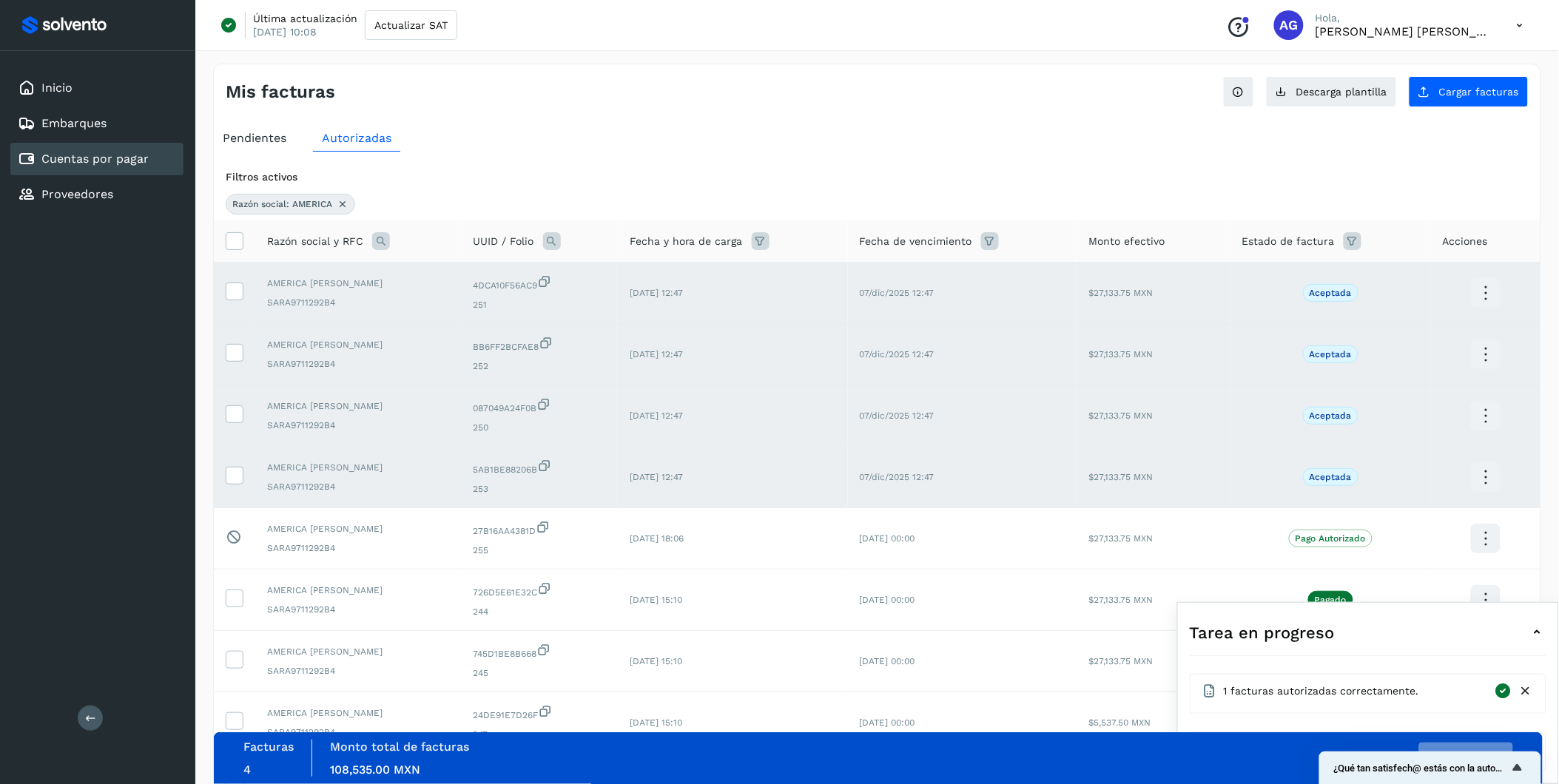
click at [273, 138] on span "Pendientes" at bounding box center [255, 138] width 63 height 14
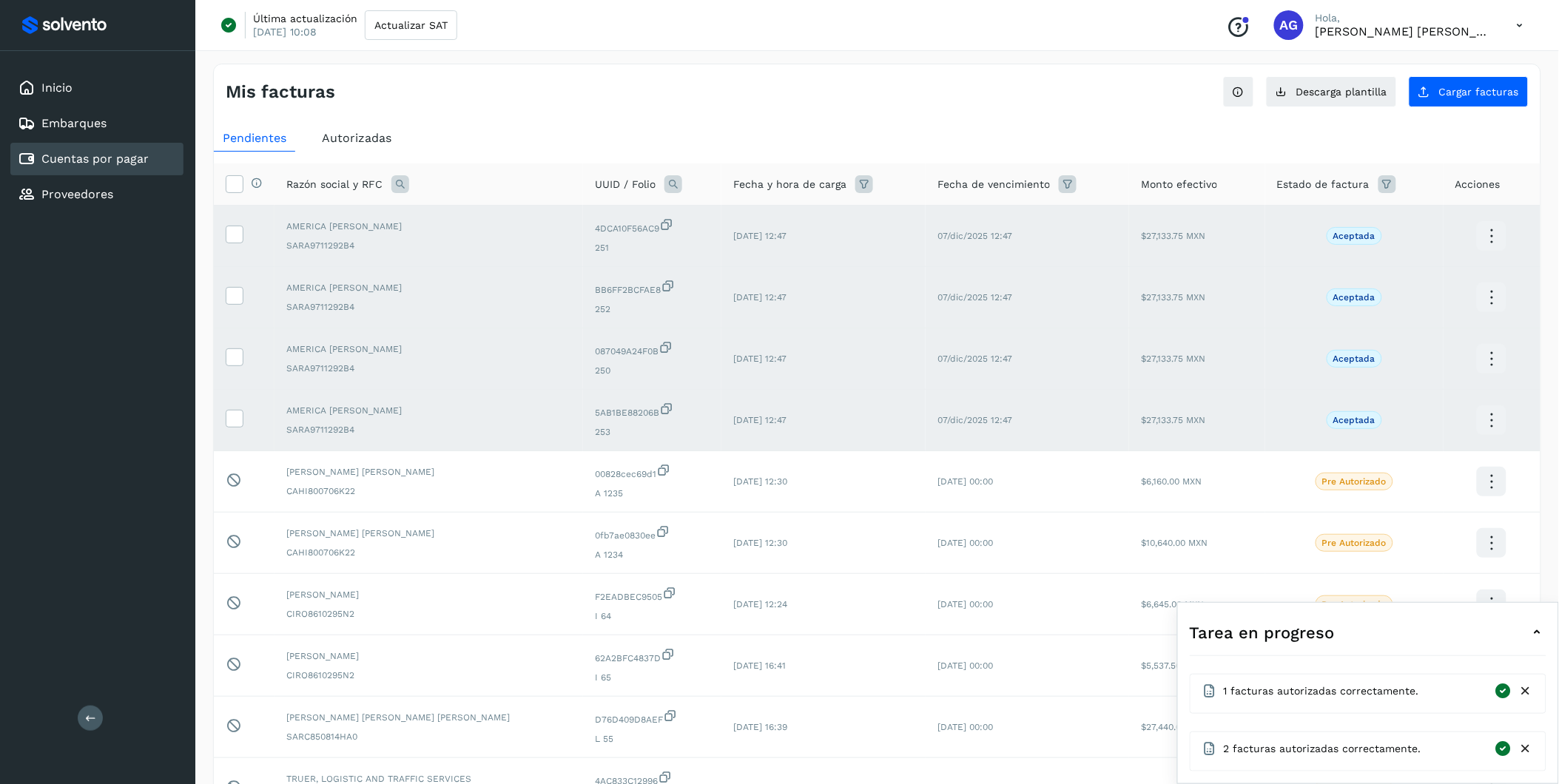
click at [1045, 488] on icon at bounding box center [1538, 632] width 18 height 18
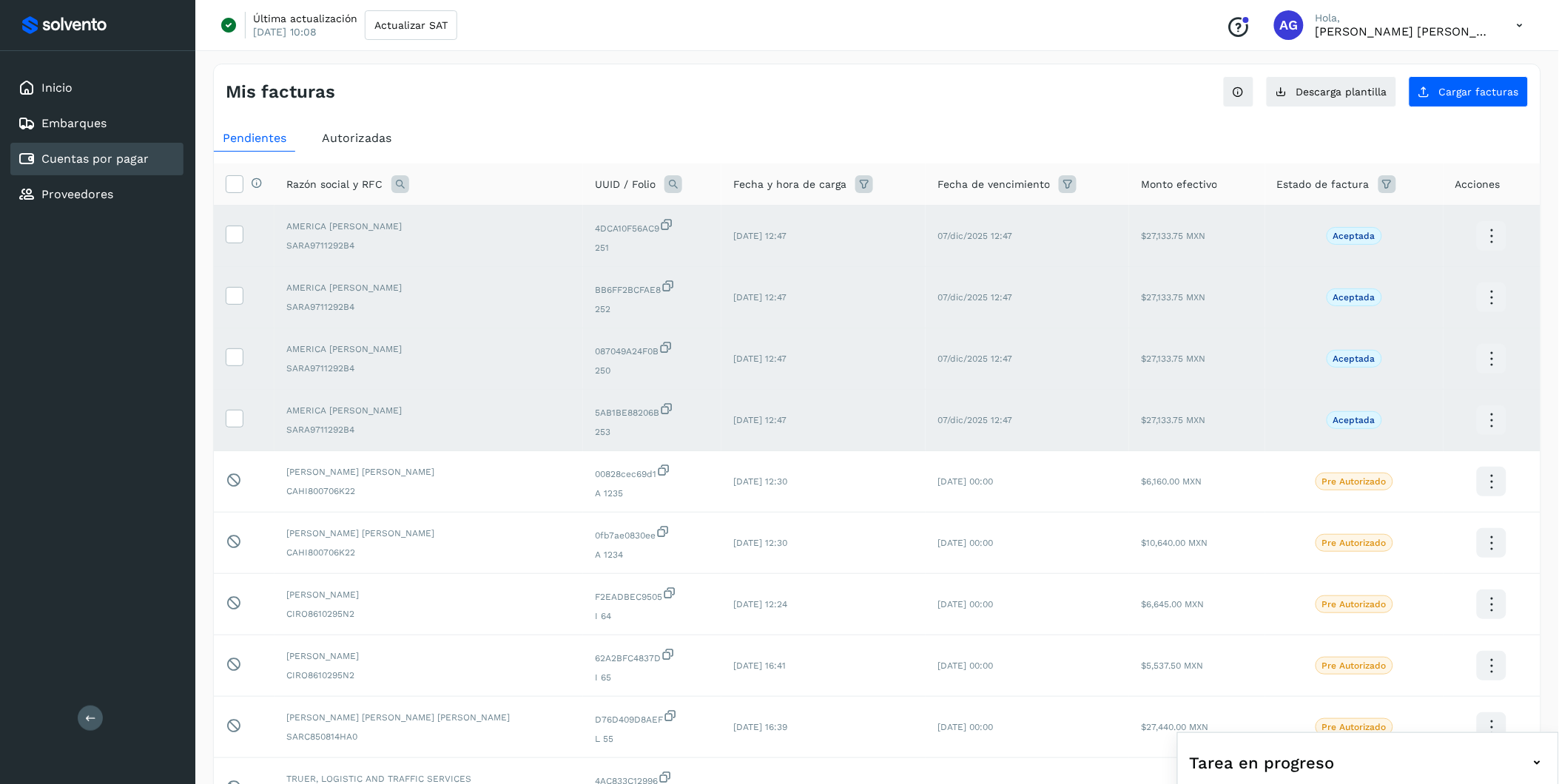
click at [1045, 488] on icon at bounding box center [1538, 763] width 18 height 18
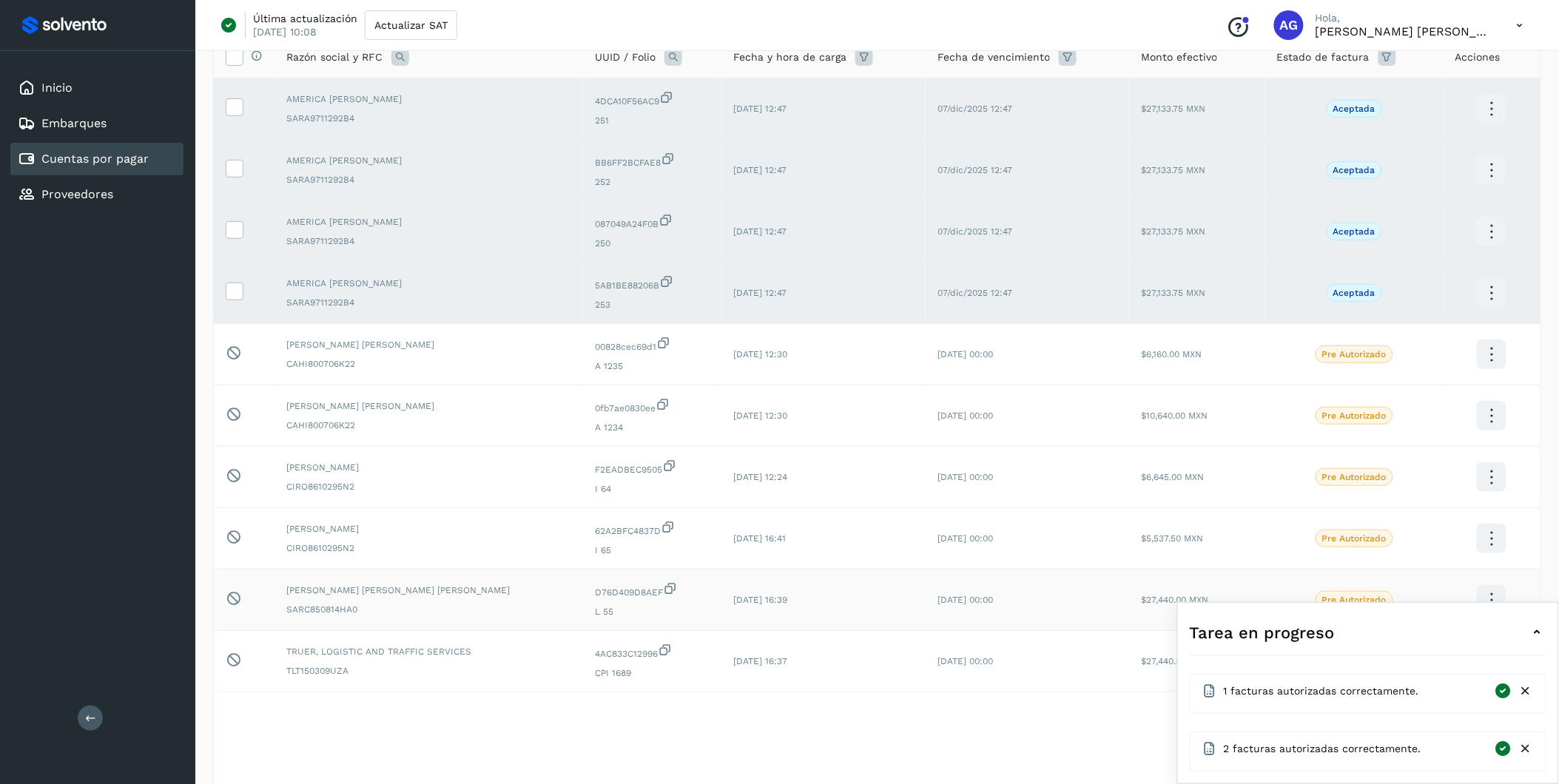
scroll to position [166, 0]
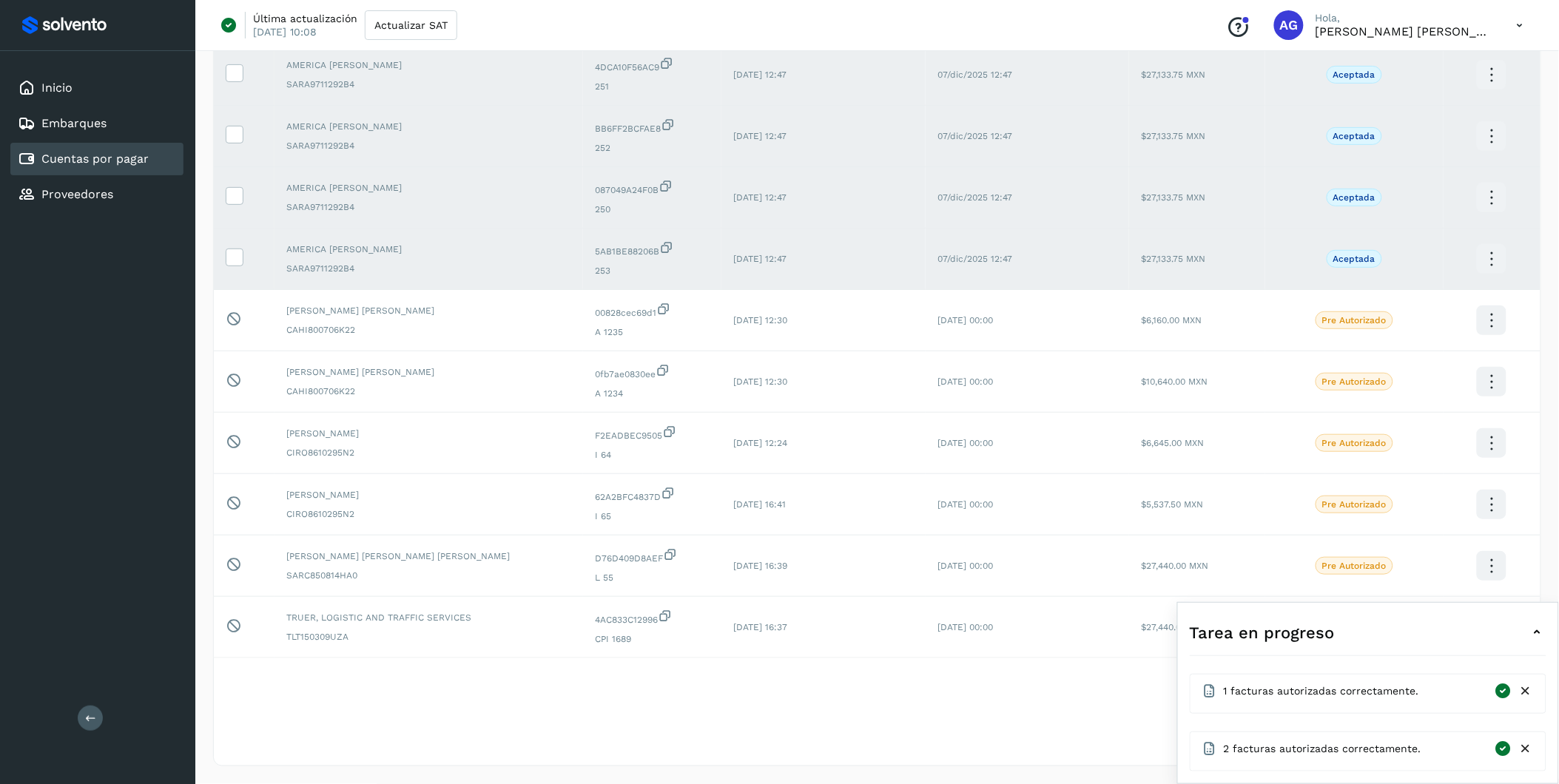
click at [1045, 488] on icon at bounding box center [1538, 632] width 18 height 18
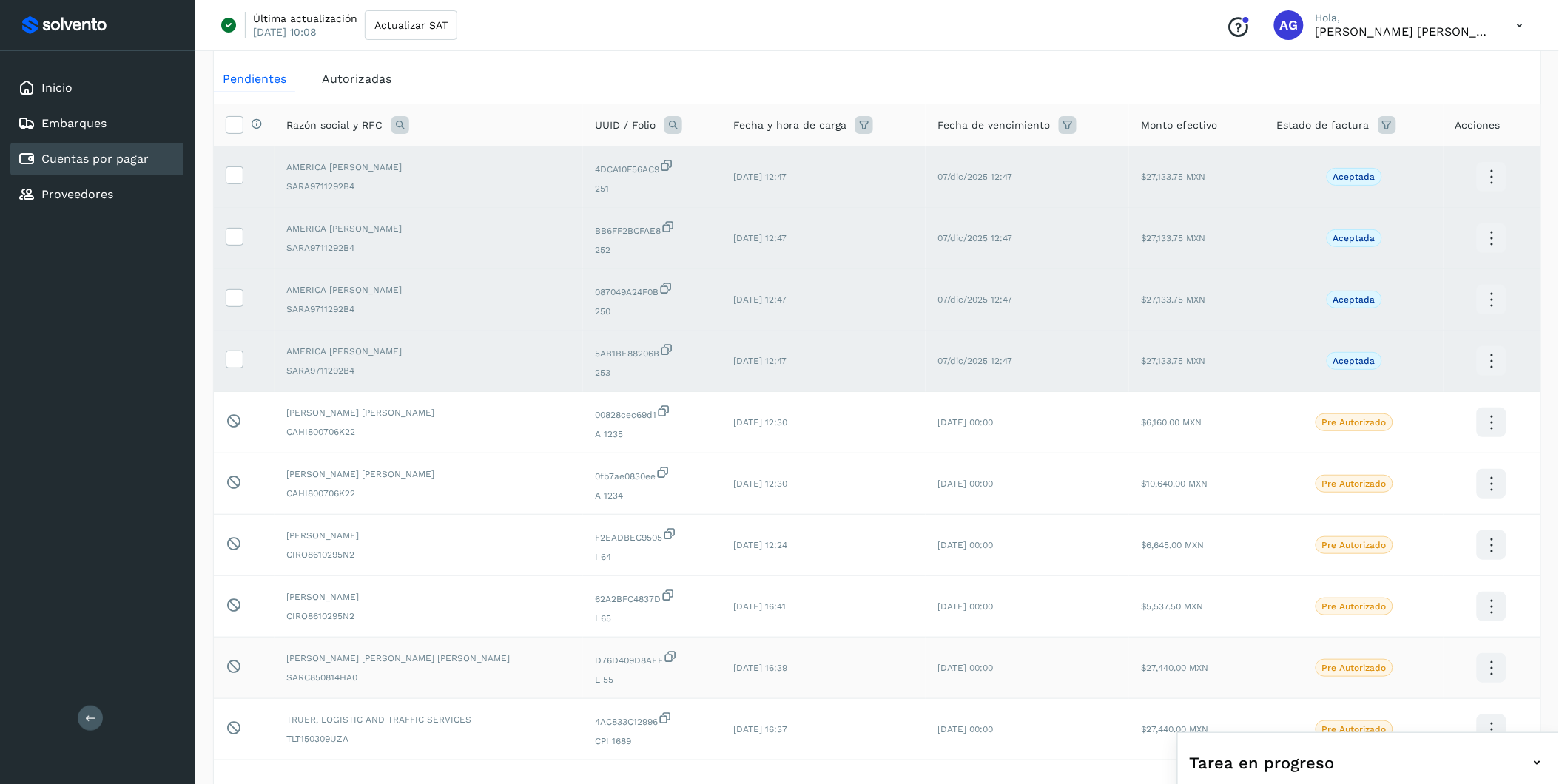
scroll to position [0, 0]
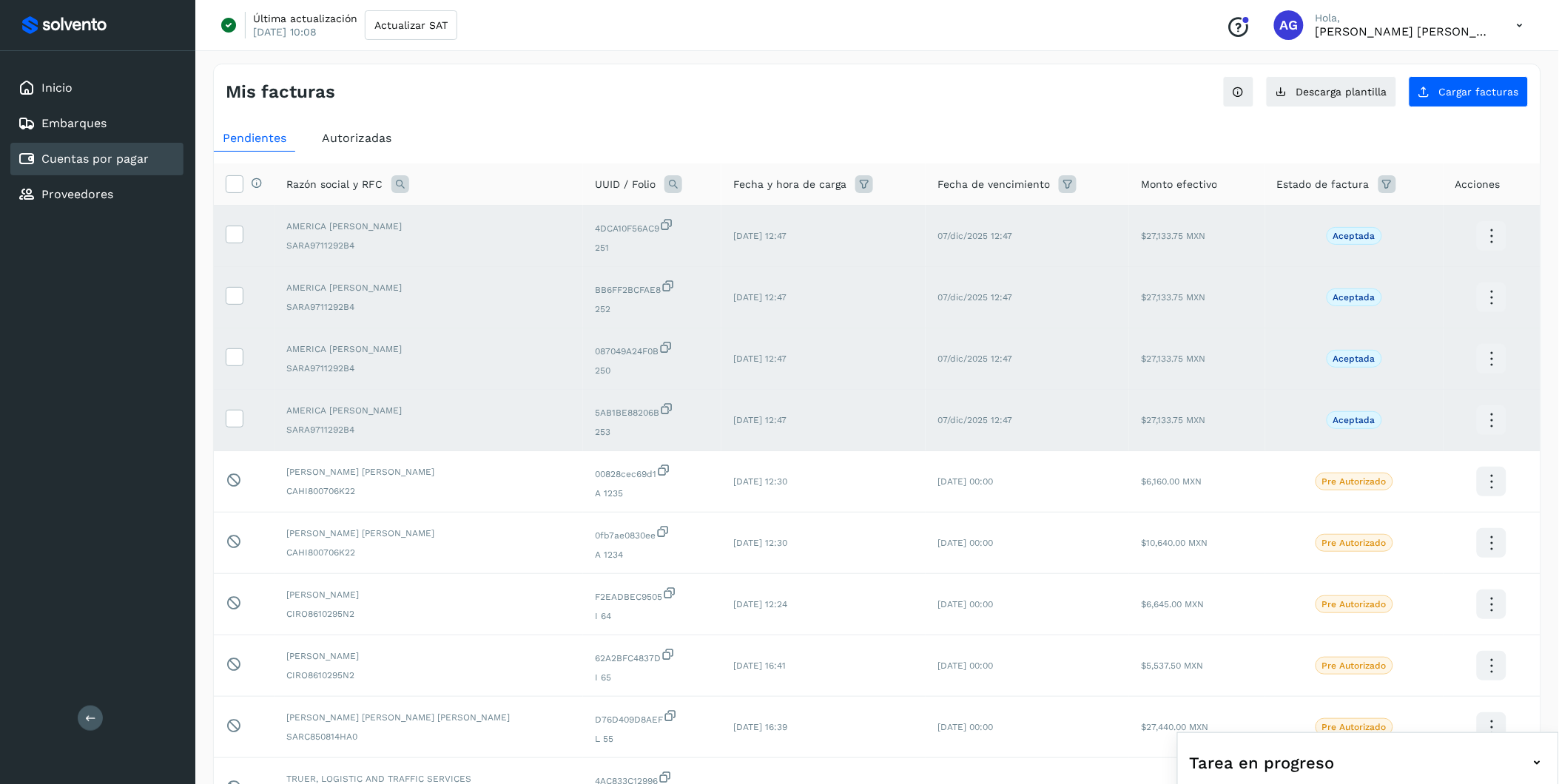
click at [219, 420] on td at bounding box center [244, 421] width 61 height 62
click at [226, 424] on icon at bounding box center [234, 417] width 15 height 15
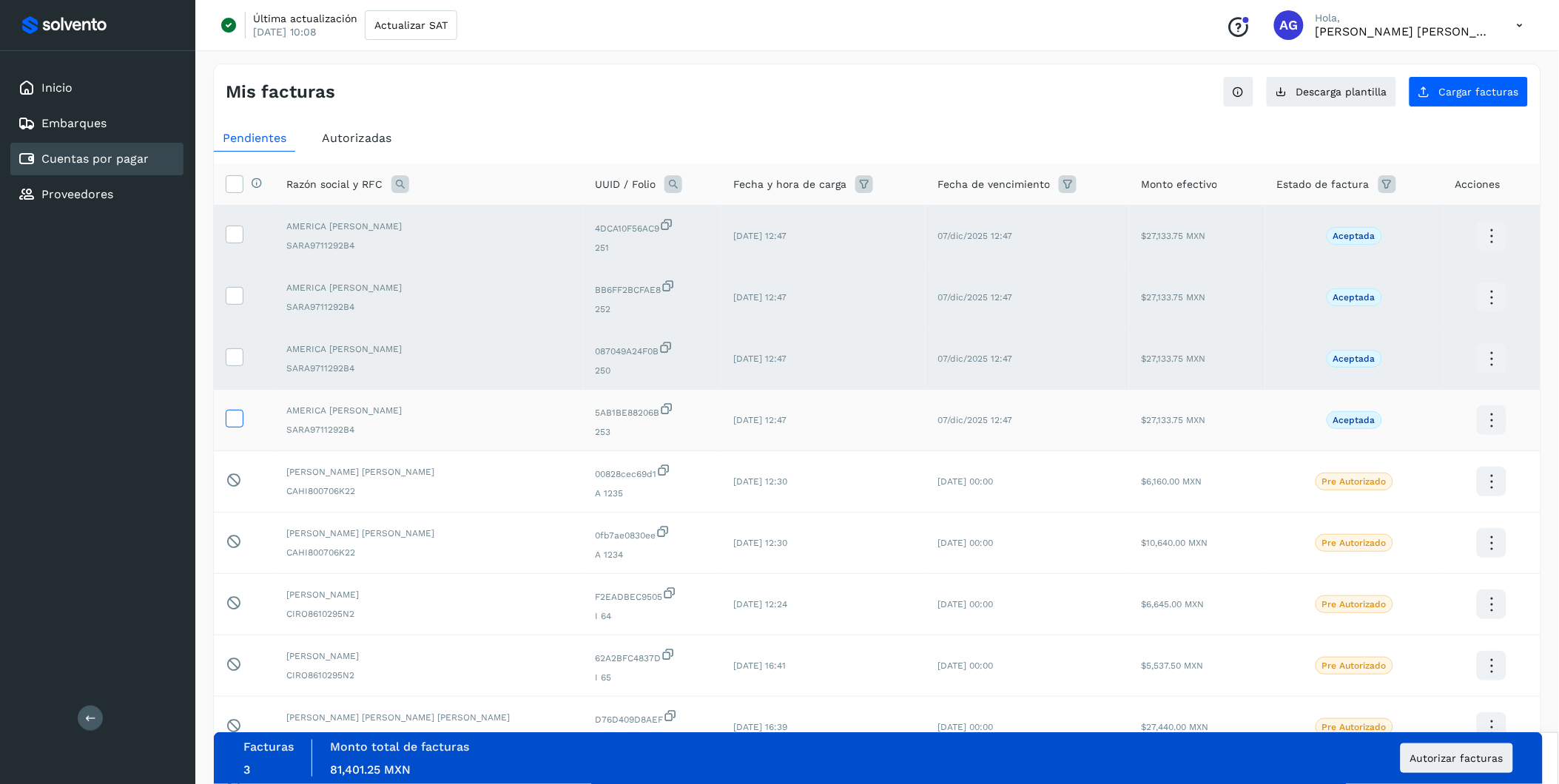
click at [232, 425] on icon at bounding box center [234, 417] width 15 height 15
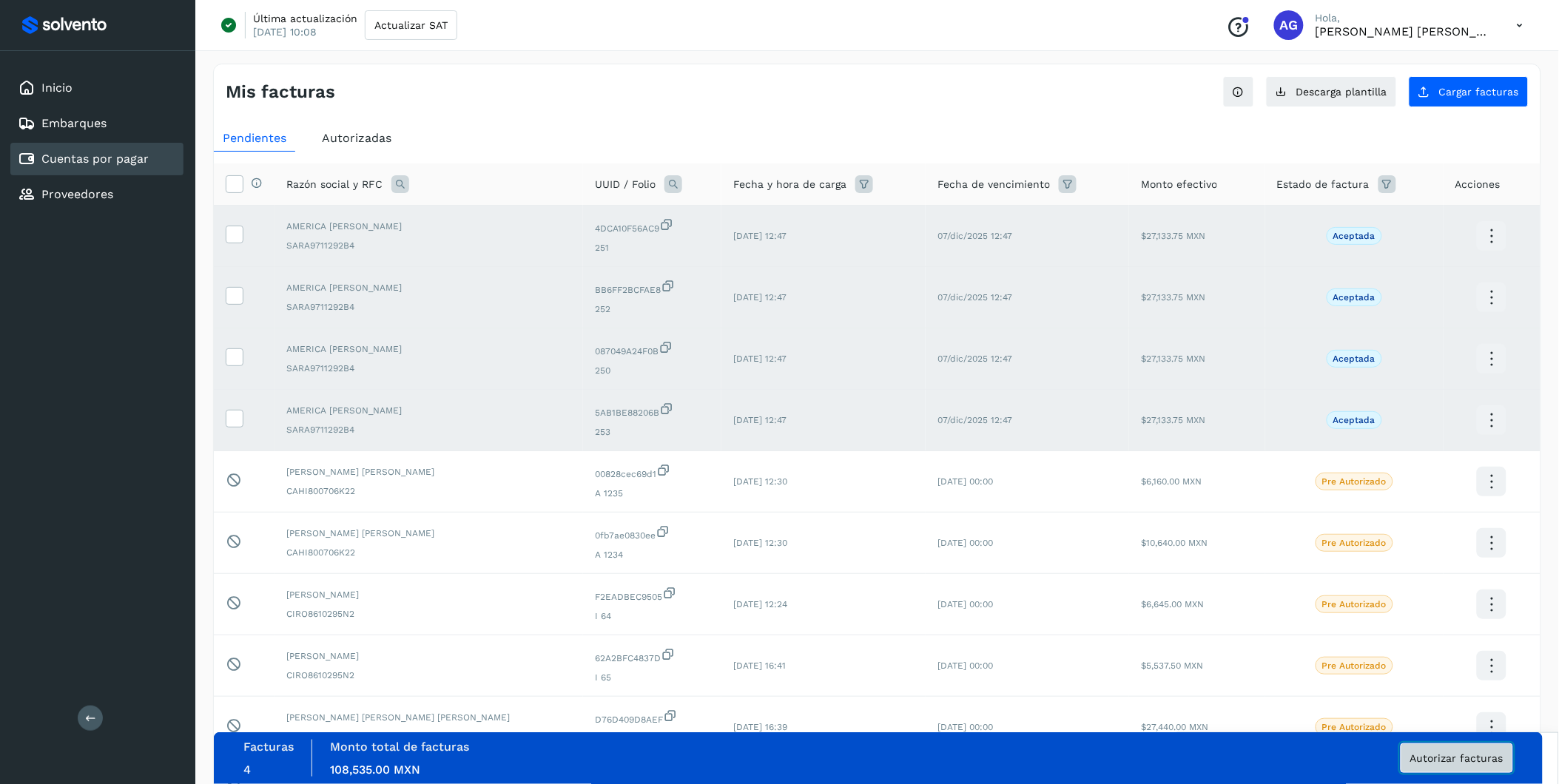
click at [1045, 488] on button "Autorizar facturas" at bounding box center [1457, 758] width 112 height 30
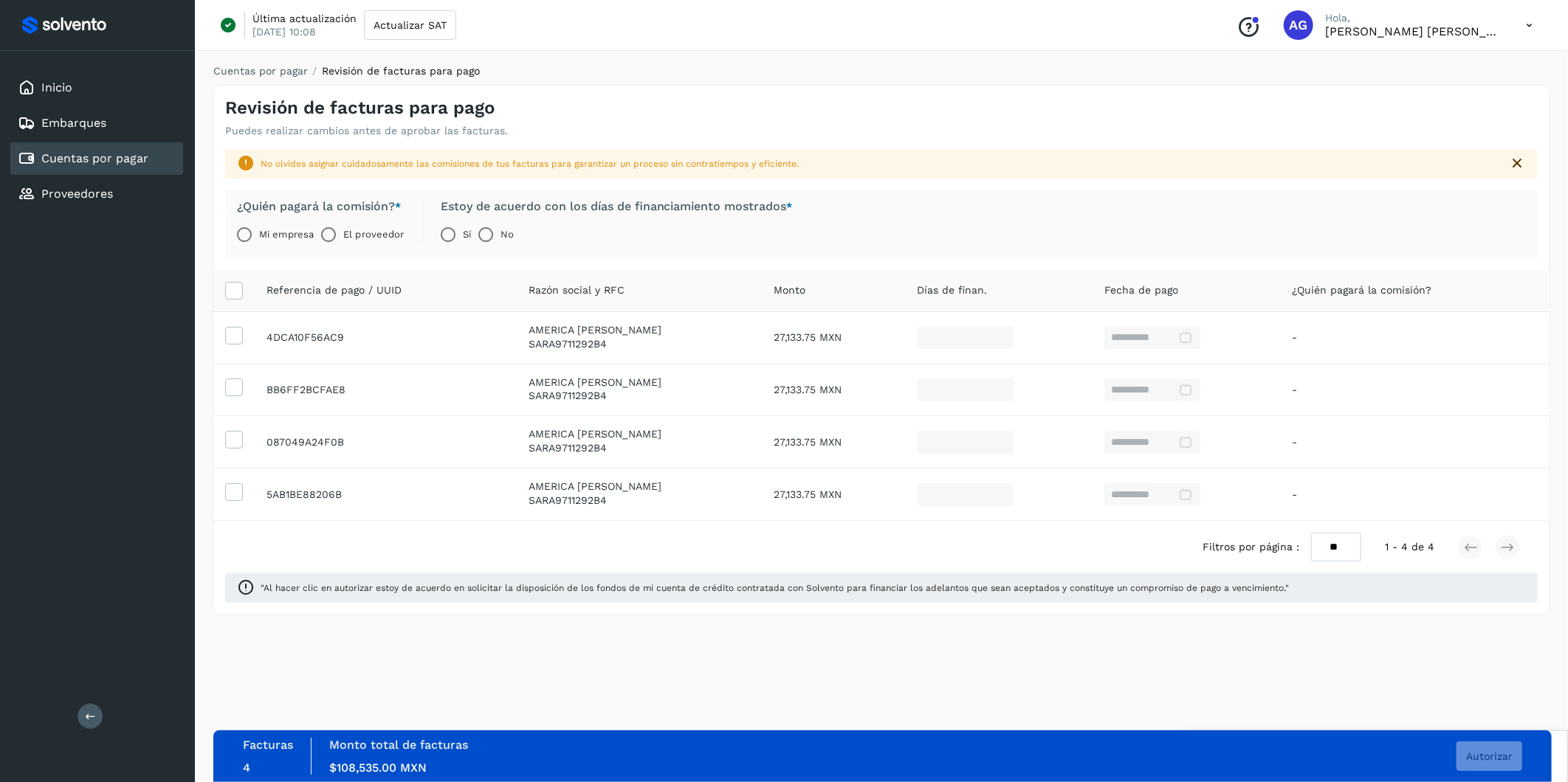
click at [358, 232] on label "El proveedor" at bounding box center [374, 234] width 61 height 30
click at [1042, 486] on button "Autorizar" at bounding box center [1489, 756] width 66 height 30
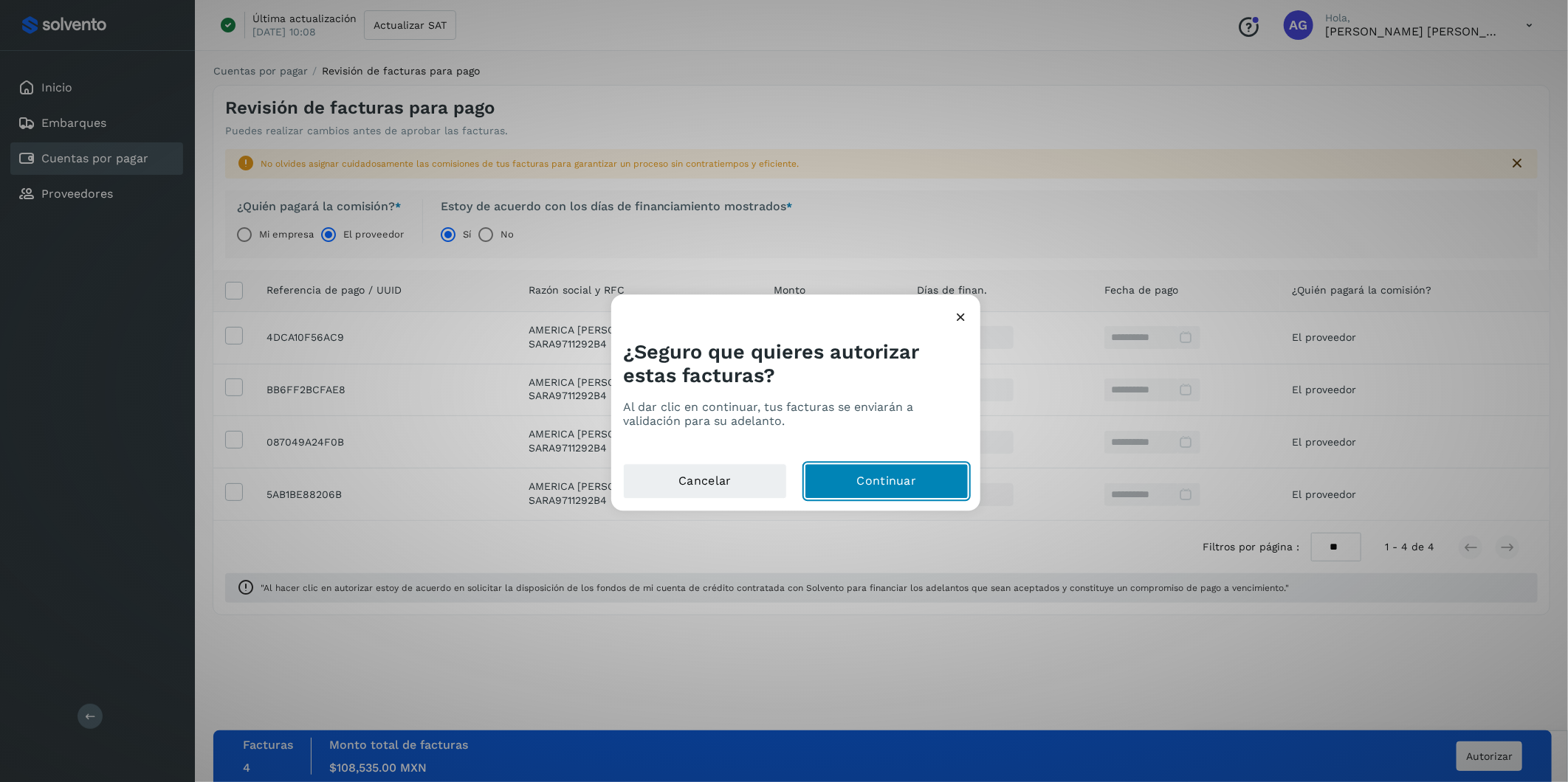
click at [897, 486] on button "Continuar" at bounding box center [887, 481] width 164 height 35
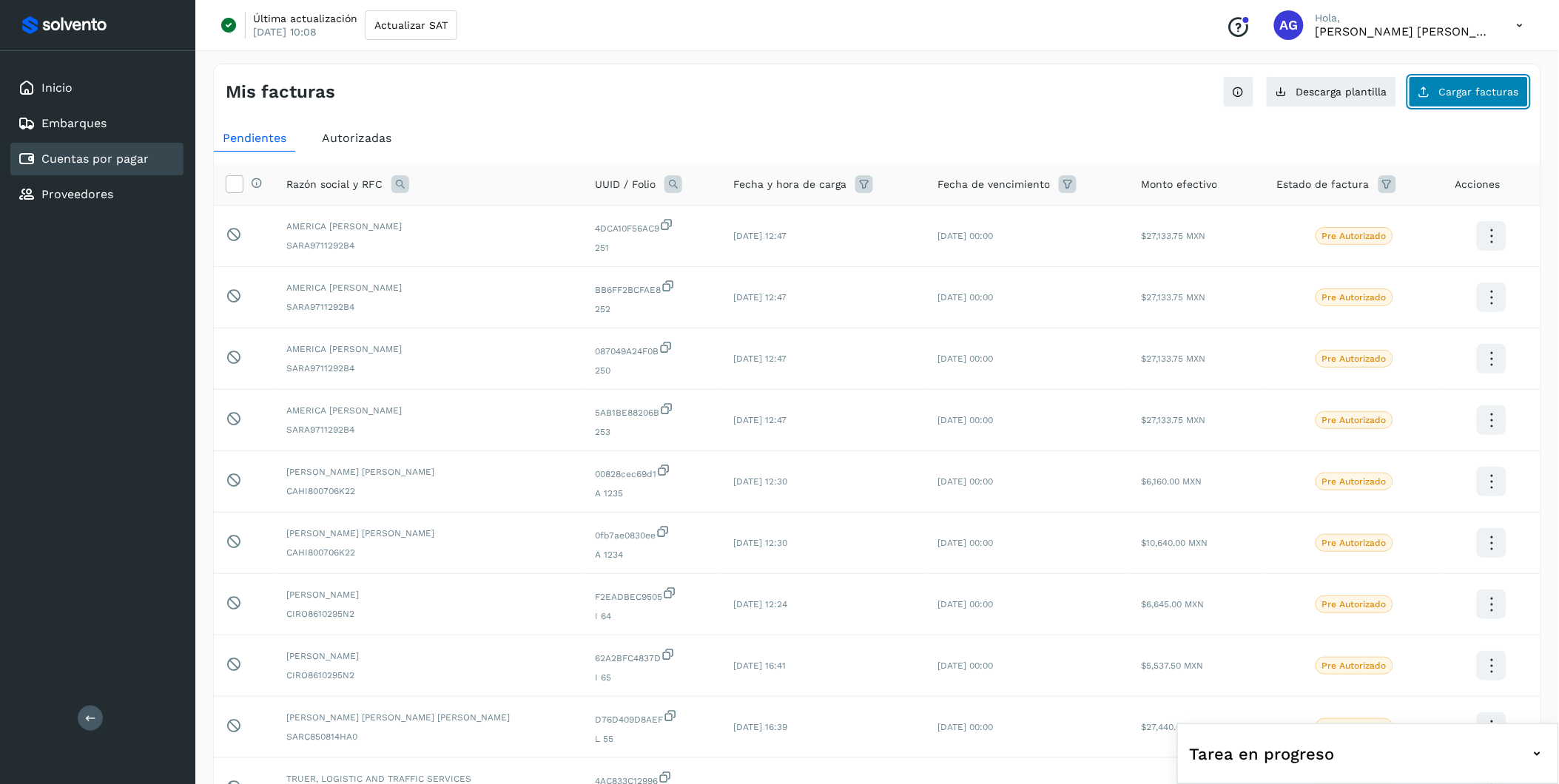
click at [1045, 89] on button "Cargar facturas" at bounding box center [1469, 92] width 120 height 31
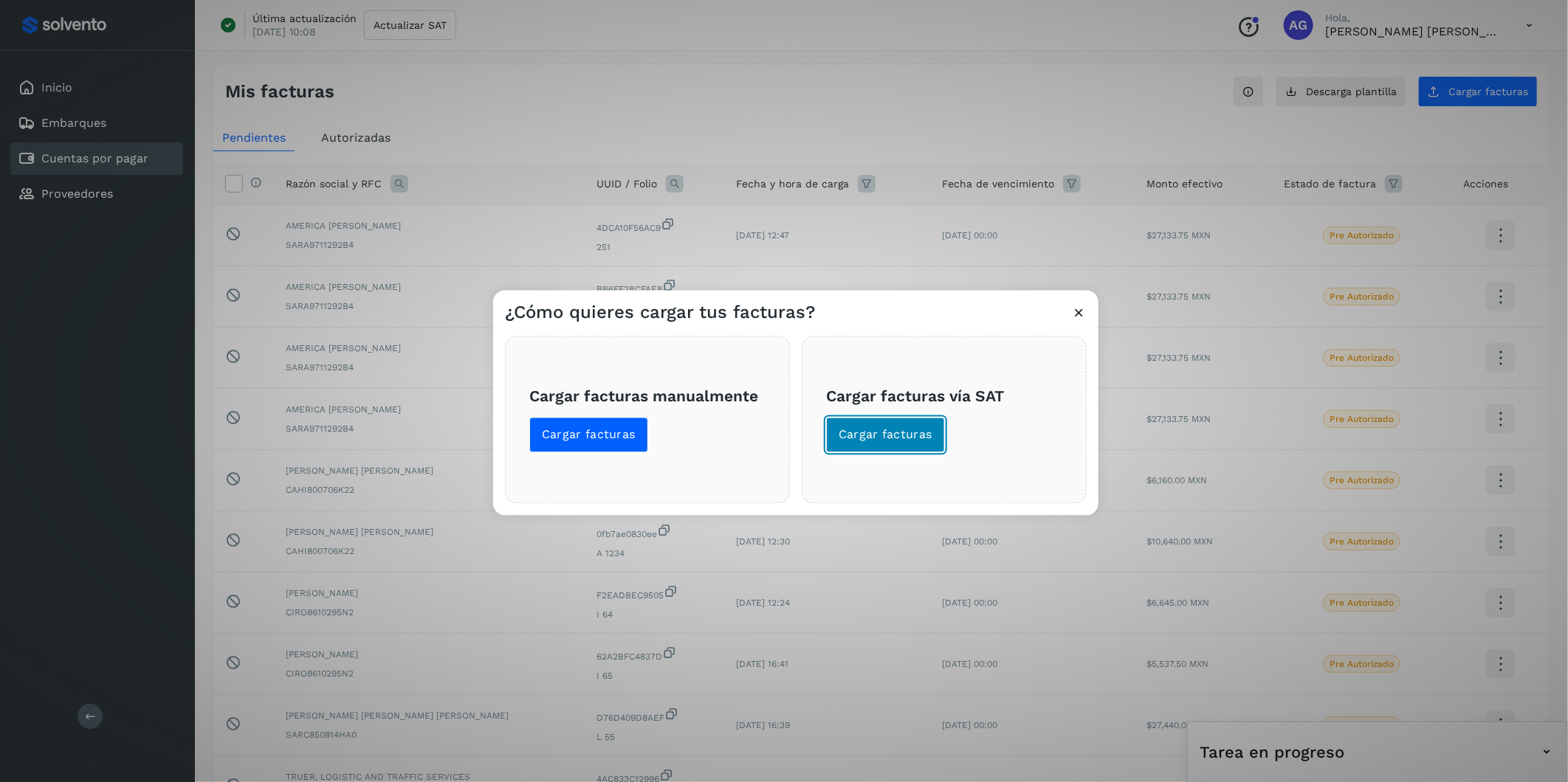
click at [911, 432] on span "Cargar facturas" at bounding box center [886, 435] width 94 height 16
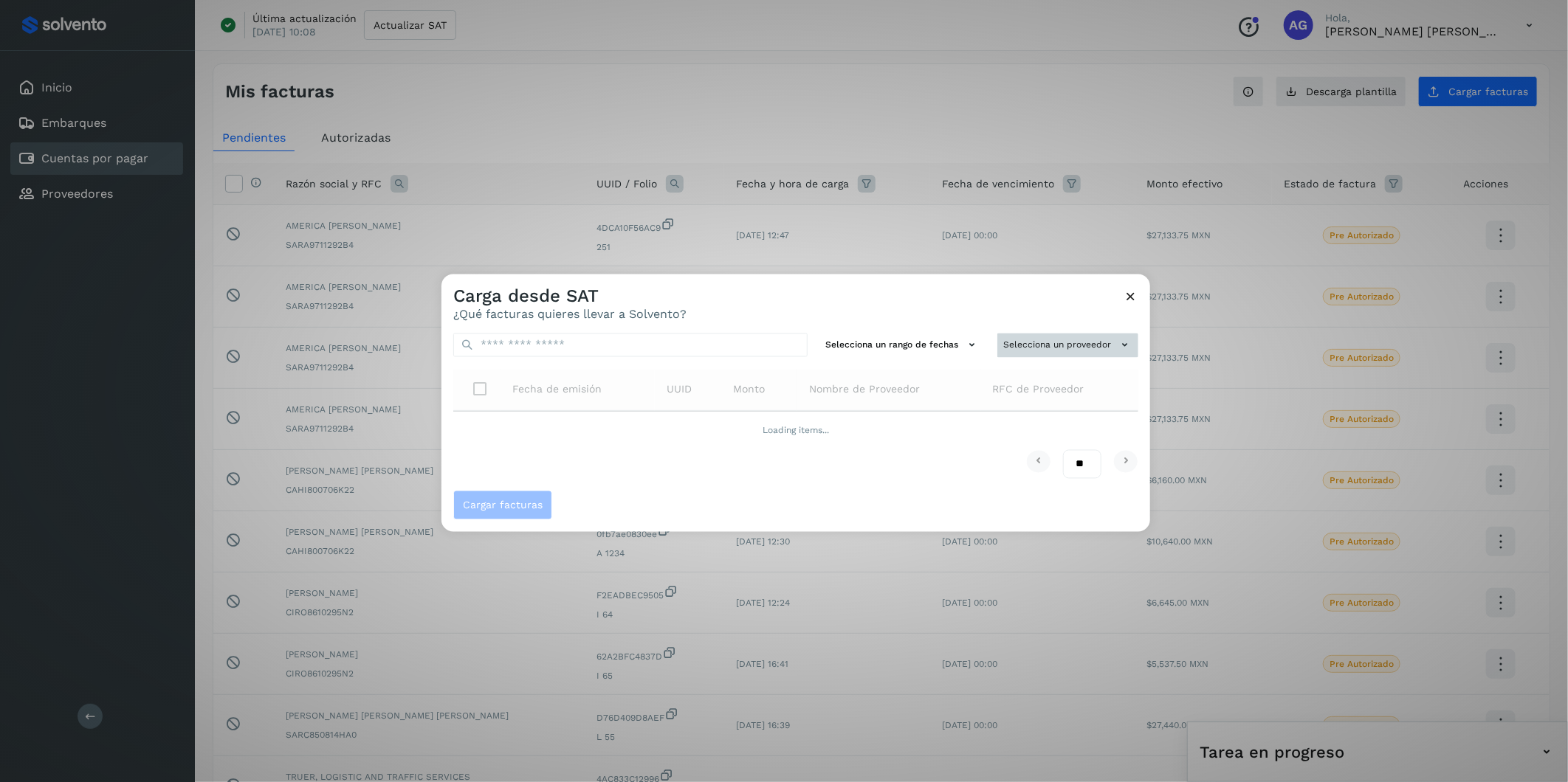
click at [1042, 344] on button "Selecciona un proveedor" at bounding box center [1068, 345] width 141 height 24
click at [1042, 377] on input "text" at bounding box center [1043, 374] width 181 height 24
type input "*******"
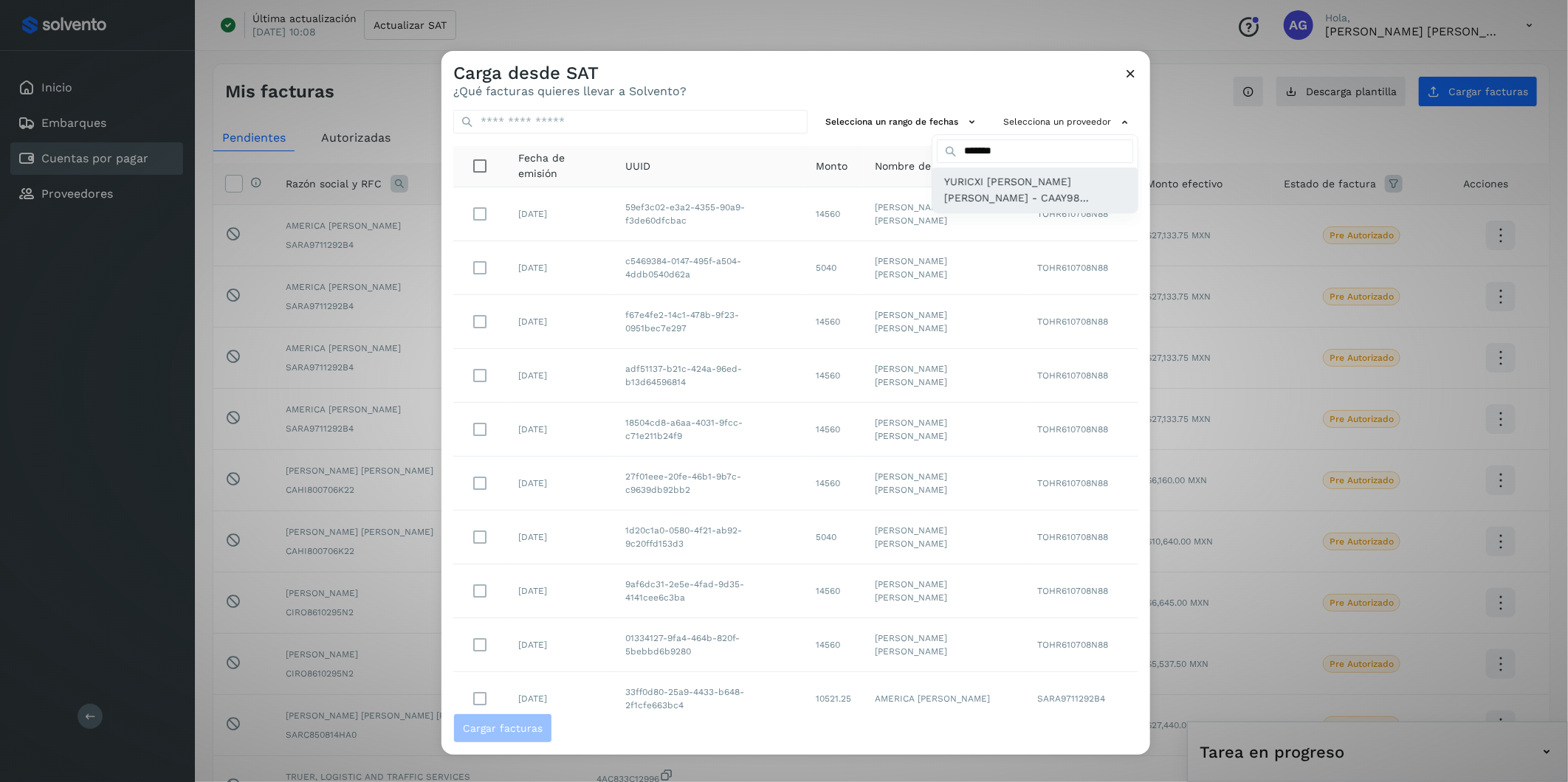
click at [952, 190] on span "YURICXI [PERSON_NAME] [PERSON_NAME] - CAAY98..." at bounding box center [1035, 190] width 181 height 33
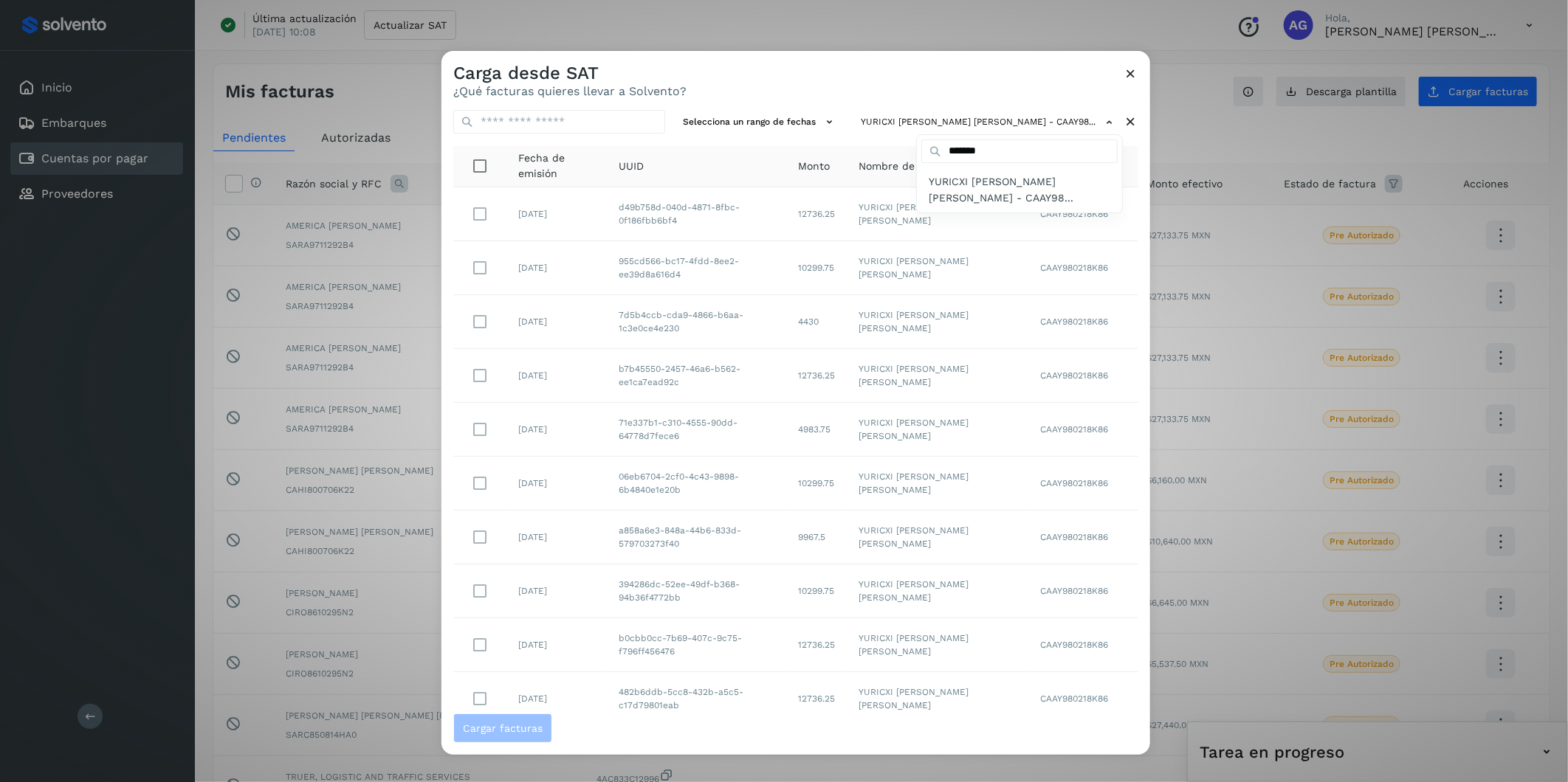
click at [822, 122] on div at bounding box center [1225, 442] width 1568 height 782
click at [825, 123] on button "Selecciona un rango de fechas" at bounding box center [760, 122] width 166 height 24
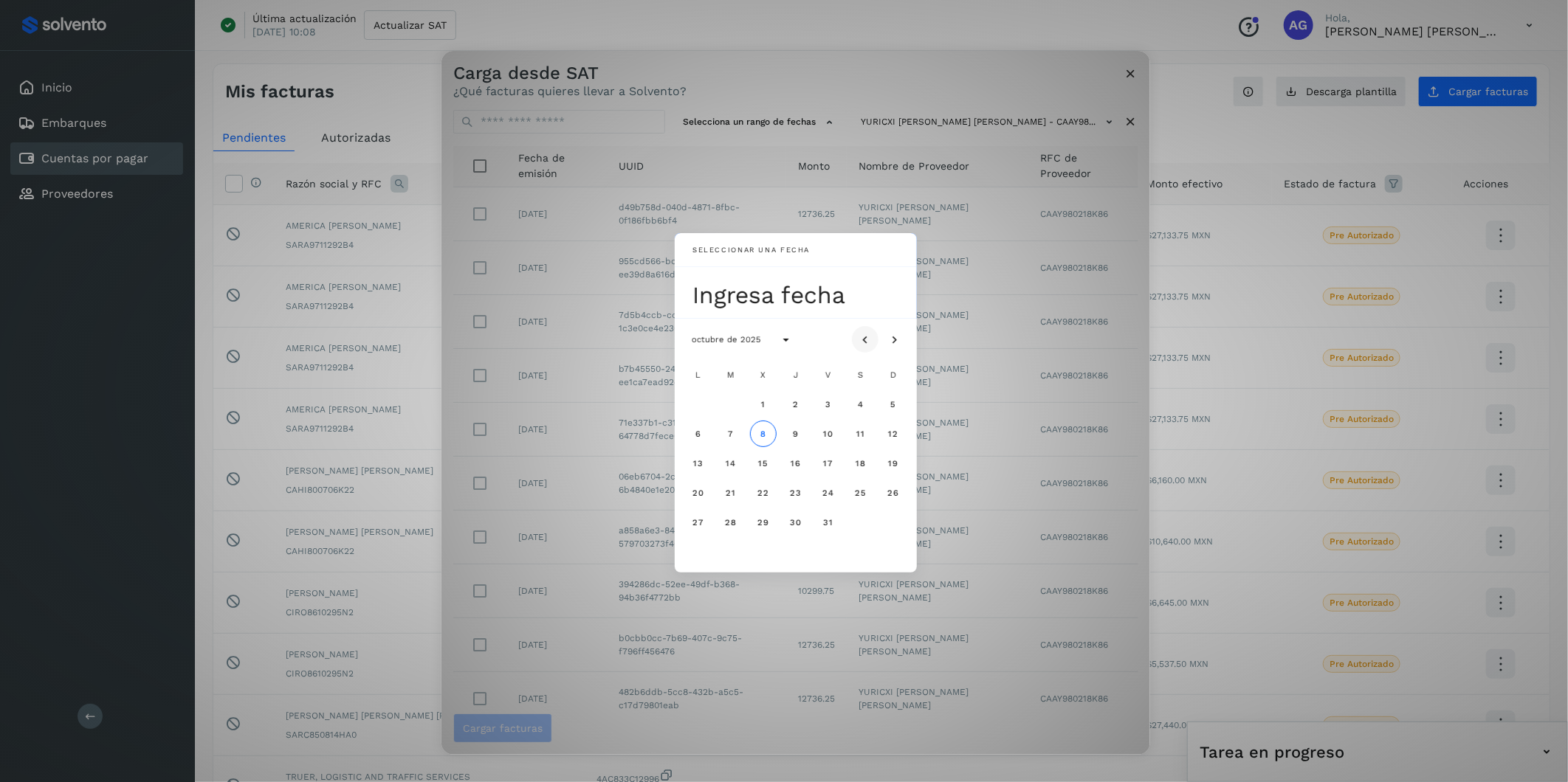
click at [864, 329] on button "Mes anterior" at bounding box center [865, 339] width 27 height 26
click at [794, 462] on span "18" at bounding box center [795, 463] width 11 height 10
click at [823, 465] on span "19" at bounding box center [828, 463] width 11 height 10
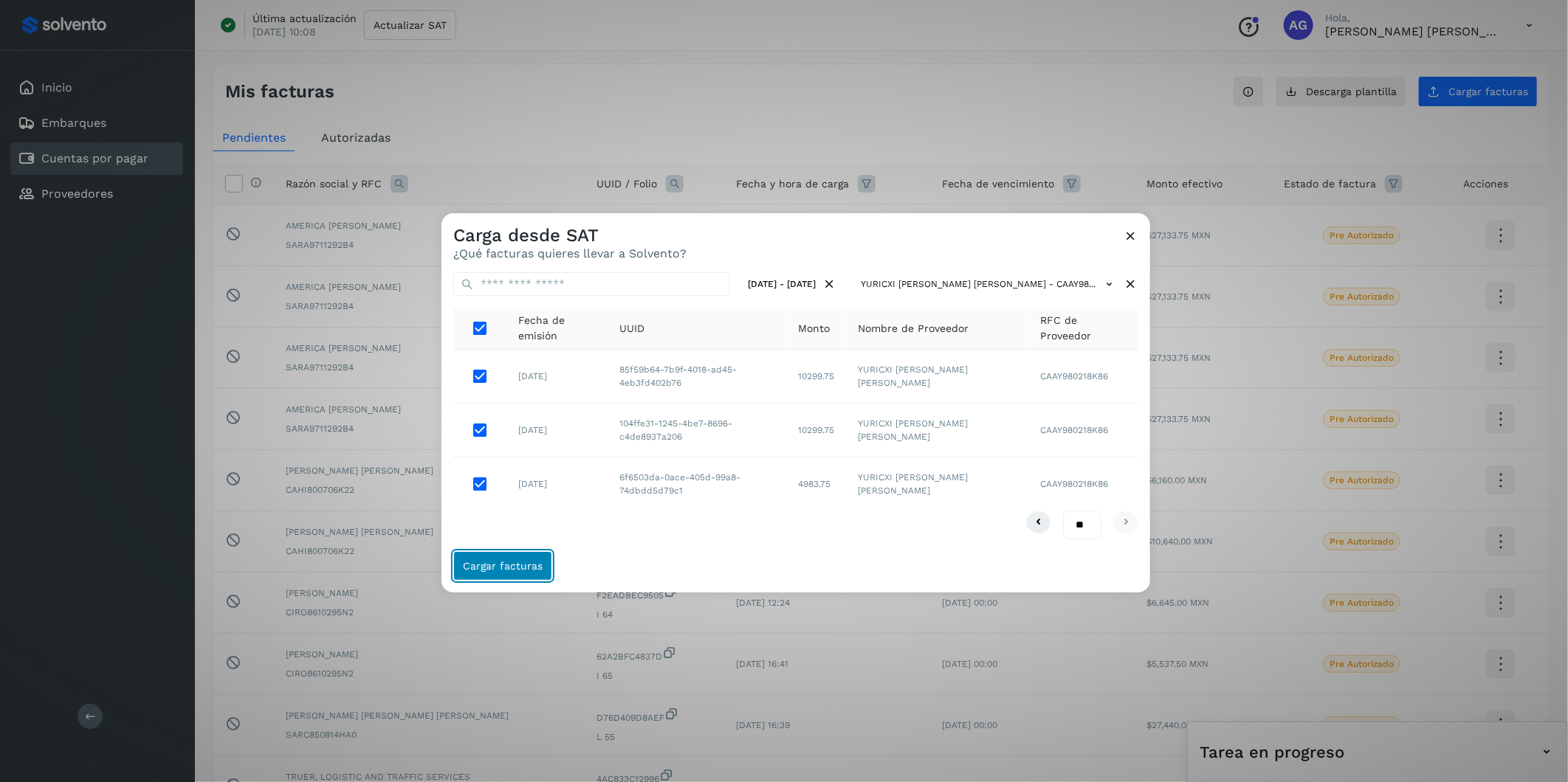
click at [507, 486] on span "Cargar facturas" at bounding box center [502, 566] width 80 height 10
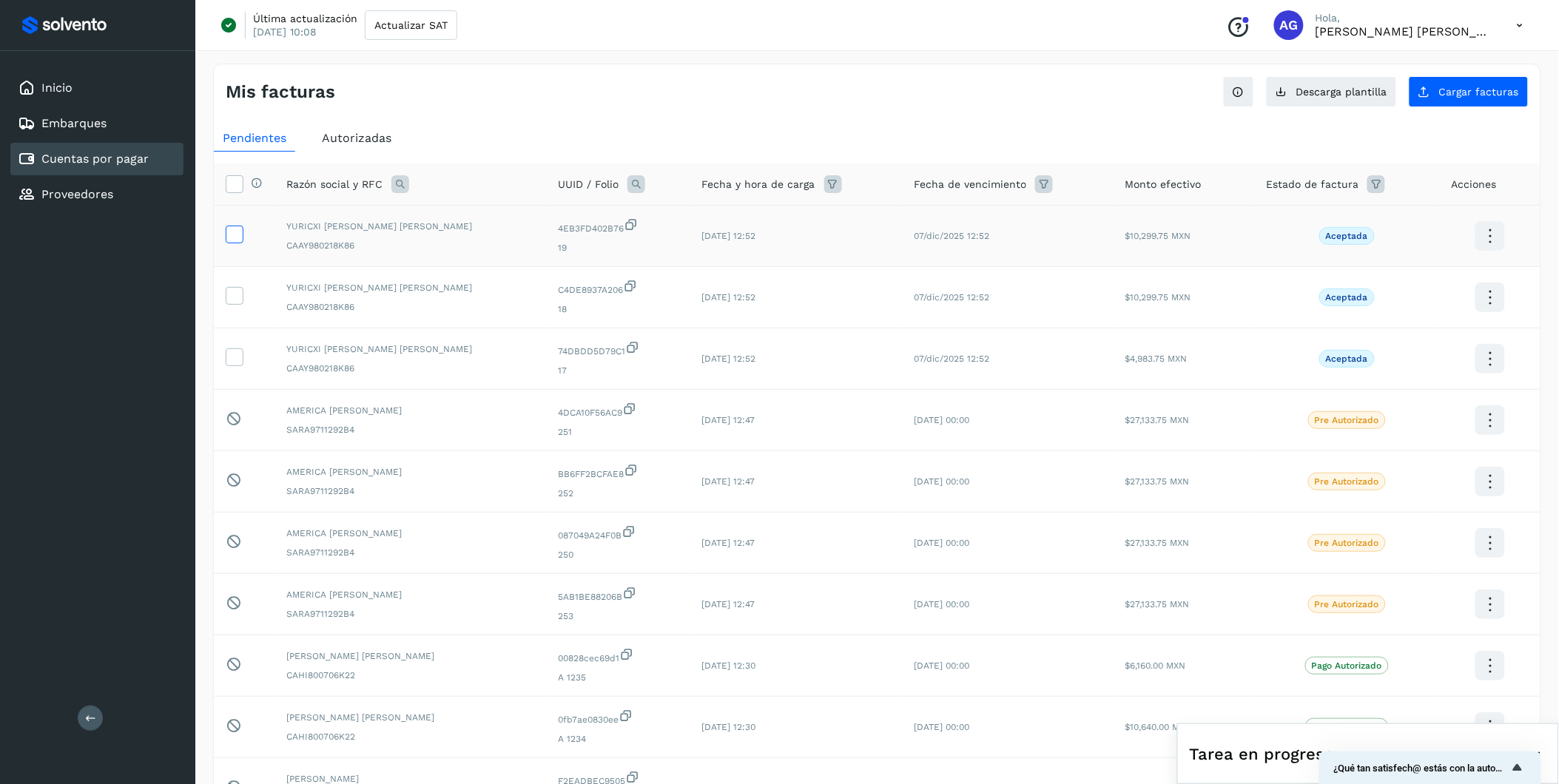
click at [226, 240] on icon at bounding box center [234, 233] width 15 height 15
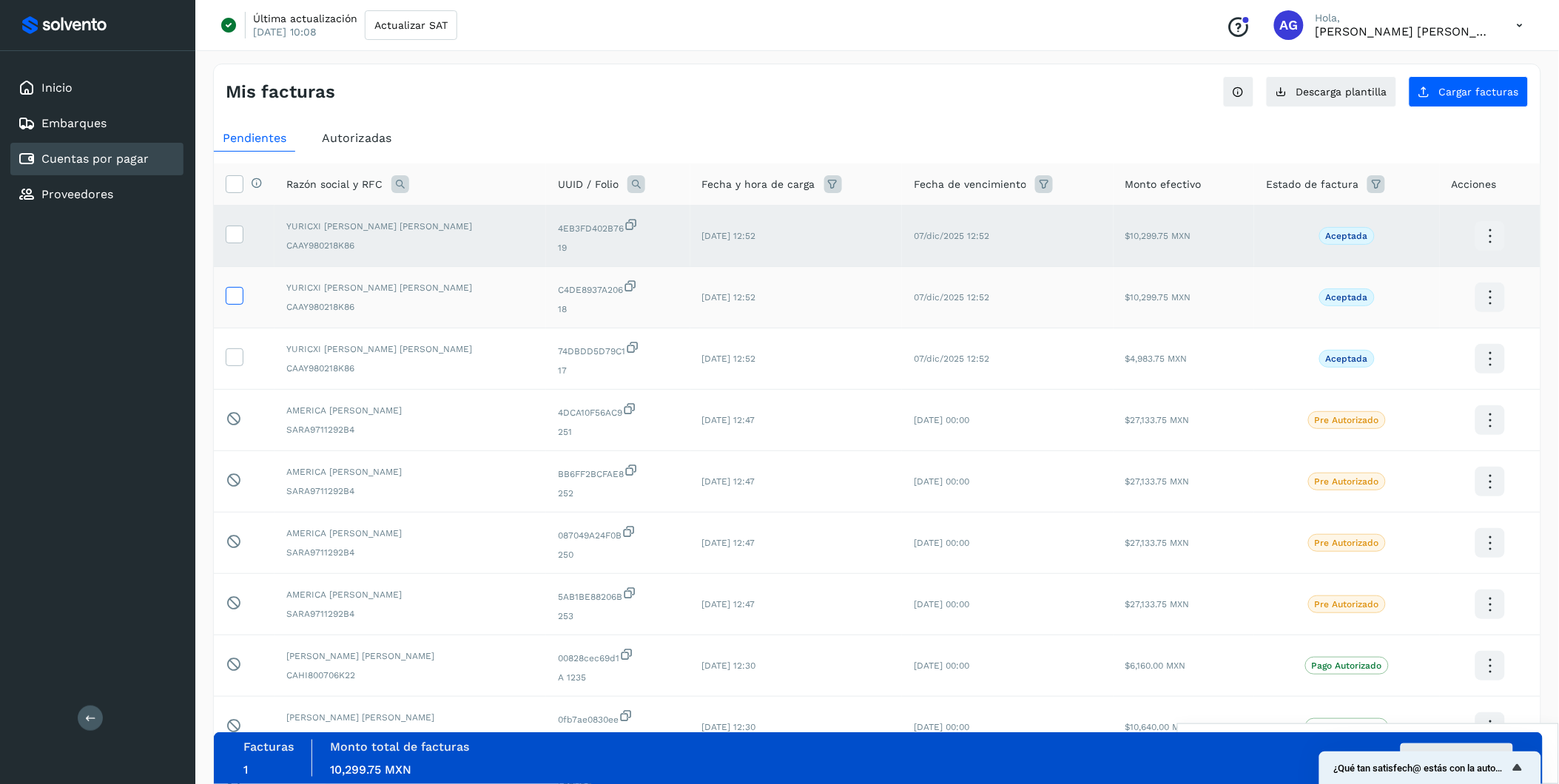
click at [236, 305] on label at bounding box center [234, 296] width 18 height 18
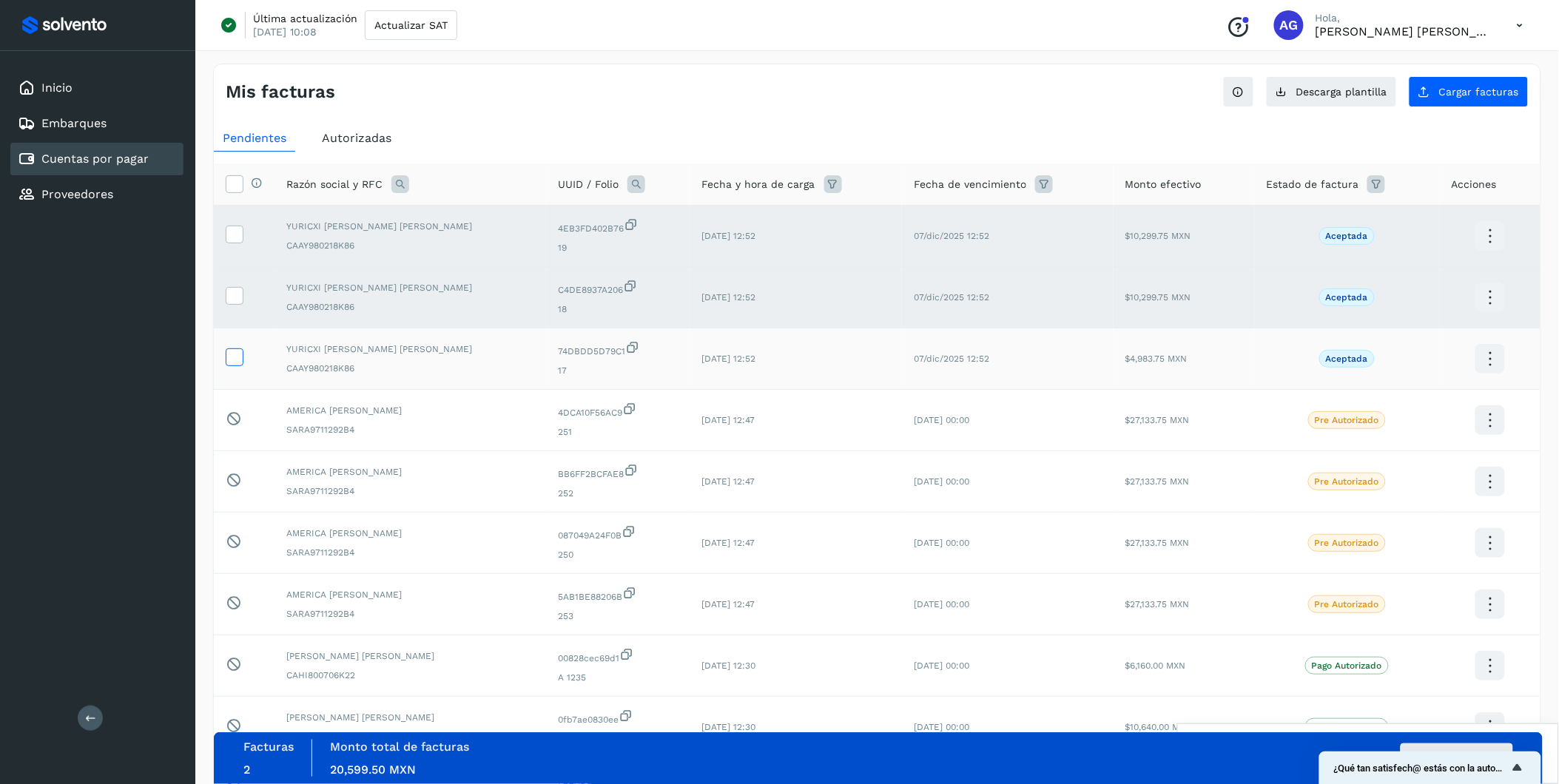
click at [230, 366] on label at bounding box center [234, 357] width 18 height 18
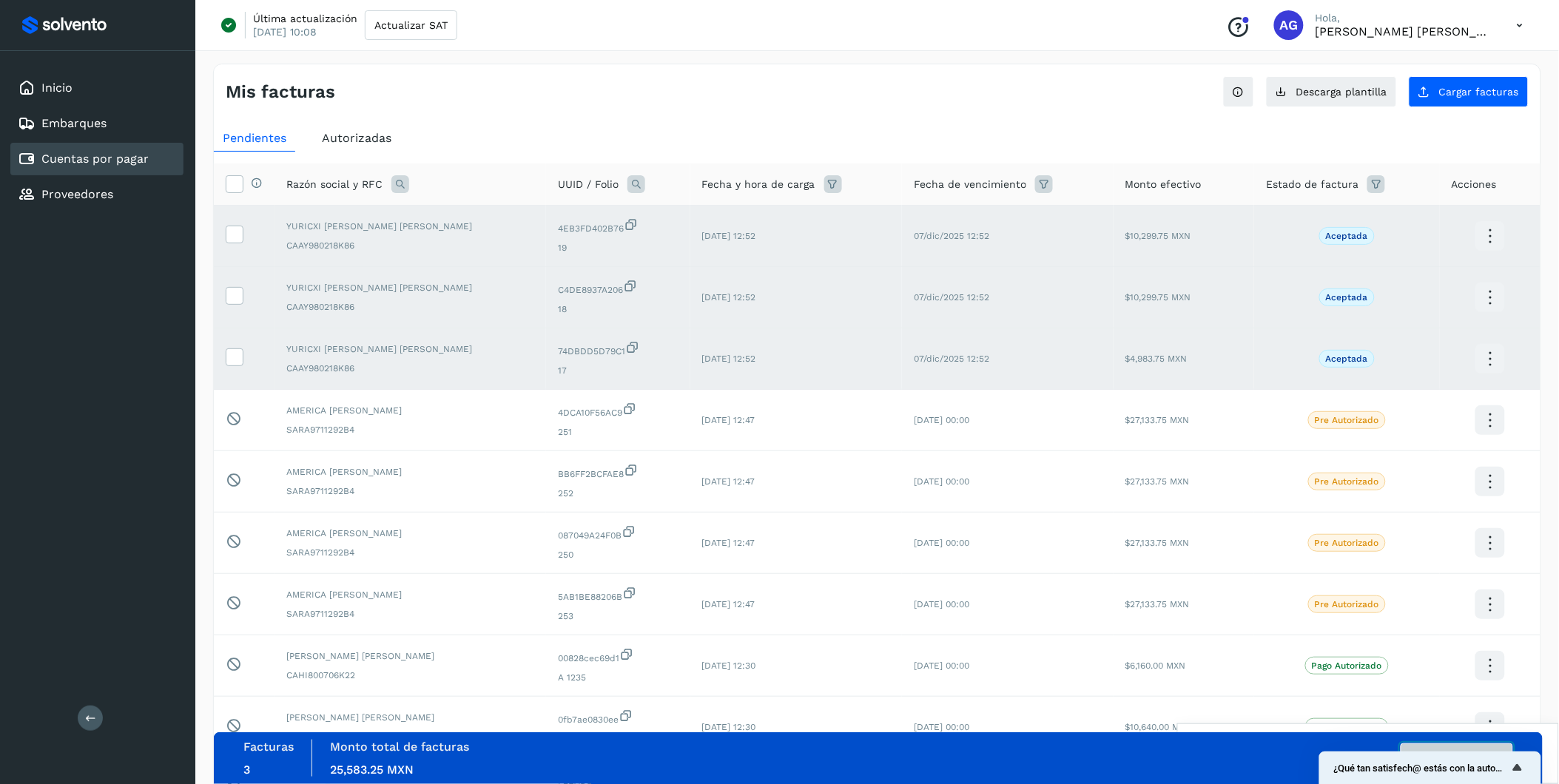
click at [1045, 488] on button "Autorizar facturas" at bounding box center [1457, 758] width 112 height 30
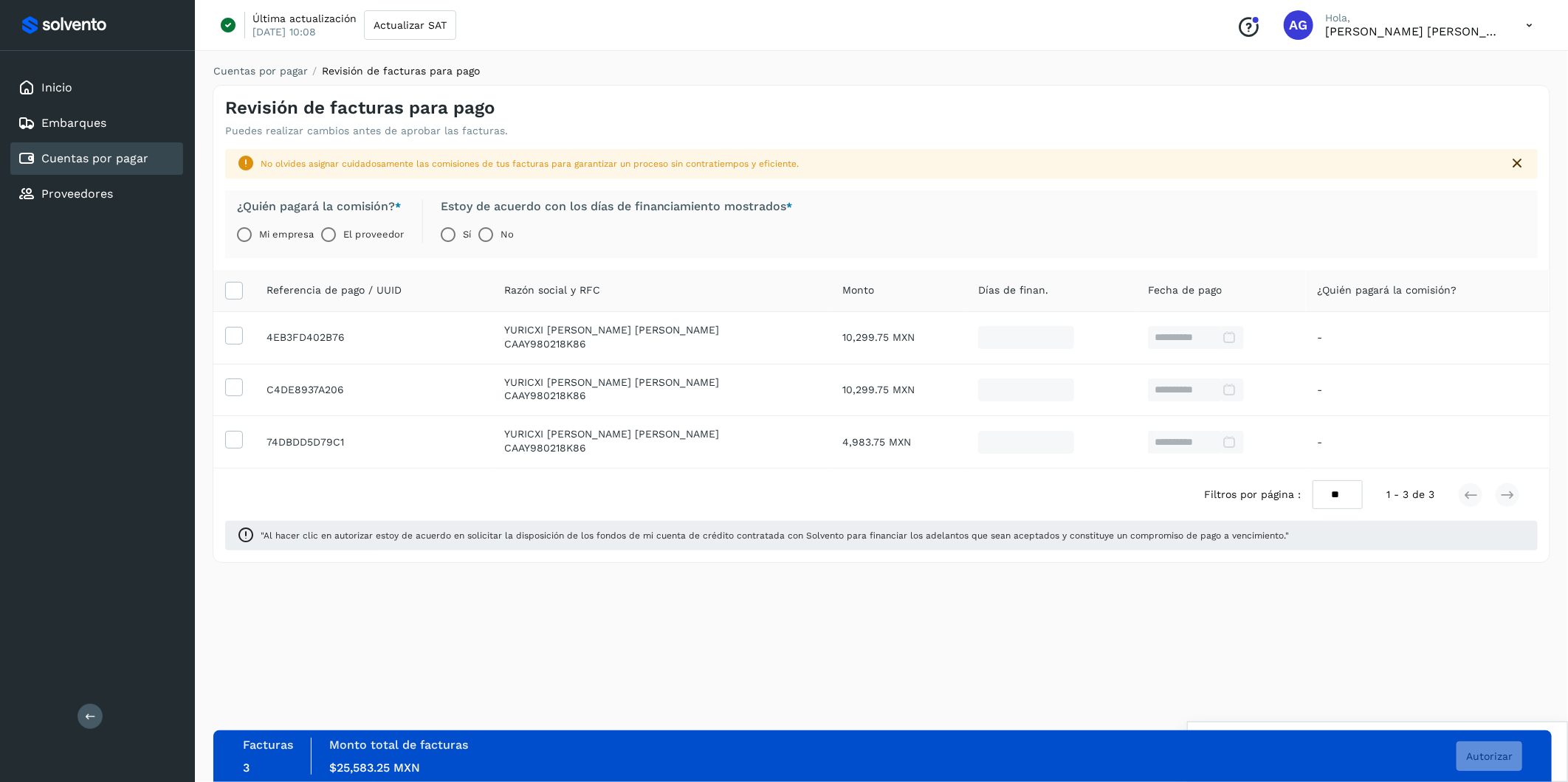
drag, startPoint x: 369, startPoint y: 230, endPoint x: 429, endPoint y: 237, distance: 60.4
click at [374, 231] on label "El proveedor" at bounding box center [374, 234] width 61 height 30
click at [1042, 486] on button "Autorizar" at bounding box center [1489, 756] width 66 height 30
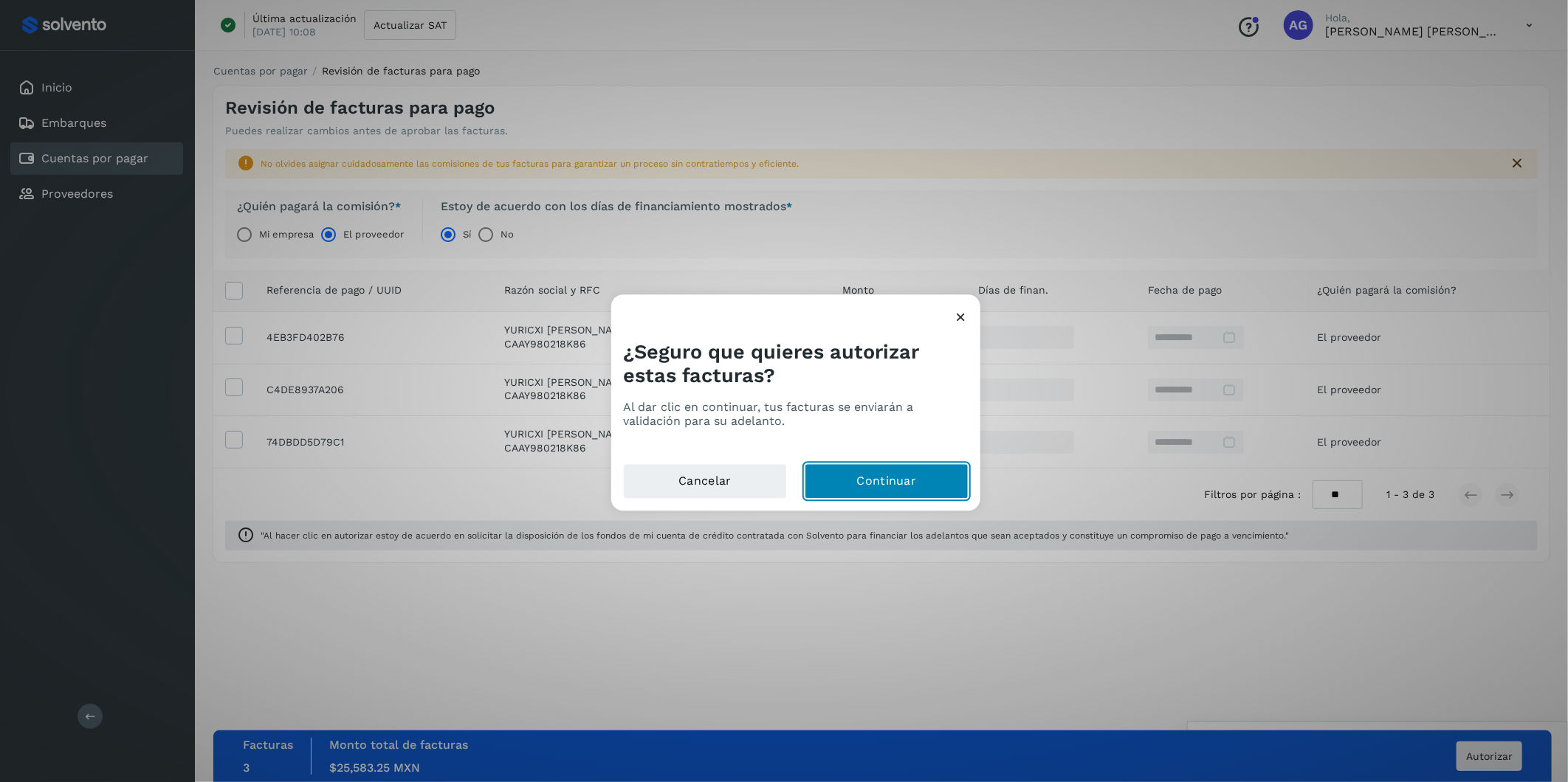
click at [874, 473] on button "Continuar" at bounding box center [887, 481] width 164 height 35
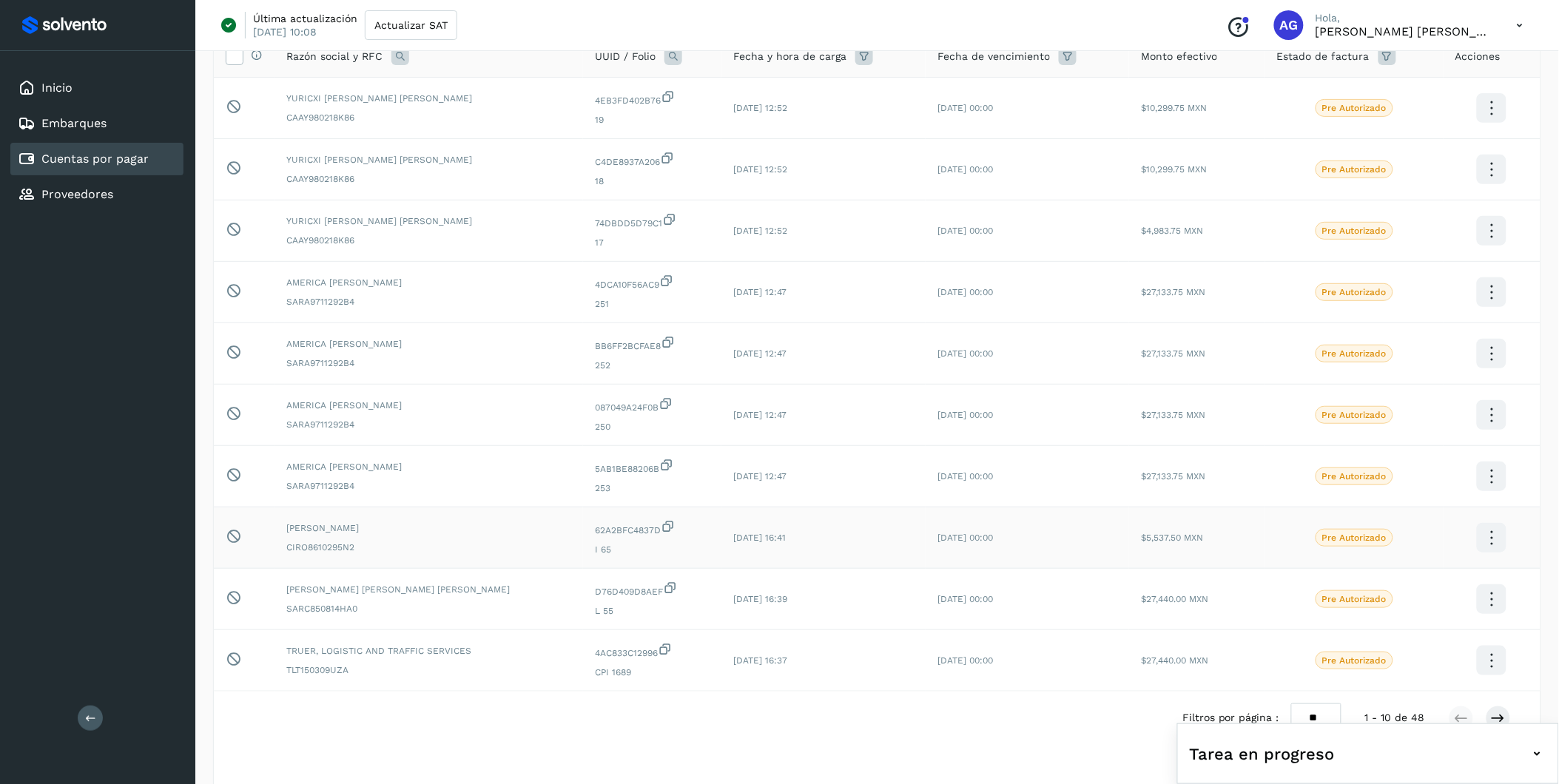
scroll to position [166, 0]
